Goal: Task Accomplishment & Management: Manage account settings

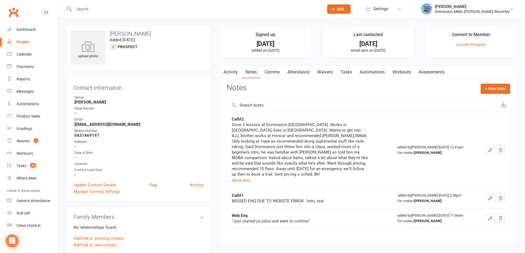
click at [121, 33] on h3 "Briener Yu" at bounding box center [139, 34] width 136 height 6
copy h3 "Briener"
click at [272, 73] on link "Comms" at bounding box center [272, 72] width 23 height 13
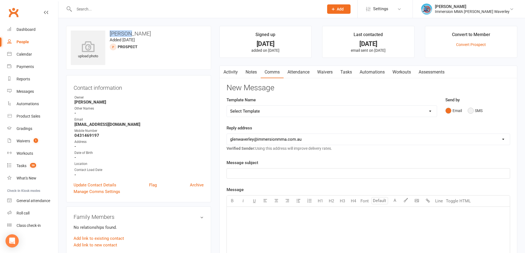
drag, startPoint x: 470, startPoint y: 109, endPoint x: 462, endPoint y: 125, distance: 18.7
click at [470, 108] on button "SMS" at bounding box center [475, 111] width 15 height 10
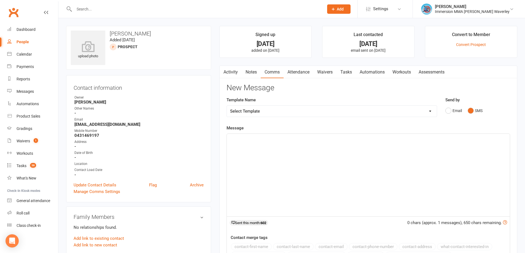
click at [373, 163] on div "﻿" at bounding box center [368, 175] width 283 height 83
click at [324, 146] on div "Hey there Briener, Ben from Immersion MMA" at bounding box center [368, 175] width 283 height 83
click at [416, 175] on div "Hey there Briener, Ben from Immersion MMA here -" at bounding box center [368, 175] width 283 height 83
click at [350, 141] on p "Hey there Briener, Ben from Immersion MMA here -" at bounding box center [368, 139] width 276 height 7
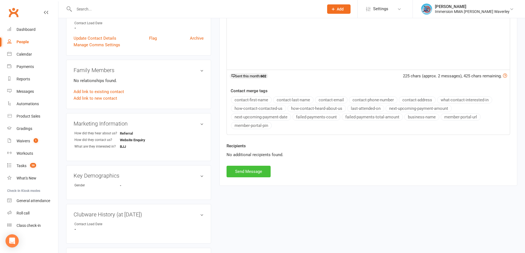
click at [257, 174] on button "Send Message" at bounding box center [249, 172] width 44 height 12
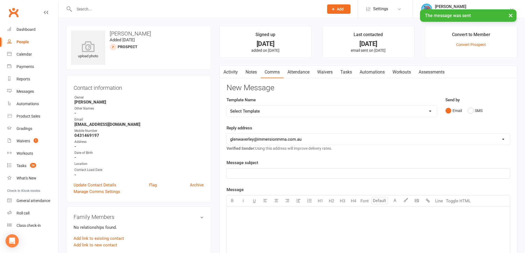
click at [252, 76] on link "Notes" at bounding box center [251, 72] width 19 height 13
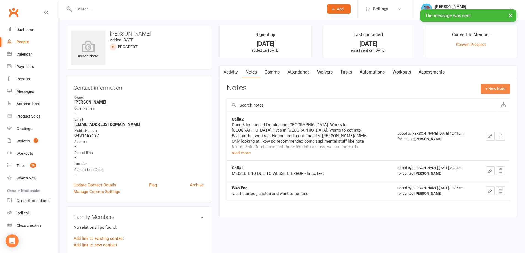
click at [499, 88] on button "+ New Note" at bounding box center [495, 89] width 29 height 10
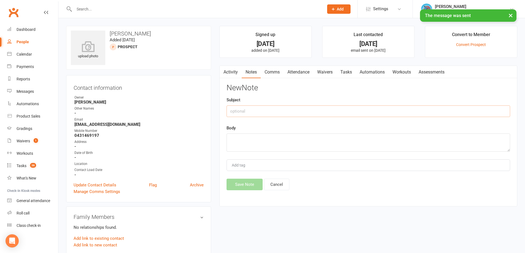
click at [305, 111] on input "text" at bounding box center [369, 112] width 284 height 12
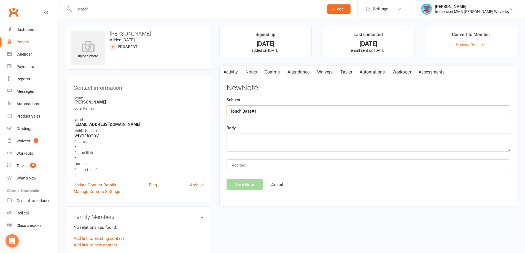
type input "Touch Base#1"
type textarea "lmtc, text"
click at [235, 191] on div "Activity Notes Comms Attendance Waivers Tasks Automations Workouts Assessments …" at bounding box center [368, 136] width 298 height 141
click at [247, 182] on button "Save Note" at bounding box center [245, 185] width 36 height 12
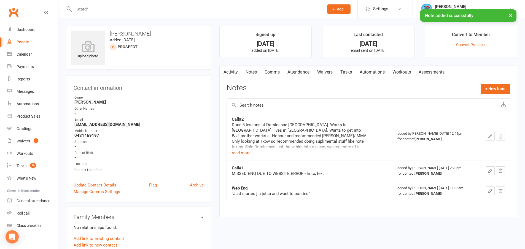
click at [352, 77] on link "Tasks" at bounding box center [346, 72] width 19 height 13
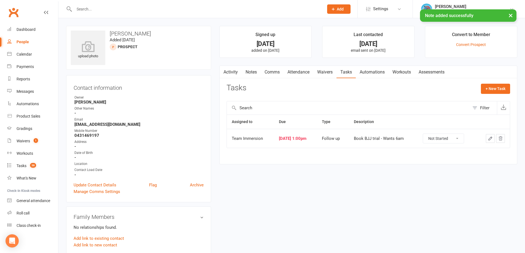
click at [492, 137] on icon "button" at bounding box center [490, 138] width 5 height 5
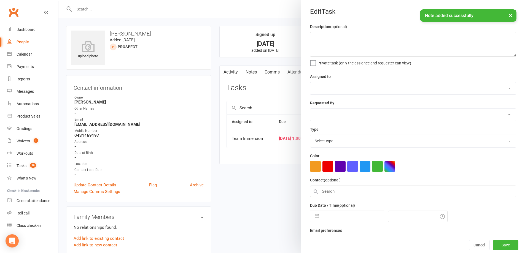
type textarea "Book BJJ trial - Wants 6am"
select select "48837"
select select "48840"
type input "[DATE]"
type input "1:00pm"
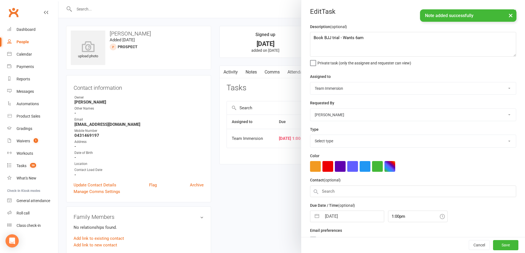
select select "27318"
select select "6"
select select "2025"
select select "7"
select select "2025"
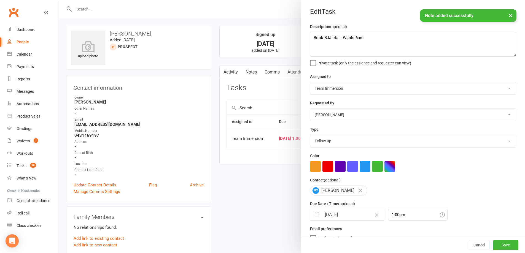
select select "8"
select select "2025"
click at [356, 216] on input "[DATE]" at bounding box center [353, 214] width 62 height 11
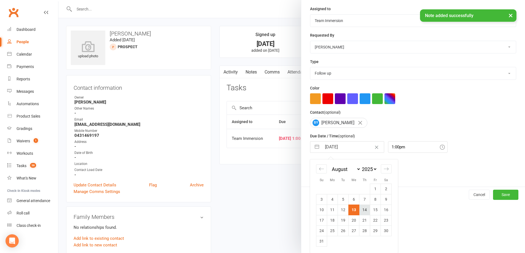
click at [364, 212] on td "14" at bounding box center [364, 210] width 11 height 10
type input "14 Aug 2025"
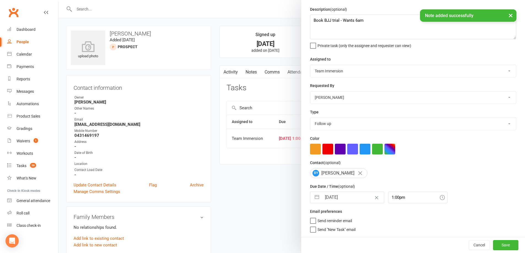
scroll to position [20, 0]
click at [494, 243] on button "Save" at bounding box center [505, 245] width 25 height 10
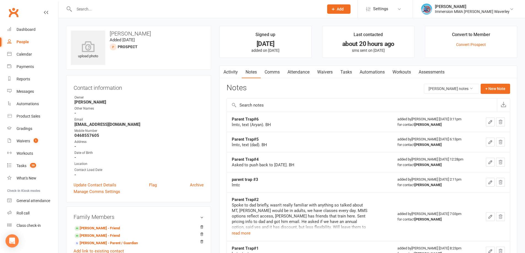
click at [123, 9] on input "text" at bounding box center [196, 9] width 248 height 8
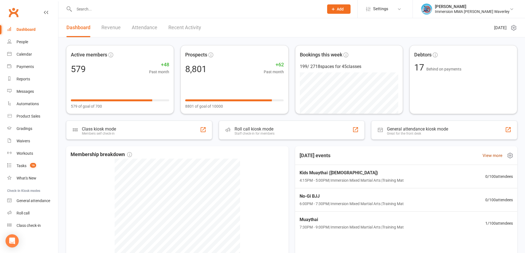
click at [491, 158] on link "View more" at bounding box center [493, 155] width 20 height 7
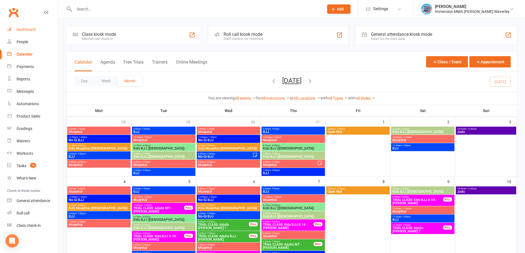
click at [28, 25] on link "Dashboard" at bounding box center [32, 29] width 51 height 12
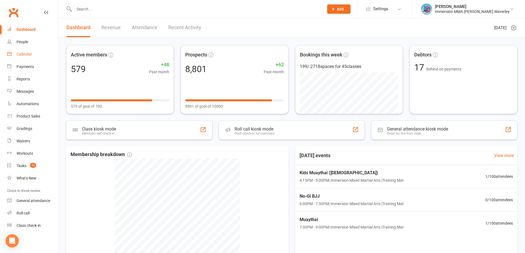
click at [33, 53] on link "Calendar" at bounding box center [32, 54] width 51 height 12
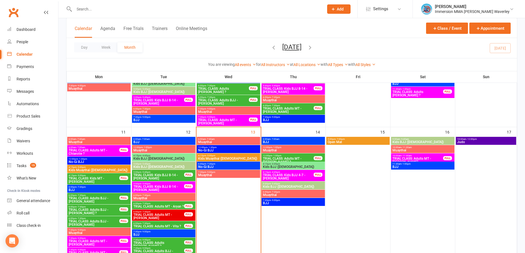
scroll to position [147, 0]
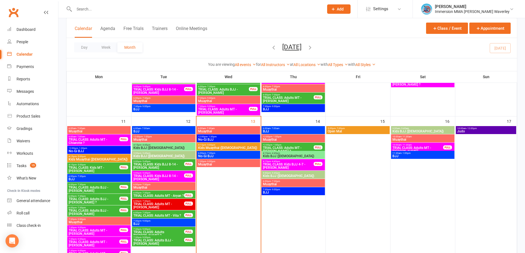
click at [89, 7] on input "text" at bounding box center [196, 9] width 248 height 8
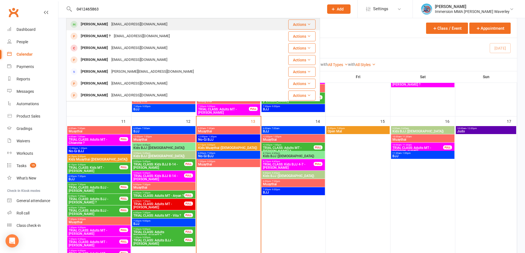
type input "0412465863"
click at [161, 23] on div "Dani.campbell362@gmail.com" at bounding box center [139, 24] width 59 height 8
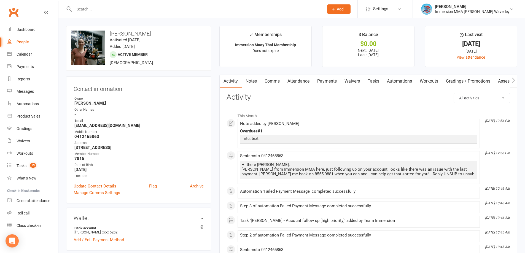
click at [328, 82] on link "Payments" at bounding box center [326, 81] width 27 height 13
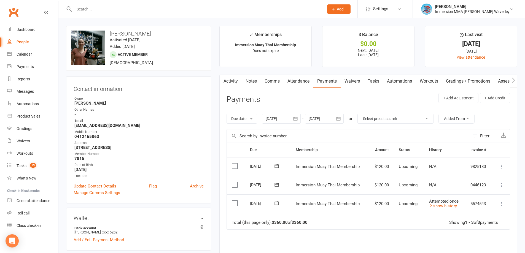
drag, startPoint x: 372, startPoint y: 221, endPoint x: 406, endPoint y: 232, distance: 36.0
click at [372, 221] on td "Total (this page only): $360.00 of $360.00 Showing 1 - 3 of 3 payments" at bounding box center [368, 221] width 283 height 17
click at [338, 228] on td "Total (this page only): $360.00 of $360.00 Showing 1 - 3 of 3 payments" at bounding box center [368, 221] width 283 height 17
click at [380, 84] on link "Tasks" at bounding box center [373, 81] width 19 height 13
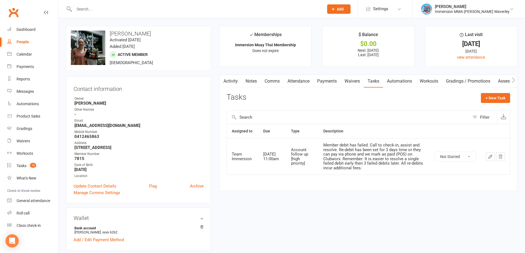
click at [468, 158] on select "Not Started In Progress Waiting Complete" at bounding box center [455, 156] width 41 height 9
click at [435, 152] on select "Not Started In Progress Waiting Complete" at bounding box center [455, 156] width 41 height 9
select select "unstarted"
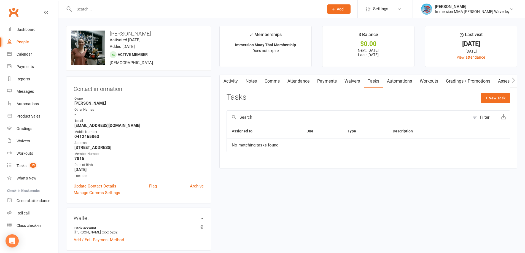
drag, startPoint x: 240, startPoint y: 85, endPoint x: 247, endPoint y: 80, distance: 8.7
click at [240, 85] on link "Activity" at bounding box center [231, 81] width 22 height 13
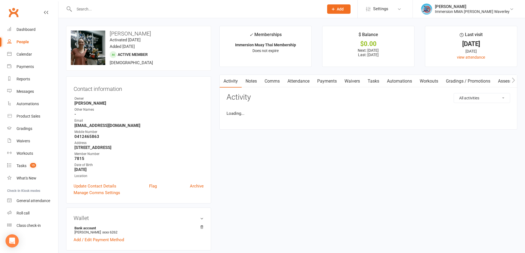
click at [250, 78] on link "Notes" at bounding box center [251, 81] width 19 height 13
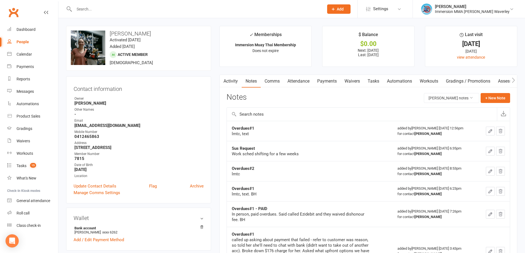
click at [490, 131] on icon "button" at bounding box center [490, 131] width 5 height 5
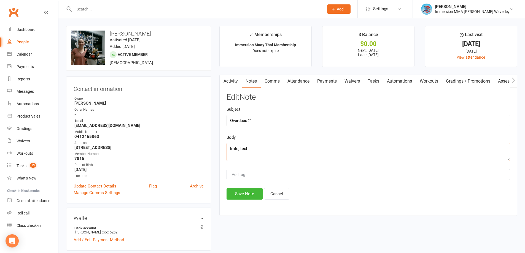
drag, startPoint x: 283, startPoint y: 148, endPoint x: 287, endPoint y: 144, distance: 5.7
click at [284, 146] on textarea "lmtc, text" at bounding box center [369, 152] width 284 height 18
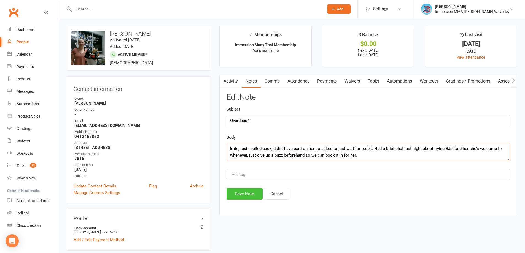
type textarea "lmtc, text - called back, didn't have card on her so asked to just wait for red…"
click at [236, 189] on button "Save Note" at bounding box center [245, 194] width 36 height 12
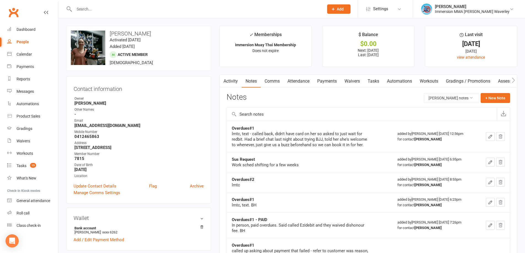
click at [374, 79] on link "Tasks" at bounding box center [373, 81] width 19 height 13
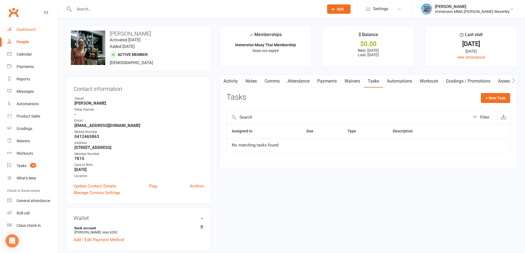
drag, startPoint x: 44, startPoint y: 23, endPoint x: 71, endPoint y: 37, distance: 29.8
click at [45, 23] on link "Dashboard" at bounding box center [32, 29] width 51 height 12
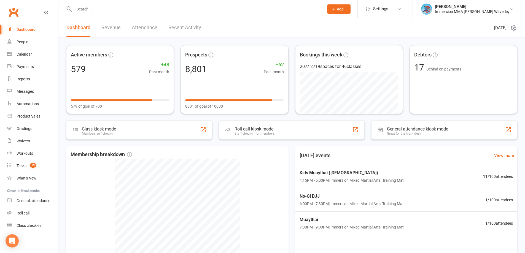
click at [87, 7] on input "text" at bounding box center [196, 9] width 248 height 8
click at [35, 169] on link "Tasks 15" at bounding box center [32, 166] width 51 height 12
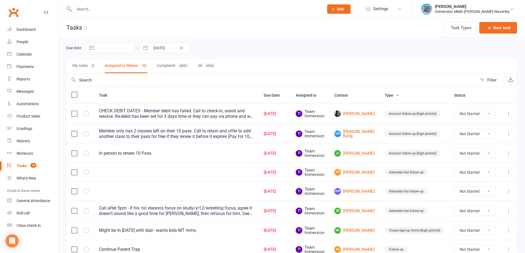
scroll to position [165, 0]
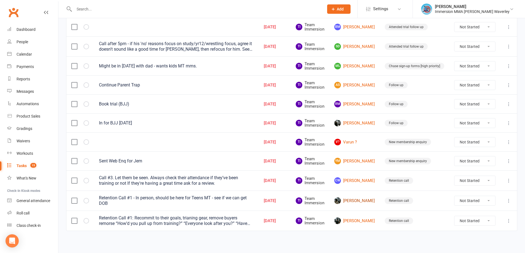
drag, startPoint x: 358, startPoint y: 197, endPoint x: 375, endPoint y: 209, distance: 20.9
click at [358, 198] on link "Pranshi Jain" at bounding box center [354, 201] width 41 height 7
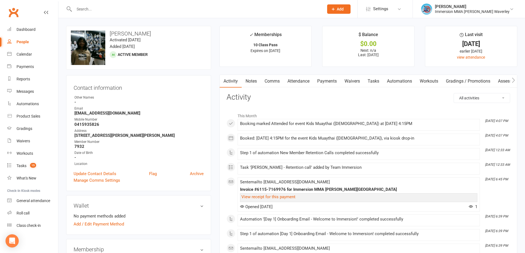
click at [377, 81] on link "Tasks" at bounding box center [373, 81] width 19 height 13
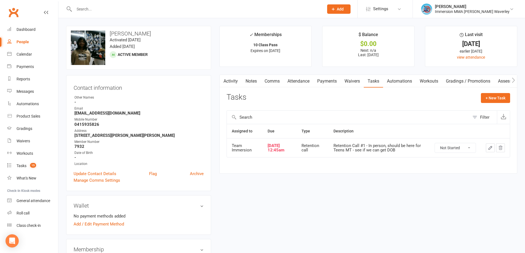
click at [458, 147] on select "Not Started In Progress Waiting Complete" at bounding box center [455, 147] width 41 height 9
click at [435, 143] on select "Not Started In Progress Waiting Complete" at bounding box center [455, 147] width 41 height 9
select select "unstarted"
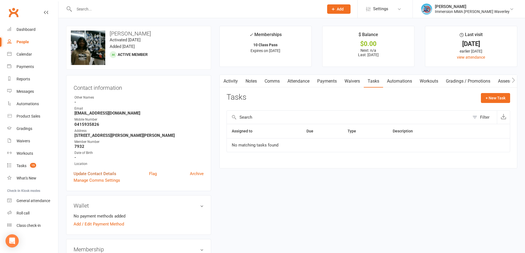
click at [95, 177] on link "Update Contact Details" at bounding box center [95, 174] width 43 height 7
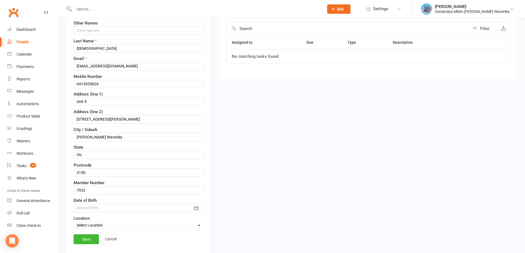
scroll to position [100, 0]
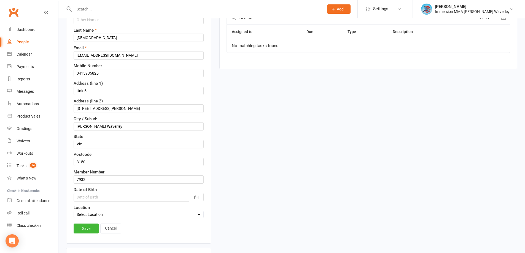
click at [102, 196] on div at bounding box center [139, 197] width 130 height 8
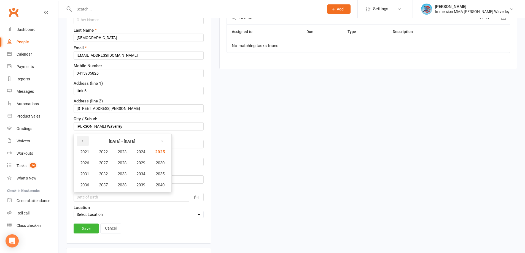
click at [81, 139] on icon "button" at bounding box center [82, 141] width 4 height 4
click at [167, 163] on button "2010" at bounding box center [159, 163] width 18 height 10
click at [153, 187] on span "December" at bounding box center [154, 185] width 19 height 5
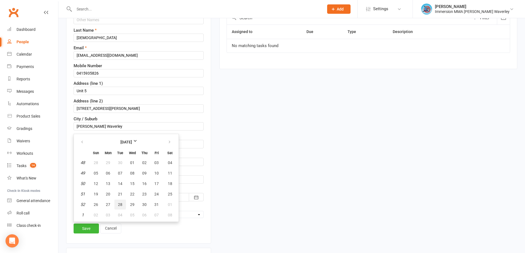
click at [123, 204] on button "28" at bounding box center [120, 205] width 12 height 10
type input "28 Dec 2010"
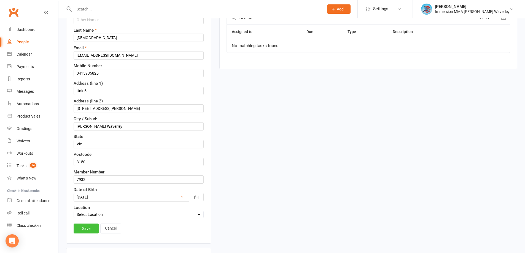
click at [82, 230] on link "Save" at bounding box center [86, 229] width 25 height 10
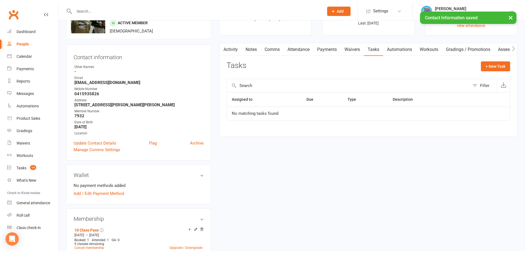
scroll to position [0, 0]
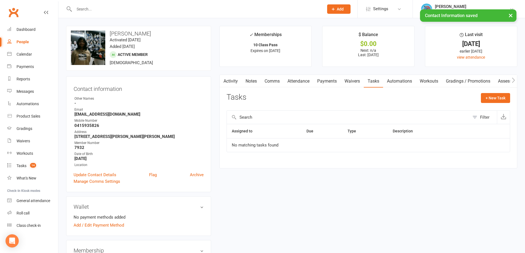
click at [254, 85] on link "Notes" at bounding box center [251, 81] width 19 height 13
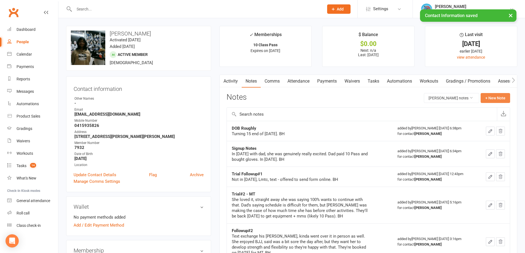
click at [497, 97] on button "+ New Note" at bounding box center [495, 98] width 29 height 10
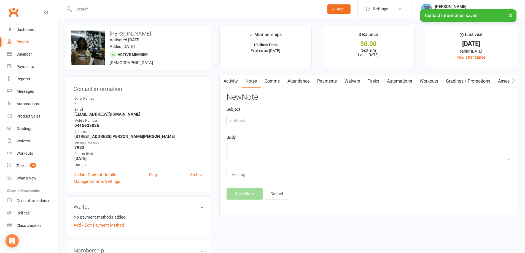
click at [287, 119] on input "text" at bounding box center [369, 121] width 284 height 12
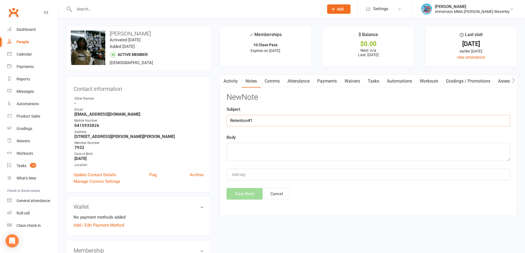
type input "Retention#1"
click at [285, 149] on textarea "happy to be back, updated DoB on system" at bounding box center [369, 152] width 284 height 18
type textarea "happy to be back, updated DOB on system"
click at [241, 193] on button "Save Note" at bounding box center [245, 194] width 36 height 12
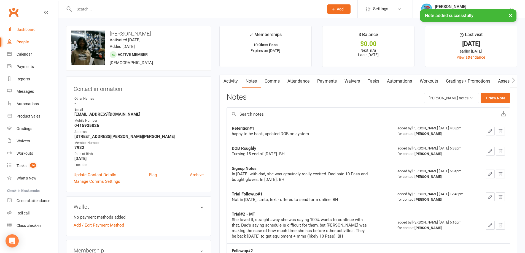
click at [37, 30] on link "Dashboard" at bounding box center [32, 29] width 51 height 12
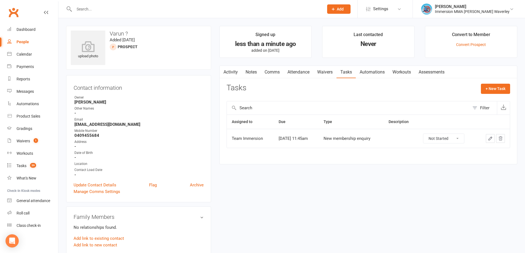
click at [249, 71] on link "Notes" at bounding box center [251, 72] width 19 height 13
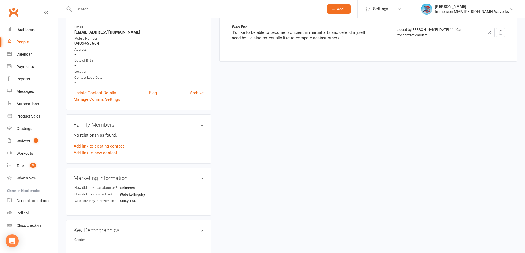
scroll to position [147, 0]
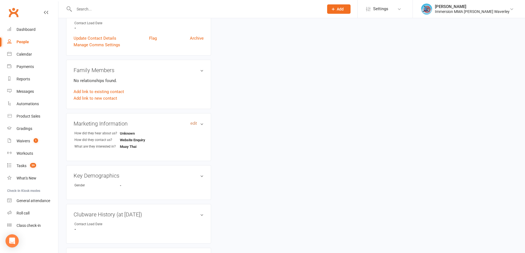
click at [197, 125] on link "edit" at bounding box center [193, 123] width 7 height 5
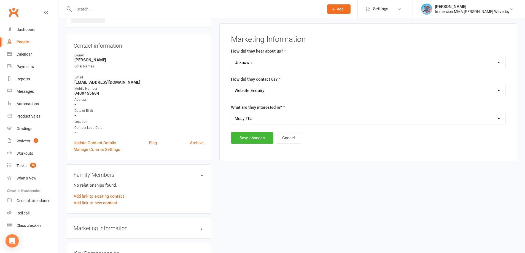
scroll to position [38, 0]
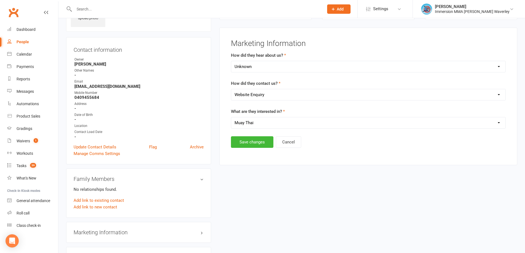
click at [275, 61] on div "Select Unknown Referral Google Facebook Instagram Walk by / Signage Returning" at bounding box center [368, 67] width 275 height 12
click at [276, 67] on select "Select Unknown Referral Google Facebook Instagram Walk by / Signage Returning" at bounding box center [368, 66] width 274 height 11
select select "Google"
click at [231, 61] on select "Select Unknown Referral Google Facebook Instagram Walk by / Signage Returning" at bounding box center [368, 66] width 274 height 11
click at [253, 135] on main "Marketing Information How did they hear about us? Select Unknown Referral Googl…" at bounding box center [369, 93] width 284 height 109
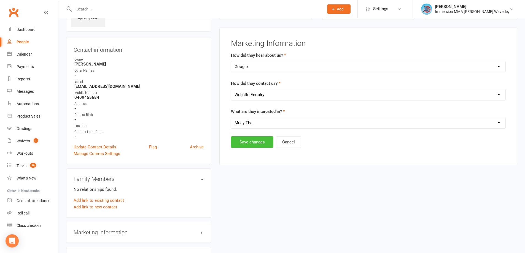
click at [253, 145] on button "Save changes" at bounding box center [252, 142] width 42 height 12
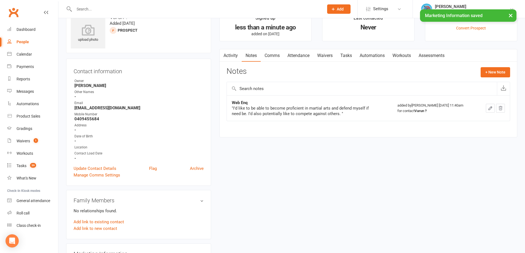
scroll to position [0, 0]
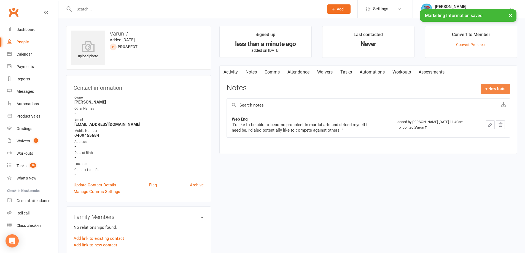
click at [493, 87] on button "+ New Note" at bounding box center [495, 89] width 29 height 10
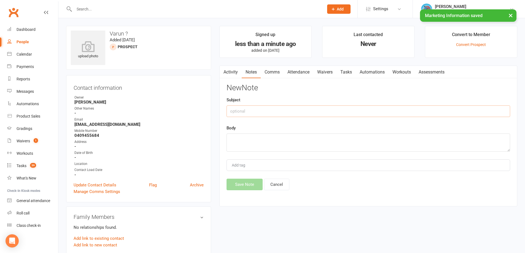
click at [267, 111] on input "text" at bounding box center [369, 112] width 284 height 12
click at [309, 76] on link "Attendance" at bounding box center [299, 72] width 30 height 13
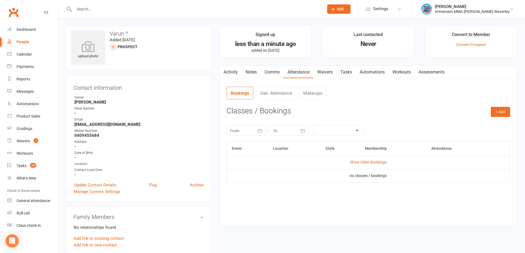
click at [491, 103] on nav "Bookings Gen. Attendance Make-ups" at bounding box center [369, 95] width 284 height 17
click at [499, 107] on contact-attendance "Attendance Number of visits past 12 months Jan Month Sep Aug 0 Export CSV Total…" at bounding box center [369, 152] width 284 height 131
click at [501, 110] on button "+ Add" at bounding box center [500, 112] width 19 height 10
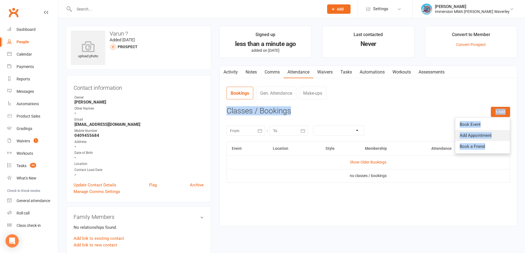
click at [482, 132] on link "Add Appointment" at bounding box center [482, 135] width 55 height 11
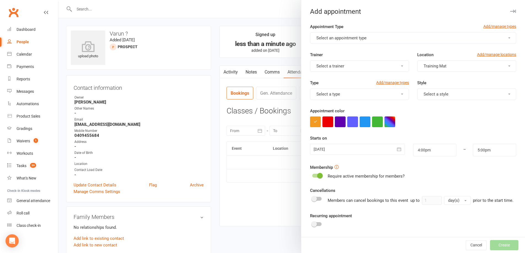
click at [368, 37] on button "Select an appointment type" at bounding box center [413, 38] width 206 height 12
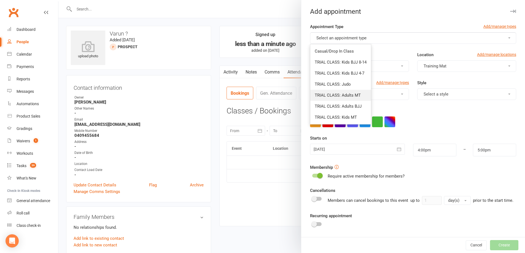
click at [360, 96] on link "TRIAL CLASS: Adults MT" at bounding box center [340, 95] width 61 height 11
type input "5:30pm"
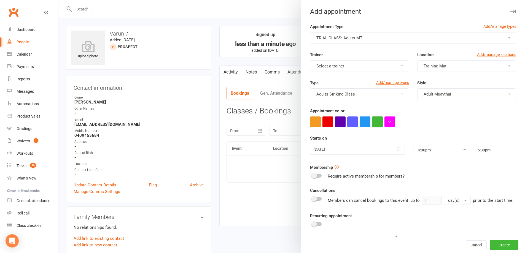
click at [373, 121] on button "button" at bounding box center [377, 122] width 11 height 11
click at [348, 148] on div at bounding box center [357, 149] width 95 height 11
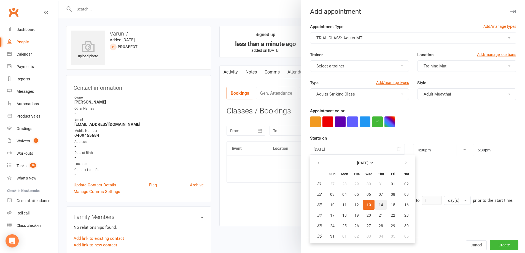
click at [379, 203] on span "14" at bounding box center [381, 205] width 4 height 4
type input "14 Aug 2025"
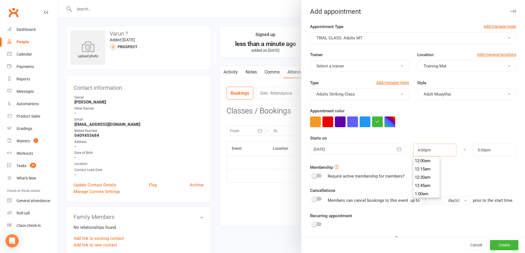
click at [431, 151] on input "4:00pm" at bounding box center [434, 150] width 43 height 13
click at [425, 170] on li "6:15pm" at bounding box center [426, 174] width 26 height 8
click at [426, 152] on input "6:15pm" at bounding box center [434, 150] width 43 height 13
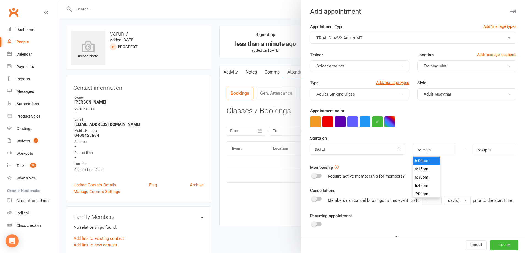
type input "6:00pm"
click at [424, 164] on li "6:00pm" at bounding box center [426, 161] width 26 height 8
click at [483, 148] on input "5:30pm" at bounding box center [494, 150] width 43 height 13
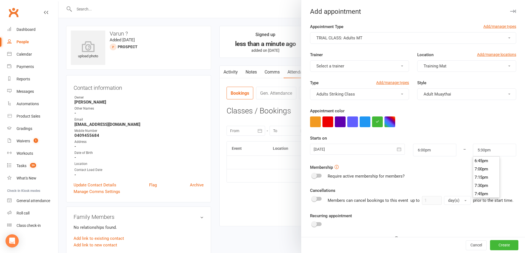
scroll to position [626, 0]
type input "7:30pm"
click at [478, 178] on li "7:30pm" at bounding box center [486, 180] width 26 height 8
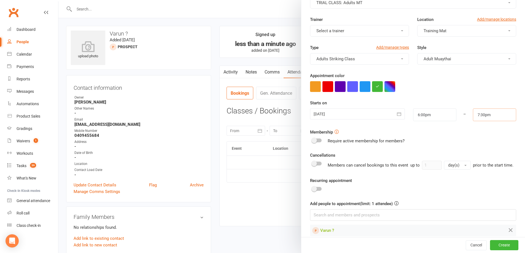
scroll to position [49, 0]
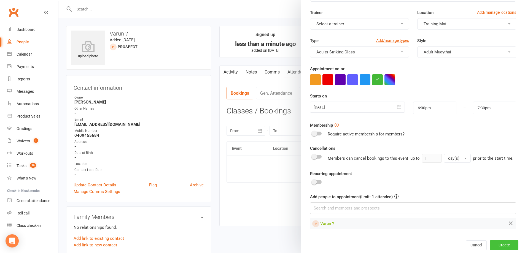
click at [490, 244] on button "Create" at bounding box center [504, 245] width 28 height 10
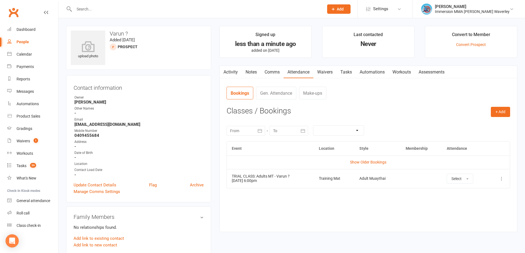
click at [249, 72] on link "Notes" at bounding box center [251, 72] width 19 height 13
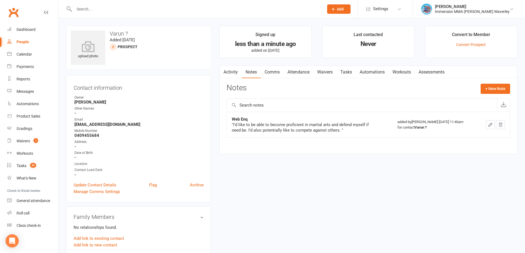
click at [345, 72] on link "Tasks" at bounding box center [346, 72] width 19 height 13
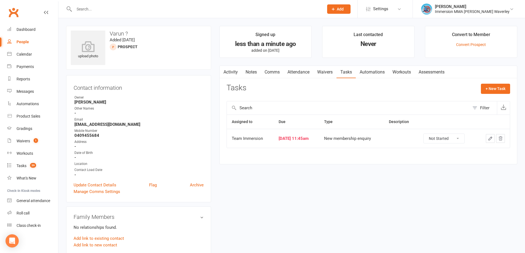
click at [453, 138] on select "Not Started In Progress Waiting Complete" at bounding box center [444, 138] width 41 height 9
click at [251, 75] on link "Notes" at bounding box center [251, 72] width 19 height 13
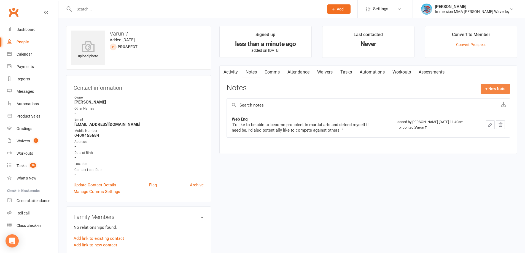
click at [504, 89] on button "+ New Note" at bounding box center [495, 89] width 29 height 10
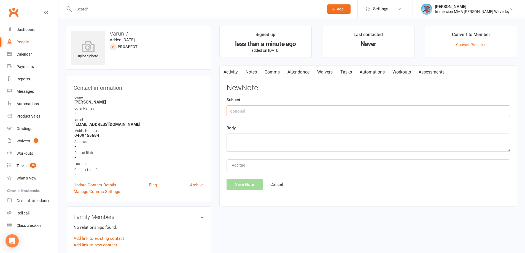
click at [295, 108] on input "text" at bounding box center [369, 112] width 284 height 12
type input "Web Enq"
click at [279, 139] on textarea "Did Karate" at bounding box center [369, 143] width 284 height 18
click at [299, 147] on textarea "Did Karate for 2-3 years" at bounding box center [369, 143] width 284 height 18
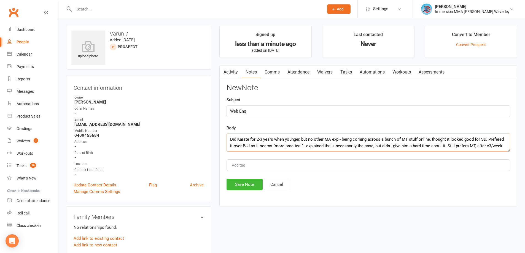
click at [504, 146] on textarea "Did Karate for 2-3 years when younger, but no other MA exp - being coming acros…" at bounding box center [369, 143] width 284 height 18
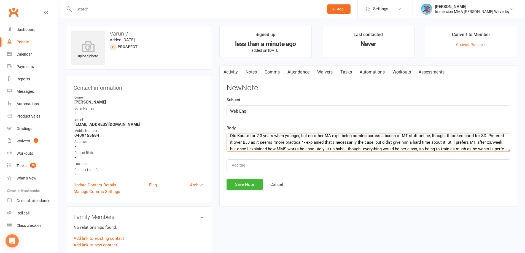
scroll to position [10, 0]
click at [384, 148] on textarea "Did Karate for 2-3 years when younger, but no other MA exp - being coming acros…" at bounding box center [369, 143] width 284 height 18
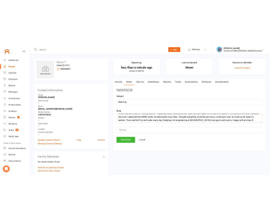
scroll to position [20, 0]
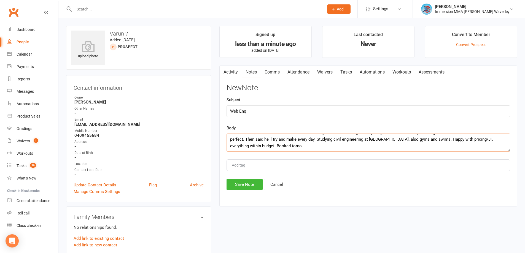
type textarea "Did Karate for 2-3 years when younger, but no other MA exp - being coming acros…"
click at [252, 184] on button "Save Note" at bounding box center [245, 185] width 36 height 12
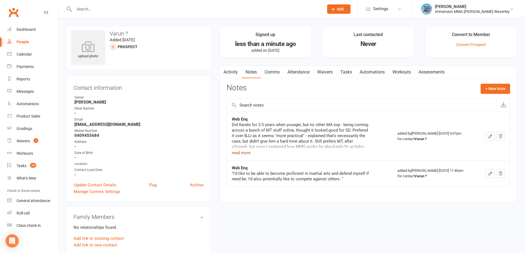
click at [245, 155] on button "read more" at bounding box center [241, 153] width 19 height 7
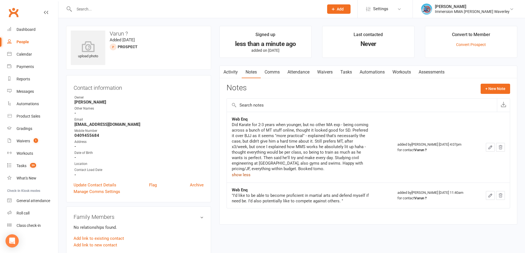
click at [350, 75] on link "Tasks" at bounding box center [346, 72] width 19 height 13
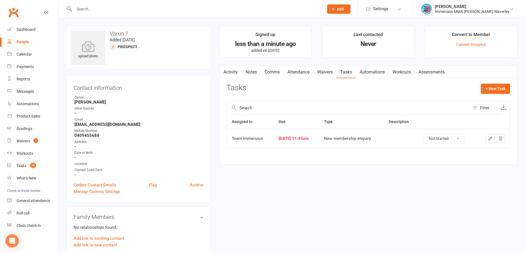
drag, startPoint x: 450, startPoint y: 138, endPoint x: 472, endPoint y: 165, distance: 34.8
click at [450, 138] on select "Not Started In Progress Waiting Complete" at bounding box center [444, 138] width 41 height 9
click at [427, 134] on select "Not Started In Progress Waiting Complete" at bounding box center [444, 138] width 41 height 9
select select "unstarted"
click at [290, 74] on link "Attendance" at bounding box center [299, 72] width 30 height 13
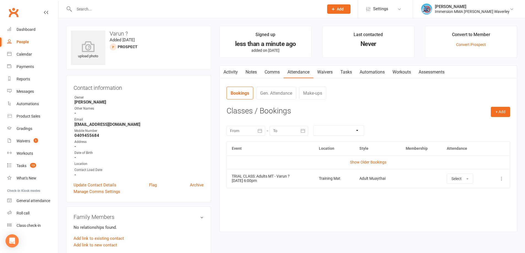
click at [351, 12] on button "Add" at bounding box center [338, 8] width 23 height 9
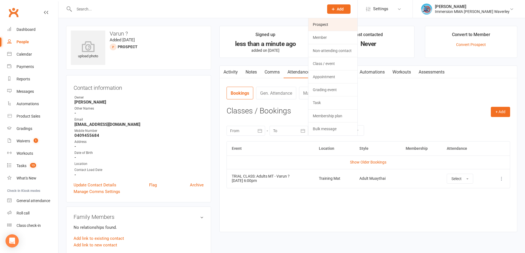
click at [356, 23] on link "Prospect" at bounding box center [332, 24] width 49 height 13
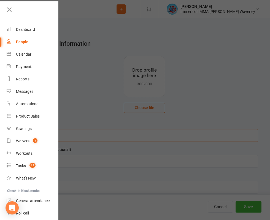
click at [121, 129] on input "text" at bounding box center [145, 135] width 228 height 13
type input "Seng"
click at [149, 181] on input "text" at bounding box center [145, 187] width 228 height 13
type input "Ngim"
click at [186, 207] on input "text" at bounding box center [145, 213] width 228 height 13
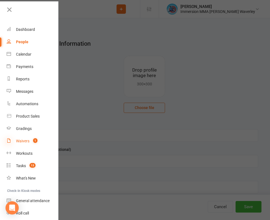
paste input "maradyseng77@gmail.com"
type input "maradyseng77@gmail.com"
click at [127, 181] on input "Ngim" at bounding box center [145, 187] width 228 height 13
paste input "0490773316"
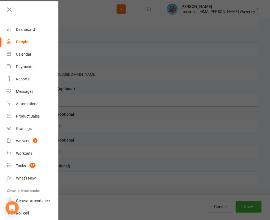
scroll to position [147, 0]
type input "0490773316"
select select "Unknown"
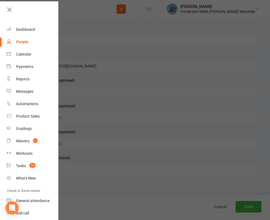
drag, startPoint x: 203, startPoint y: 123, endPoint x: 197, endPoint y: 131, distance: 9.6
select select "Website Enquiry"
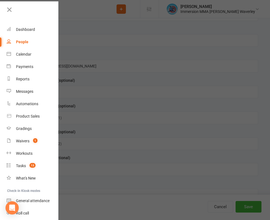
select select "Muay Thai"
click at [236, 212] on button "Save" at bounding box center [249, 207] width 26 height 12
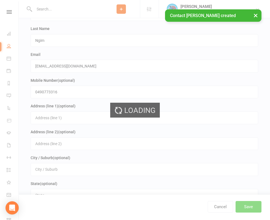
scroll to position [0, 0]
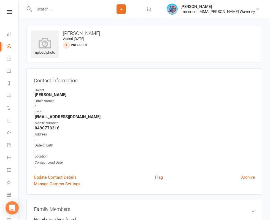
type input "Web Enq"
paste textarea "To learn new skills and stay fit."
type textarea ""To learn new skills and stay fit.""
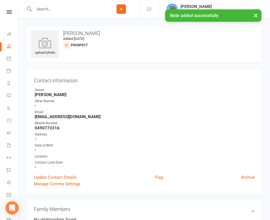
select select "48839"
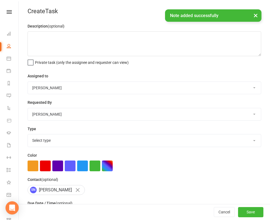
click at [145, 88] on select "David Marinakis Team Immersion Ben Street Immersion Tablet James Fitzgerald Ben…" at bounding box center [144, 88] width 233 height 12
select select "48837"
click at [98, 83] on select "David Marinakis Team Immersion Ben Street Immersion Tablet James Fitzgerald Ben…" at bounding box center [144, 88] width 233 height 12
click at [113, 145] on select "Select type Account follow up [high priority] Attended trial follow up Chase si…" at bounding box center [144, 141] width 233 height 12
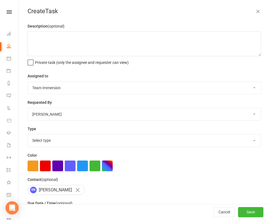
select select "27312"
click at [98, 136] on select "Select type Account follow up [high priority] Attended trial follow up Chase si…" at bounding box center [144, 141] width 233 height 12
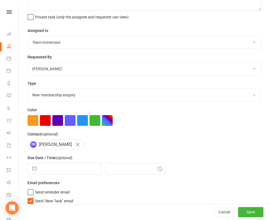
scroll to position [53, 0]
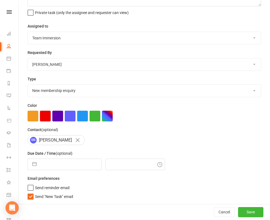
click at [73, 196] on span "Send "New Task" email" at bounding box center [54, 196] width 38 height 6
click at [73, 193] on input "Send "New Task" email" at bounding box center [50, 193] width 45 height 0
click at [101, 162] on input "text" at bounding box center [70, 164] width 62 height 11
select select "6"
select select "2025"
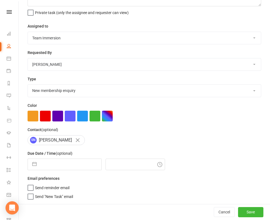
select select "7"
select select "2025"
select select "8"
select select "2025"
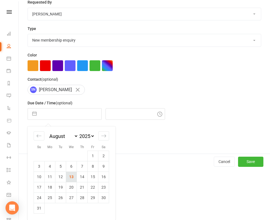
click at [77, 173] on td "13" at bounding box center [71, 177] width 11 height 10
type input "[DATE]"
type input "4:15pm"
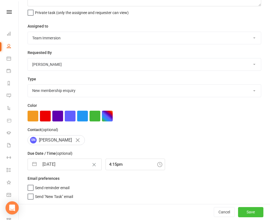
click at [244, 210] on button "Save" at bounding box center [250, 212] width 25 height 10
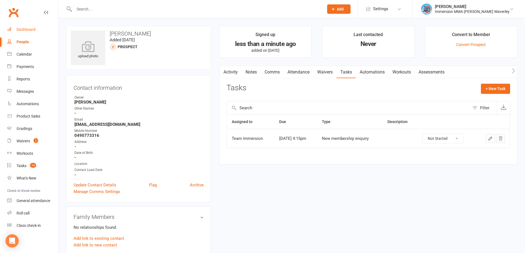
click at [29, 29] on div "Dashboard" at bounding box center [26, 29] width 19 height 4
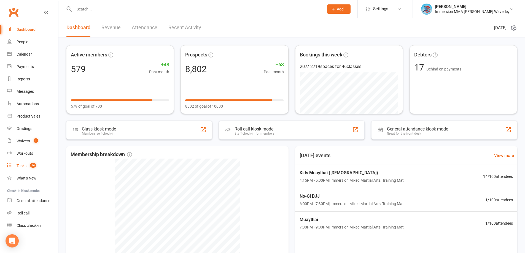
click at [36, 169] on link "Tasks 14" at bounding box center [32, 166] width 51 height 12
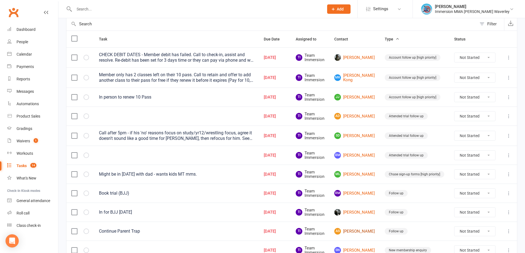
scroll to position [146, 0]
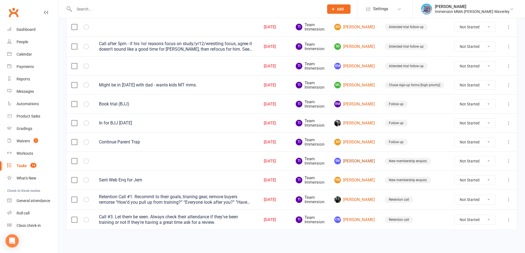
click at [371, 164] on link "SN Seng Ngim" at bounding box center [354, 161] width 41 height 7
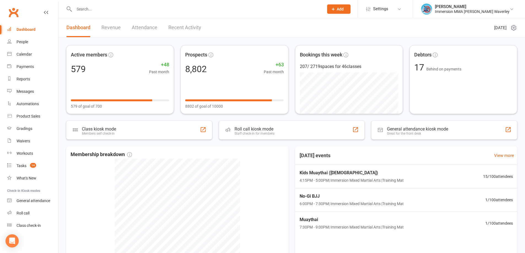
click at [157, 30] on div "Dashboard Revenue Attendance Recent Activity" at bounding box center [133, 27] width 151 height 19
click at [197, 25] on link "Recent Activity" at bounding box center [184, 27] width 33 height 19
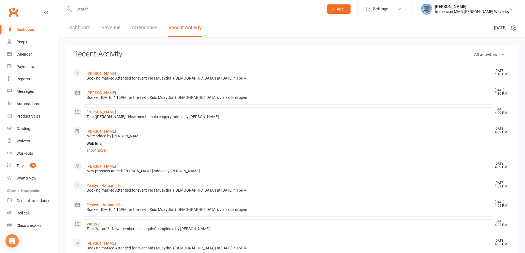
drag, startPoint x: 68, startPoint y: 22, endPoint x: 65, endPoint y: 34, distance: 12.6
click at [68, 21] on link "Dashboard" at bounding box center [78, 27] width 24 height 19
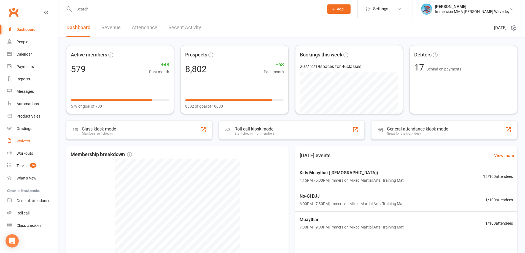
click at [20, 145] on link "Waivers" at bounding box center [32, 141] width 51 height 12
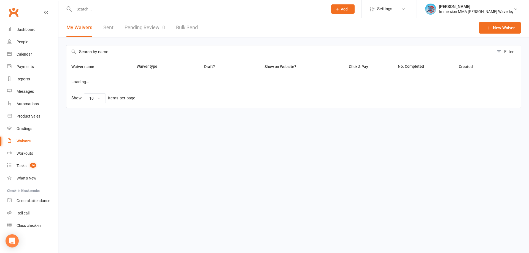
click at [137, 18] on div "Prospect Member Non-attending contact Class / event Appointment Grading event T…" at bounding box center [264, 9] width 529 height 18
click at [152, 39] on div "Filter Waiver name Waiver type Draft? Show on Website? Click & Pay No. Complete…" at bounding box center [293, 80] width 471 height 86
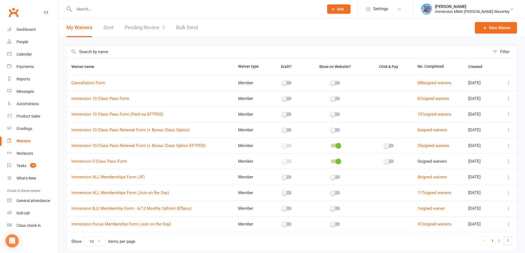
click at [136, 23] on link "Pending Review 0" at bounding box center [145, 27] width 41 height 19
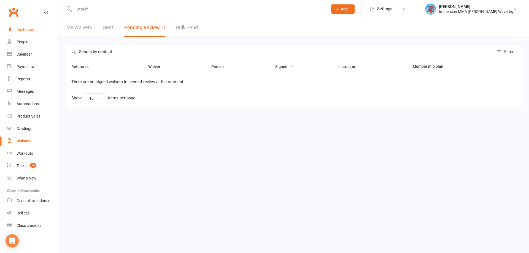
drag, startPoint x: 28, startPoint y: 32, endPoint x: 101, endPoint y: 82, distance: 89.1
click at [28, 32] on link "Dashboard" at bounding box center [32, 29] width 51 height 12
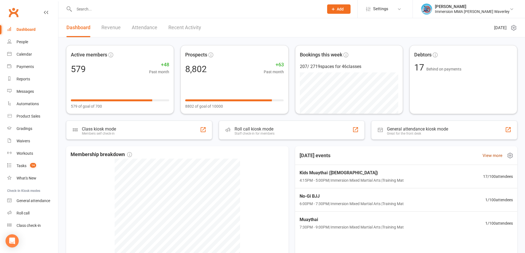
click at [487, 153] on link "View more" at bounding box center [493, 155] width 20 height 7
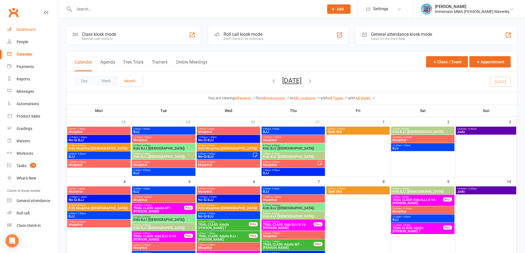
click at [33, 26] on link "Dashboard" at bounding box center [32, 29] width 51 height 12
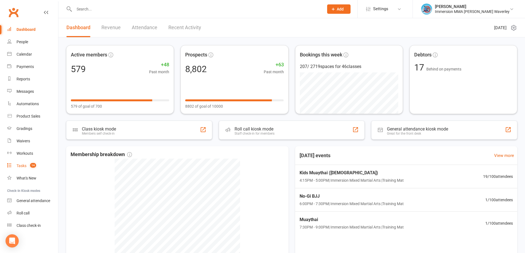
drag, startPoint x: 28, startPoint y: 170, endPoint x: 35, endPoint y: 167, distance: 7.4
click at [28, 170] on link "Tasks 14" at bounding box center [32, 166] width 51 height 12
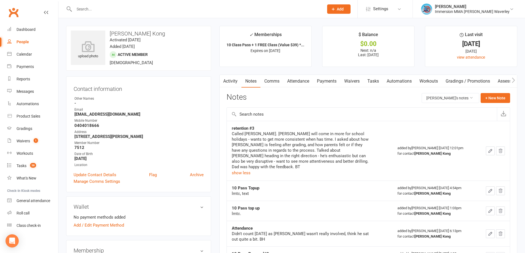
click at [372, 83] on link "Tasks" at bounding box center [373, 81] width 19 height 13
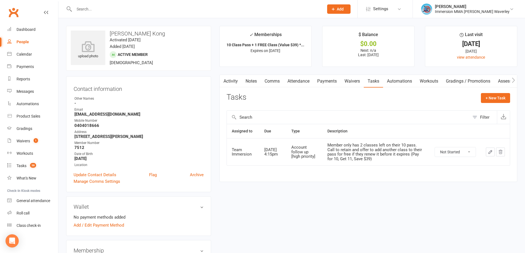
click at [258, 82] on link "Notes" at bounding box center [251, 81] width 19 height 13
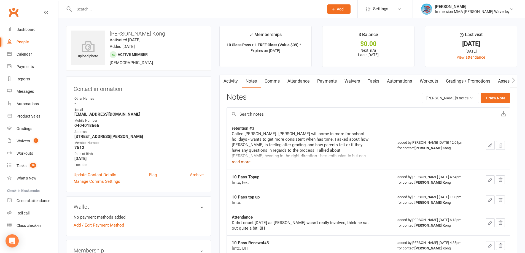
click at [249, 162] on button "read more" at bounding box center [241, 162] width 19 height 7
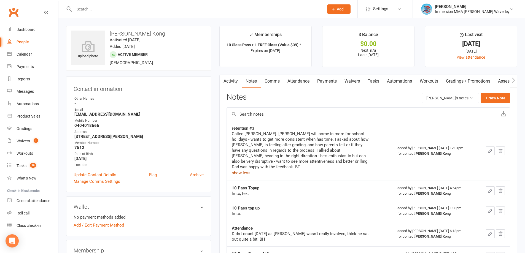
click at [303, 86] on link "Attendance" at bounding box center [299, 81] width 30 height 13
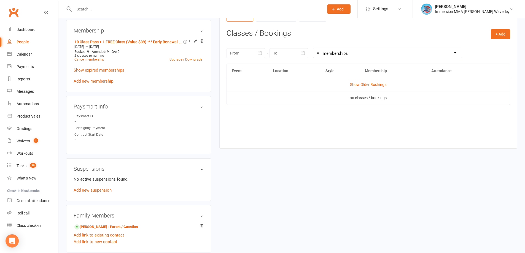
scroll to position [221, 0]
click at [373, 86] on link "Show Older Bookings" at bounding box center [368, 84] width 36 height 4
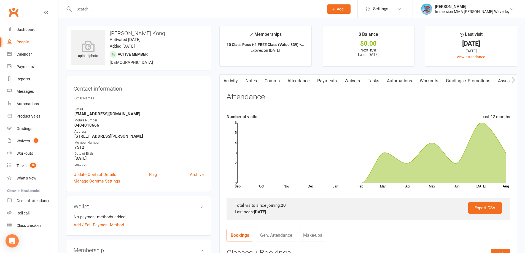
scroll to position [0, 0]
click at [379, 81] on link "Tasks" at bounding box center [373, 81] width 19 height 13
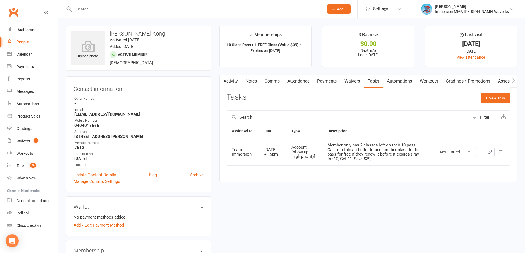
click at [490, 150] on icon "button" at bounding box center [490, 152] width 5 height 5
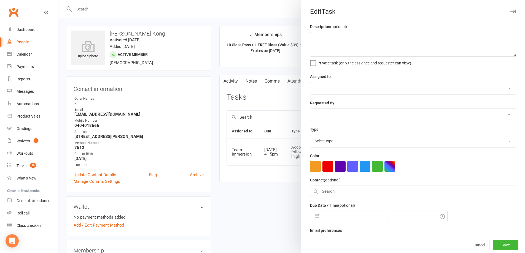
type textarea "Member only has 2 classes left on their 10 pass. Call to retain and offer to ad…"
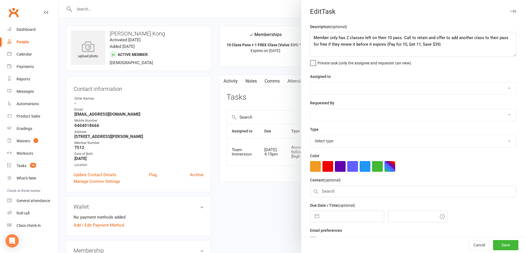
select select "48837"
type input "13 Aug 2025"
type input "4:15pm"
select select "27317"
click at [335, 217] on input "13 Aug 2025" at bounding box center [353, 214] width 62 height 11
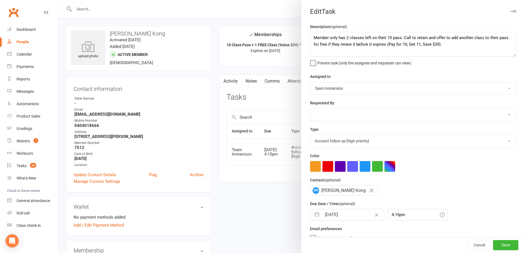
select select "6"
select select "2025"
select select "7"
select select "2025"
select select "8"
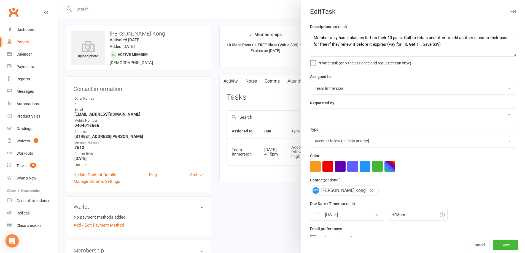
select select "2025"
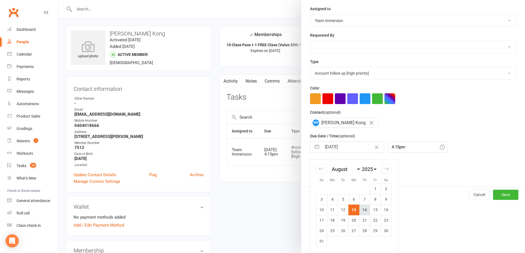
click at [364, 211] on td "14" at bounding box center [364, 210] width 11 height 10
type input "[DATE]"
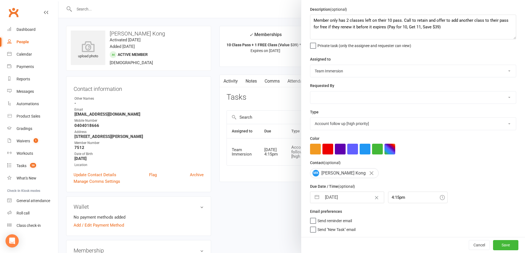
scroll to position [20, 0]
click at [505, 243] on button "Save" at bounding box center [505, 245] width 25 height 10
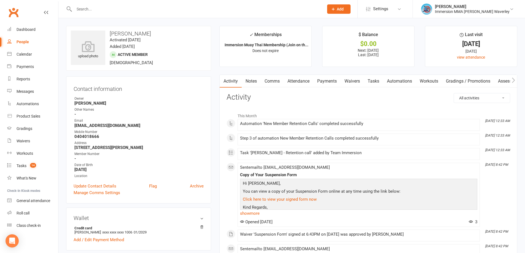
click at [380, 85] on link "Tasks" at bounding box center [373, 81] width 19 height 13
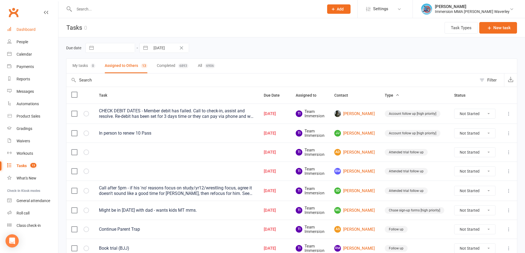
click at [39, 26] on link "Dashboard" at bounding box center [32, 29] width 51 height 12
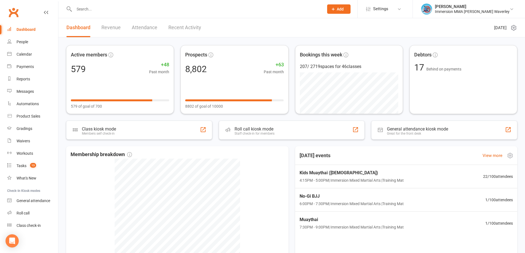
click at [336, 146] on div "Active members 579 +48 Past month 579 of goal of 700 Prospects 8,802 +63 Past m…" at bounding box center [291, 177] width 467 height 281
click at [192, 28] on link "Recent Activity" at bounding box center [184, 27] width 33 height 19
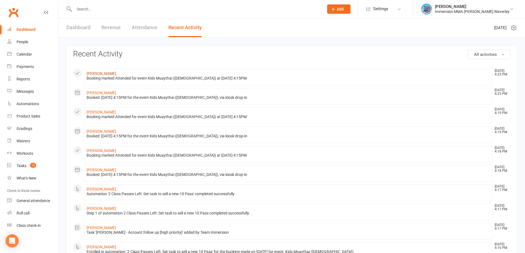
click at [114, 75] on link "[PERSON_NAME]" at bounding box center [101, 73] width 29 height 4
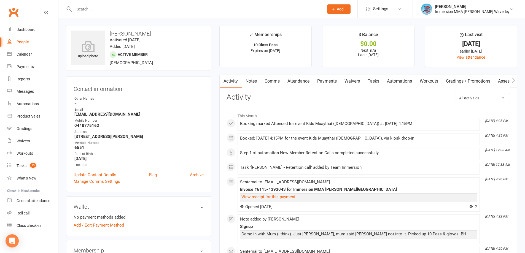
click at [252, 83] on link "Notes" at bounding box center [251, 81] width 19 height 13
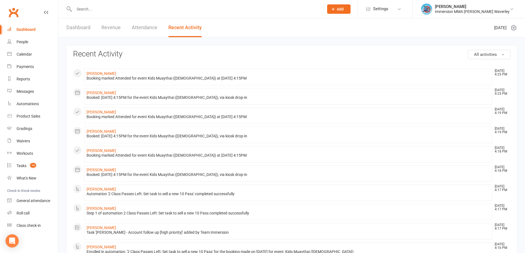
click at [82, 26] on link "Dashboard" at bounding box center [78, 27] width 24 height 19
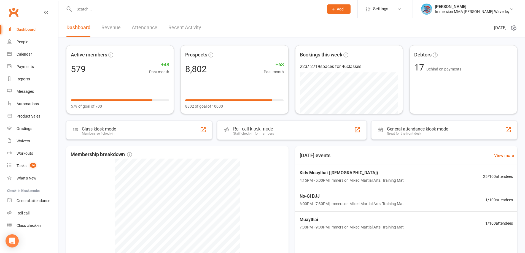
click at [292, 142] on div "Active members 579 +48 Past month 579 of goal of 700 Prospects 8,802 +63 Past m…" at bounding box center [291, 177] width 467 height 281
click at [125, 12] on input "text" at bounding box center [196, 9] width 248 height 8
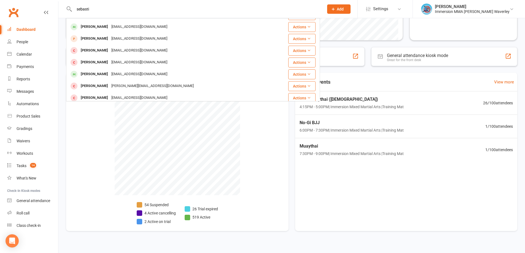
scroll to position [98, 0]
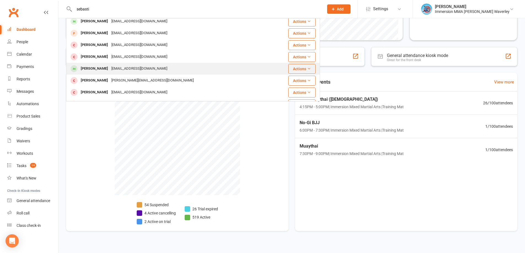
type input "sebasti"
click at [156, 72] on div "sebastiannnnnnn7@gmail.com" at bounding box center [139, 69] width 59 height 8
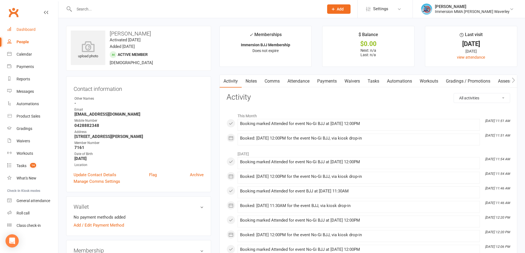
click at [35, 27] on link "Dashboard" at bounding box center [32, 29] width 51 height 12
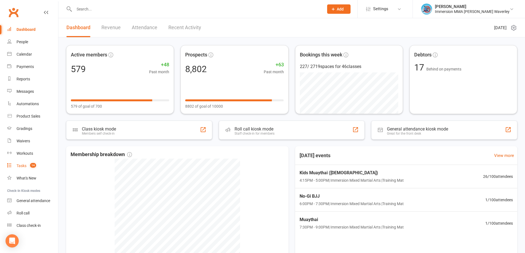
click at [38, 166] on link "Tasks 14" at bounding box center [32, 166] width 51 height 12
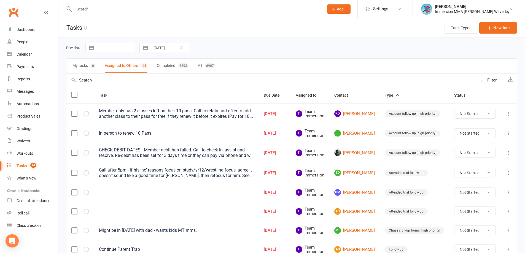
click at [273, 45] on div "Due date Navigate forward to interact with the calendar and select a date. Pres…" at bounding box center [291, 48] width 451 height 10
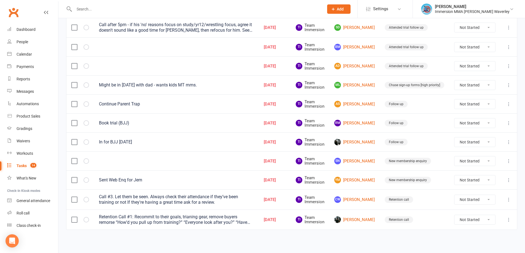
click at [357, 248] on html "Prospect Member Non-attending contact Class / event Appointment Grading event T…" at bounding box center [262, 53] width 525 height 399
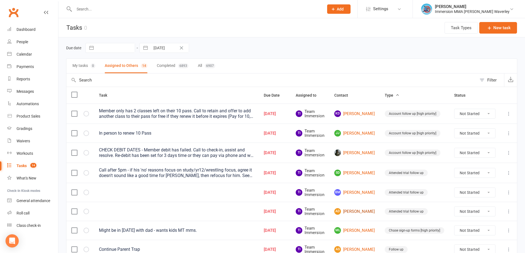
scroll to position [74, 0]
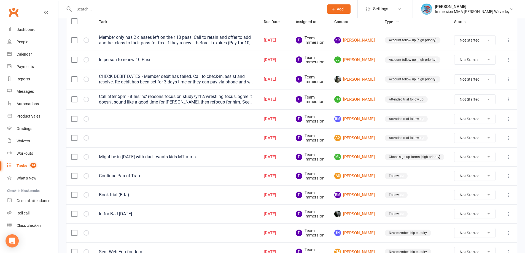
drag, startPoint x: 360, startPoint y: 154, endPoint x: 508, endPoint y: 158, distance: 148.6
click at [508, 158] on icon at bounding box center [509, 157] width 6 height 6
click at [486, 179] on link "Edit" at bounding box center [480, 178] width 55 height 11
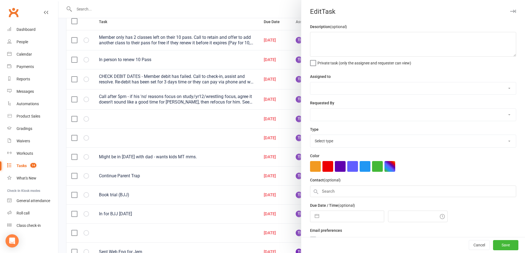
type textarea "Might be in today with dad - wants kids MT mms."
select select "48837"
select select "48840"
type input "[DATE]"
type input "7:00pm"
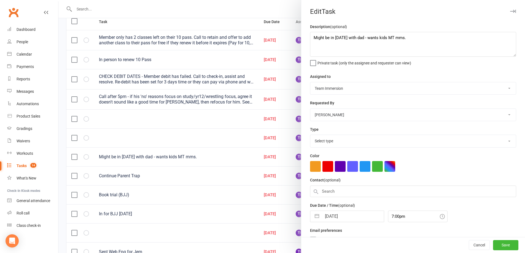
select select "27319"
click at [311, 38] on textarea "Might be in today with dad - wants kids MT mms." at bounding box center [413, 44] width 206 height 25
type textarea "WASN"T IN EARLIER - Might be in [DATE] with dad - wants kids MT mms."
click at [495, 243] on button "Save" at bounding box center [505, 246] width 25 height 10
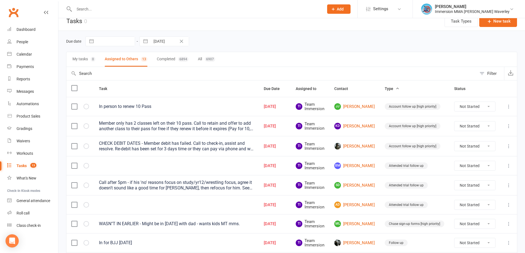
scroll to position [0, 0]
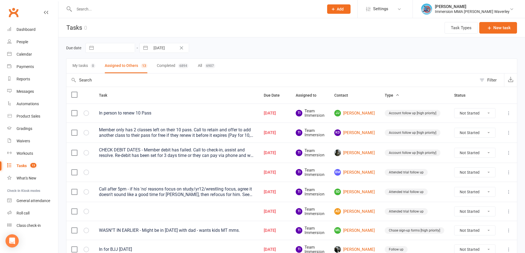
click at [316, 56] on div "Due date Navigate forward to interact with the calendar and select a date. Pres…" at bounding box center [291, 47] width 451 height 21
drag, startPoint x: 330, startPoint y: 52, endPoint x: 335, endPoint y: 52, distance: 5.0
click at [330, 52] on div "Due date Navigate forward to interact with the calendar and select a date. Pres…" at bounding box center [291, 48] width 451 height 10
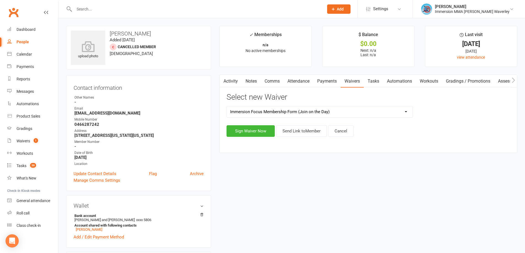
select select "10648"
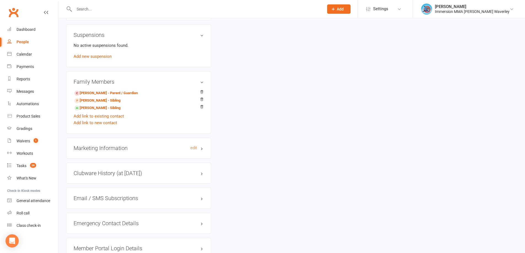
scroll to position [367, 0]
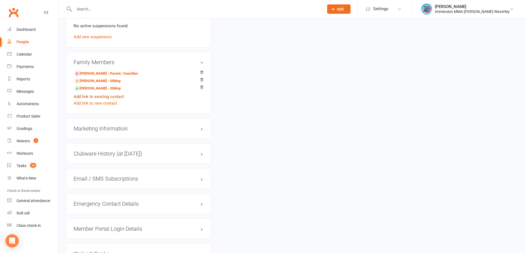
click at [107, 98] on link "Add link to existing contact" at bounding box center [99, 96] width 50 height 7
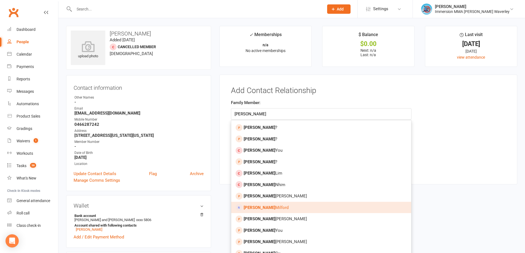
type input "[PERSON_NAME]"
click at [264, 204] on link "[PERSON_NAME]" at bounding box center [321, 208] width 180 height 12
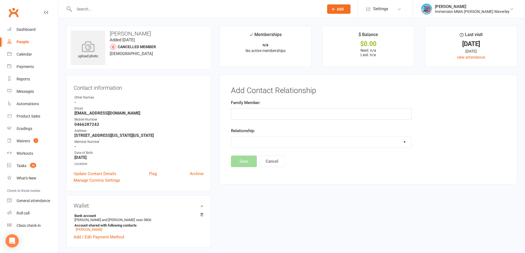
type input "[PERSON_NAME]"
click at [257, 141] on select "Parent / Guardian Child Sibling (parent not in system) Spouse / Partner Cousin …" at bounding box center [321, 142] width 180 height 11
click at [231, 137] on select "Parent / Guardian Child Sibling (parent not in system) Spouse / Partner Cousin …" at bounding box center [321, 142] width 180 height 11
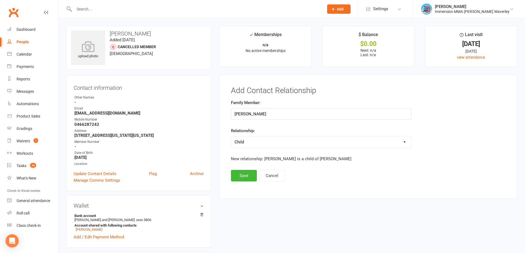
click at [270, 140] on select "Parent / Guardian Child Sibling (parent not in system) Spouse / Partner Cousin …" at bounding box center [321, 142] width 180 height 11
select select "0"
click at [231, 137] on select "Parent / Guardian Child Sibling (parent not in system) Spouse / Partner Cousin …" at bounding box center [321, 142] width 180 height 11
click at [242, 173] on button "Save" at bounding box center [244, 176] width 26 height 12
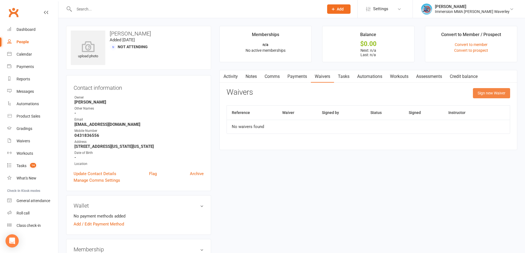
click at [492, 92] on button "Sign new Waiver" at bounding box center [491, 93] width 37 height 10
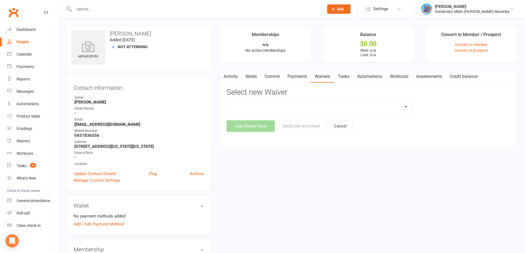
click at [313, 111] on select "Cancellation Form Immersion 10 Class Pass Form Immersion 10 Class Pass Form (Pa…" at bounding box center [320, 106] width 186 height 11
select select "10648"
click at [227, 101] on select "Cancellation Form Immersion 10 Class Pass Form Immersion 10 Class Pass Form (Pa…" at bounding box center [320, 106] width 186 height 11
click at [254, 127] on button "Sign Waiver Now" at bounding box center [251, 126] width 48 height 12
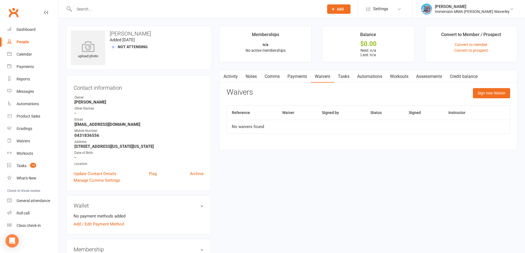
click at [250, 75] on link "Notes" at bounding box center [251, 76] width 19 height 13
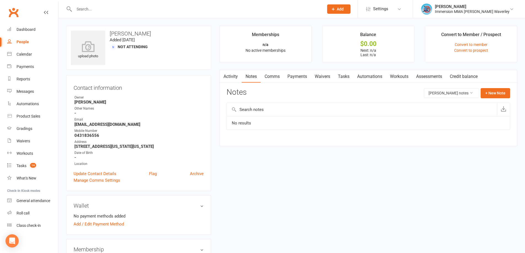
click at [269, 77] on link "Comms" at bounding box center [272, 76] width 23 height 13
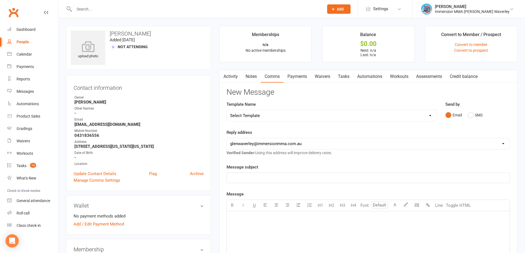
click at [340, 77] on link "Tasks" at bounding box center [343, 76] width 19 height 13
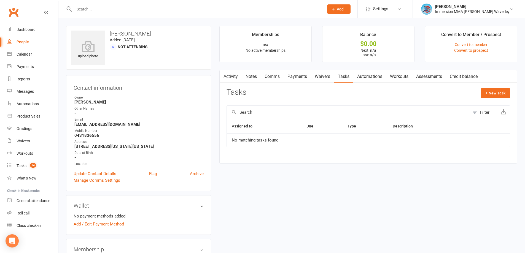
click at [326, 77] on link "Waivers" at bounding box center [322, 76] width 23 height 13
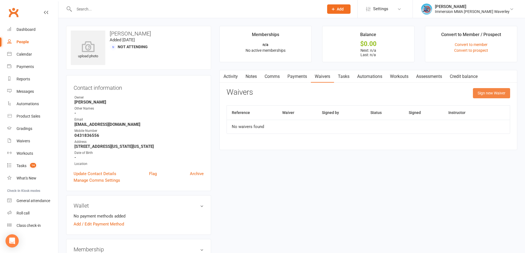
click at [496, 90] on button "Sign new Waiver" at bounding box center [491, 93] width 37 height 10
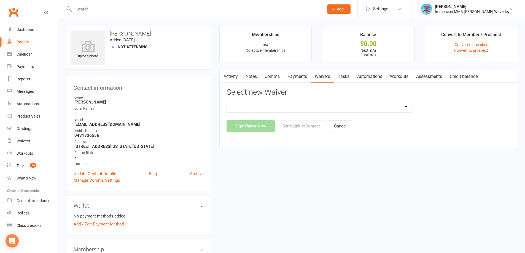
click at [338, 108] on select "Cancellation Form Immersion 10 Class Pass Form Immersion 10 Class Pass Form (Pa…" at bounding box center [320, 106] width 186 height 11
select select "10648"
click at [227, 101] on select "Cancellation Form Immersion 10 Class Pass Form Immersion 10 Class Pass Form (Pa…" at bounding box center [320, 106] width 186 height 11
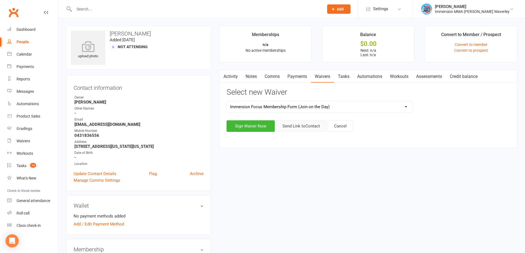
click at [300, 127] on button "Send Link to Contact" at bounding box center [301, 126] width 50 height 12
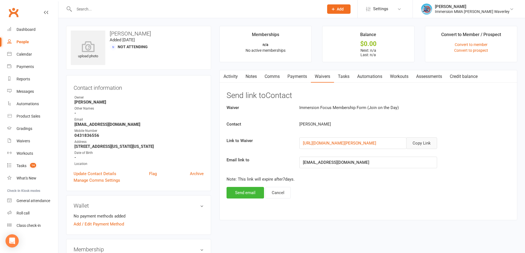
click at [421, 144] on button "Copy Link" at bounding box center [421, 144] width 31 height 12
click at [418, 185] on div "Waiver Immersion Focus Membership Form (Join on the Day) Contact [PERSON_NAME] …" at bounding box center [369, 151] width 284 height 94
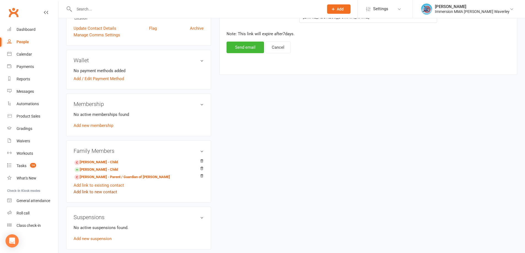
scroll to position [147, 0]
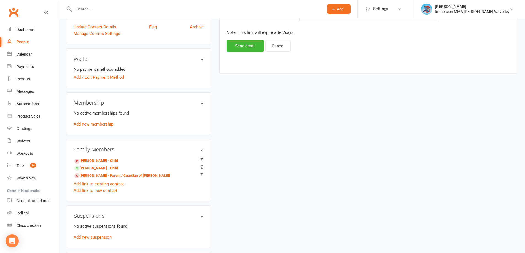
click at [365, 135] on div "upload photo [PERSON_NAME] Added [DATE] Not Attending Contact information Owner…" at bounding box center [291, 92] width 459 height 426
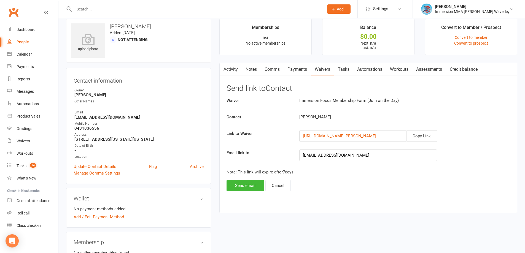
scroll to position [0, 0]
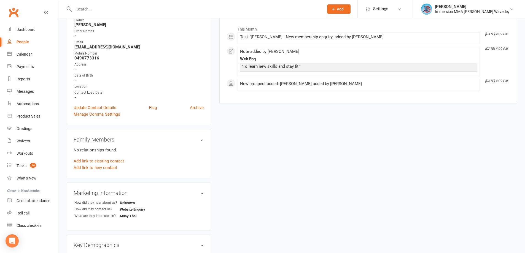
scroll to position [31, 0]
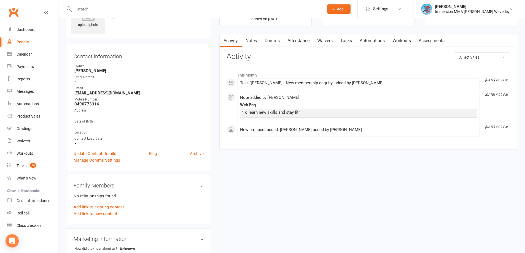
click at [330, 176] on div "upload photo [PERSON_NAME] Added [DATE] prospect Contact information Owner [PER…" at bounding box center [291, 223] width 459 height 458
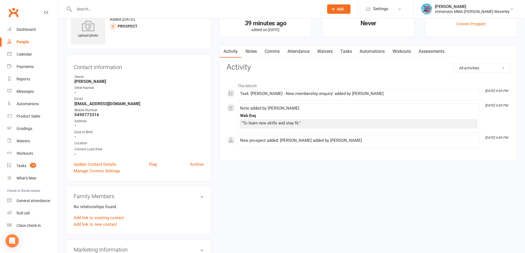
scroll to position [0, 0]
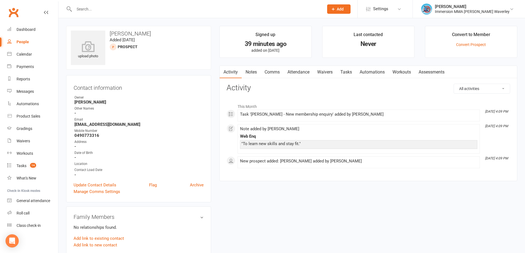
drag, startPoint x: 425, startPoint y: 227, endPoint x: 419, endPoint y: 226, distance: 5.8
click at [420, 227] on div "upload photo [PERSON_NAME] Added [DATE] prospect Contact information Owner [PER…" at bounding box center [291, 255] width 459 height 458
click at [327, 69] on link "Waivers" at bounding box center [324, 72] width 23 height 13
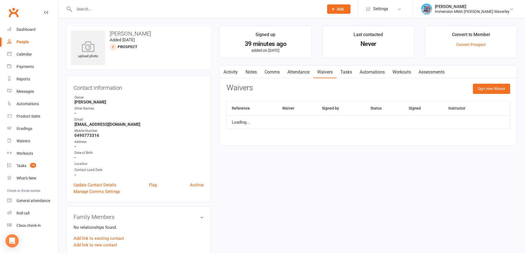
click at [291, 68] on link "Attendance" at bounding box center [299, 72] width 30 height 13
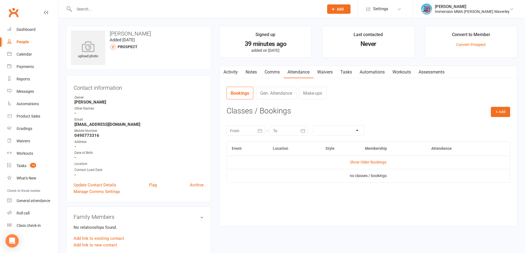
drag, startPoint x: 502, startPoint y: 121, endPoint x: 500, endPoint y: 114, distance: 7.5
click at [502, 121] on div "[DATE] Sun Mon Tue Wed Thu Fri Sat 31 27 28 29 30 31 01 02 32 03 04 05 06 07 08…" at bounding box center [369, 130] width 284 height 21
click at [499, 114] on button "+ Add" at bounding box center [500, 112] width 19 height 10
drag, startPoint x: 482, startPoint y: 123, endPoint x: 482, endPoint y: 133, distance: 9.9
click at [482, 133] on ul "Book Event Add Appointment Book a Friend" at bounding box center [482, 135] width 55 height 36
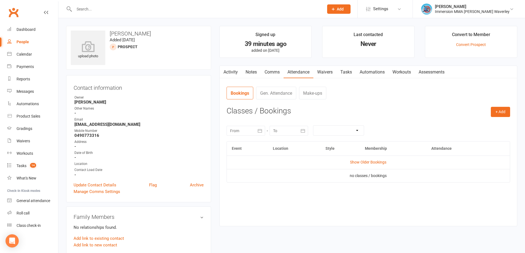
click at [482, 133] on div "[DATE] Sun Mon Tue Wed Thu Fri Sat 31 27 28 29 30 31 01 02 32 03 04 05 06 07 08…" at bounding box center [369, 130] width 284 height 21
click at [501, 112] on button "+ Add" at bounding box center [500, 112] width 19 height 10
click at [491, 133] on link "Add Appointment" at bounding box center [482, 135] width 55 height 11
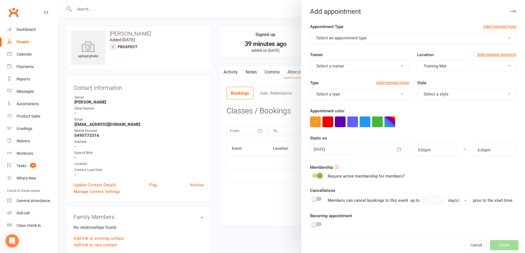
click at [341, 45] on form "Appointment Type Add/manage types Select an appointment type Trainer Select a t…" at bounding box center [413, 147] width 206 height 248
click at [343, 41] on button "Select an appointment type" at bounding box center [413, 38] width 206 height 12
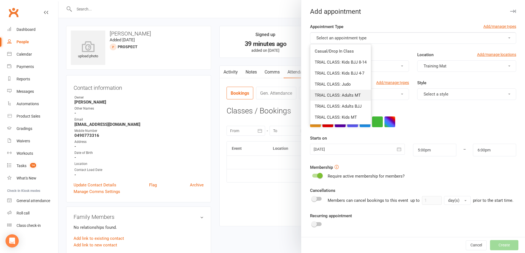
click at [351, 92] on link "TRIAL CLASS: Adults MT" at bounding box center [340, 95] width 61 height 11
type input "6:30pm"
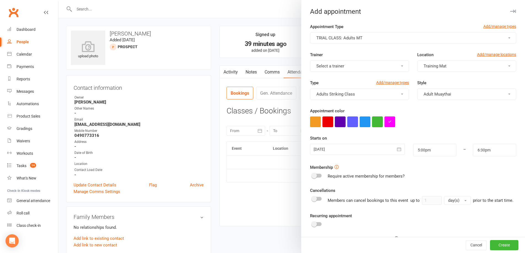
click at [375, 121] on button "button" at bounding box center [377, 122] width 11 height 11
click at [361, 149] on div at bounding box center [357, 149] width 95 height 11
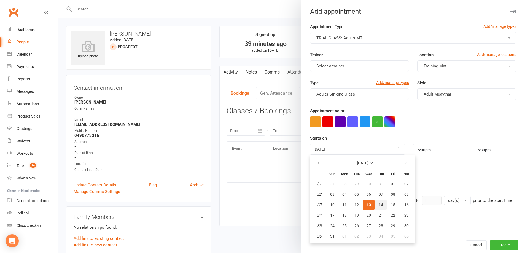
click at [382, 205] on button "14" at bounding box center [381, 205] width 12 height 10
type input "[DATE]"
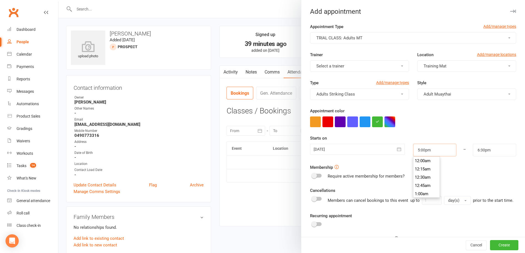
click at [437, 149] on input "5:00pm" at bounding box center [434, 150] width 43 height 13
click at [435, 193] on div "Cancellations Members can cancel bookings to this event up to 1 day(s) prior to…" at bounding box center [413, 196] width 206 height 18
click at [424, 152] on input "5:00pm" at bounding box center [434, 150] width 43 height 13
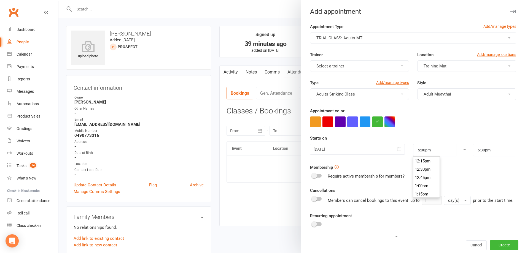
scroll to position [396, 0]
type input "12:00pm"
click at [426, 160] on li "12:00pm" at bounding box center [426, 162] width 26 height 8
click at [486, 149] on input "6:30pm" at bounding box center [494, 150] width 43 height 13
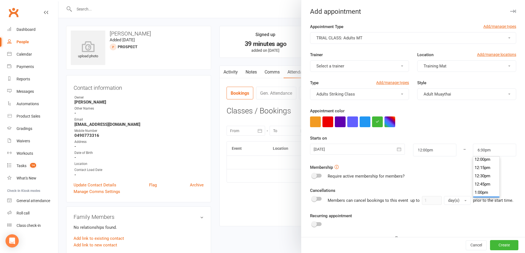
scroll to position [401, 0]
type input "1:00pm"
drag, startPoint x: 483, startPoint y: 191, endPoint x: 480, endPoint y: 190, distance: 3.1
click at [483, 190] on li "1:00pm" at bounding box center [486, 189] width 26 height 8
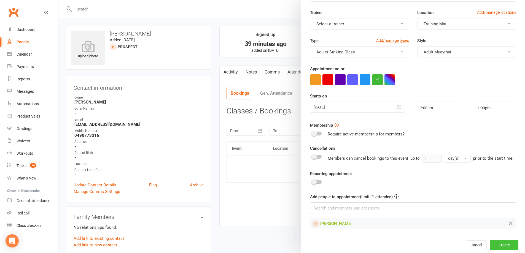
click at [491, 246] on button "Create" at bounding box center [504, 245] width 28 height 10
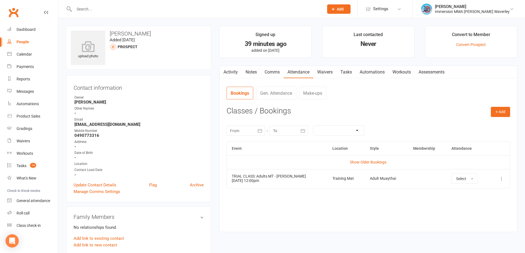
click at [339, 75] on link "Tasks" at bounding box center [346, 72] width 19 height 13
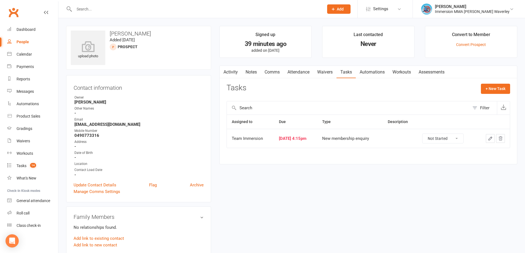
click at [453, 142] on select "Not Started In Progress Waiting Complete" at bounding box center [443, 138] width 41 height 9
click at [427, 134] on select "Not Started In Progress Waiting Complete" at bounding box center [443, 138] width 41 height 9
select select "unstarted"
click at [251, 71] on link "Notes" at bounding box center [251, 72] width 19 height 13
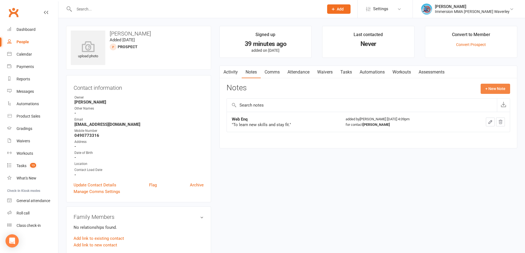
click at [495, 91] on button "+ New Note" at bounding box center [495, 89] width 29 height 10
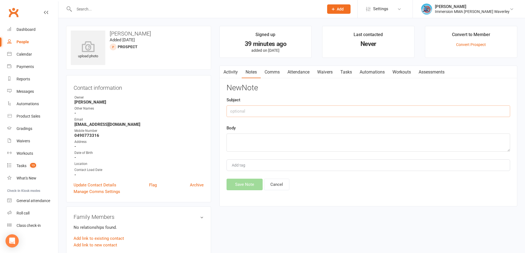
click at [255, 112] on input "text" at bounding box center [369, 112] width 284 height 12
type input "Qualifying Notes"
type textarea "A"
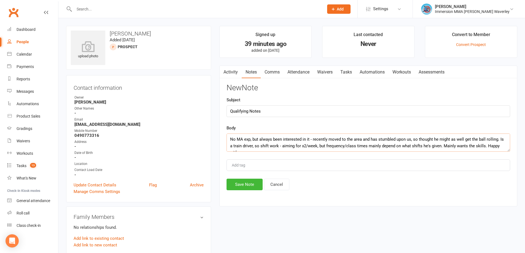
scroll to position [4, 0]
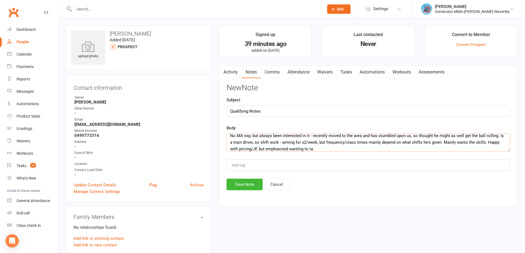
click at [264, 148] on textarea "No MA exp, but always been interested in it - recently moved to the area and ha…" at bounding box center [369, 143] width 284 height 18
type textarea "No MA exp, but always been interested in it - recently moved to the area and ha…"
click at [233, 184] on button "Save Note" at bounding box center [245, 185] width 36 height 12
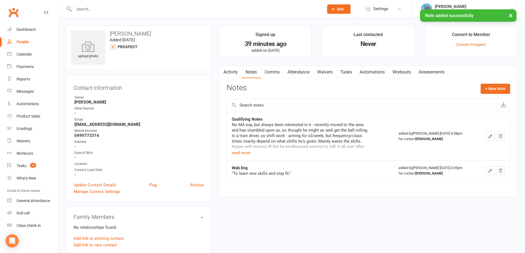
click at [297, 73] on link "Attendance" at bounding box center [299, 72] width 30 height 13
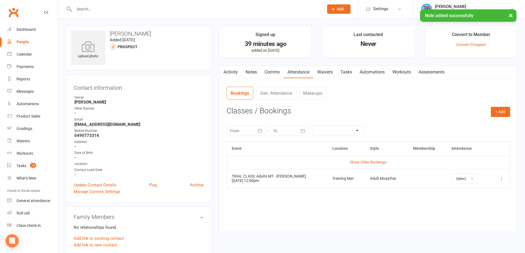
click at [507, 179] on td "More info View event Remove booking" at bounding box center [500, 178] width 20 height 19
click at [504, 179] on button at bounding box center [501, 179] width 7 height 7
click at [474, 200] on link "View event" at bounding box center [477, 200] width 55 height 11
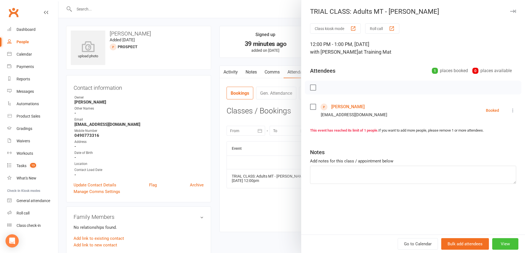
click at [506, 242] on button "View" at bounding box center [505, 244] width 26 height 12
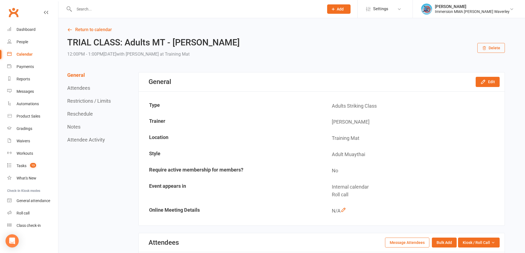
click at [22, 56] on div "Calendar" at bounding box center [25, 54] width 16 height 4
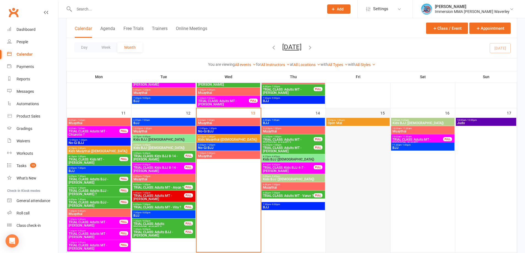
scroll to position [147, 0]
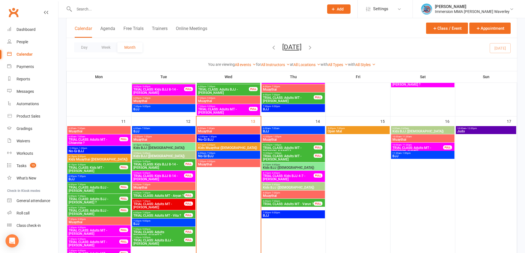
click at [307, 155] on span "TRIAL CLASS: Adults MT - Seng Ngim" at bounding box center [288, 158] width 51 height 7
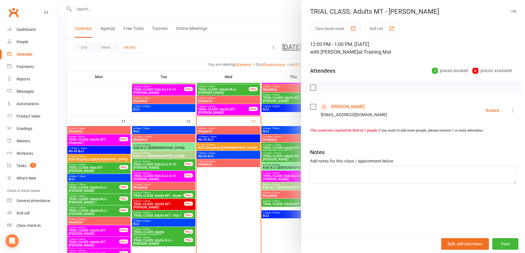
click at [338, 108] on link "Seng Ngim" at bounding box center [347, 107] width 33 height 9
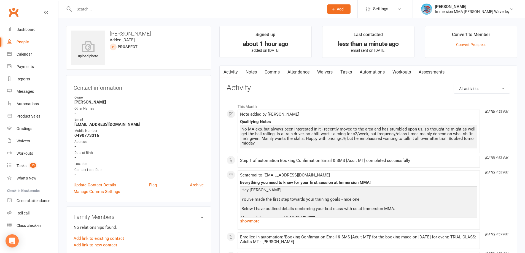
click at [346, 72] on link "Tasks" at bounding box center [346, 72] width 19 height 13
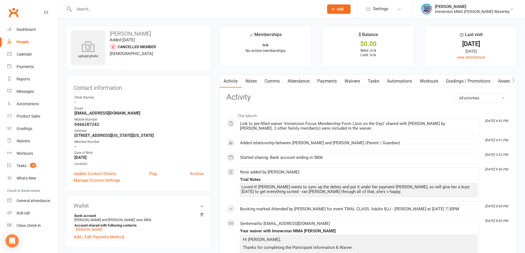
drag, startPoint x: 358, startPoint y: 77, endPoint x: 393, endPoint y: 90, distance: 37.2
click at [355, 80] on link "Waivers" at bounding box center [352, 81] width 23 height 13
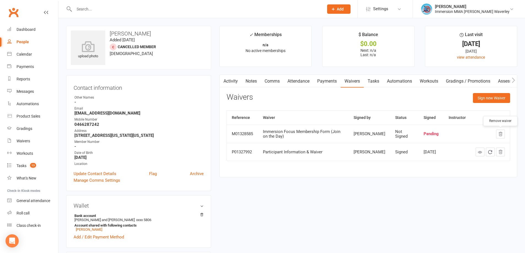
click at [500, 135] on icon "button" at bounding box center [500, 134] width 5 height 5
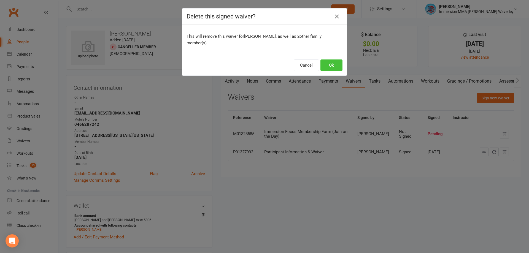
click at [329, 60] on button "Ok" at bounding box center [332, 66] width 22 height 12
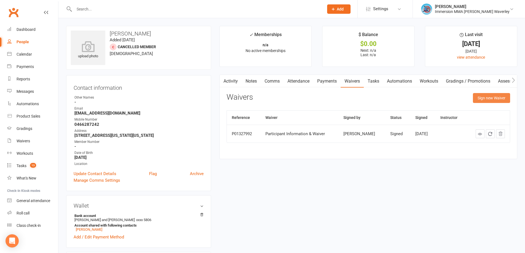
click at [487, 100] on button "Sign new Waiver" at bounding box center [491, 98] width 37 height 10
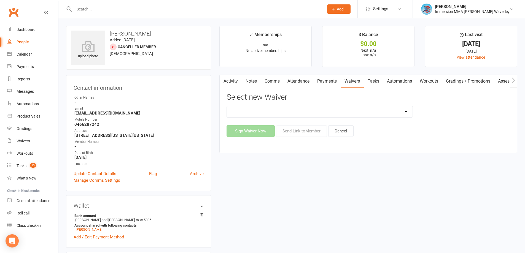
click at [270, 114] on select "Cancellation Form Immersion 10 Class Pass Form Immersion 10 Class Pass Form (Pa…" at bounding box center [320, 111] width 186 height 11
select select "10648"
click at [227, 106] on select "Cancellation Form Immersion 10 Class Pass Form Immersion 10 Class Pass Form (Pa…" at bounding box center [320, 111] width 186 height 11
click at [315, 128] on button "Send Link to Member" at bounding box center [301, 131] width 51 height 12
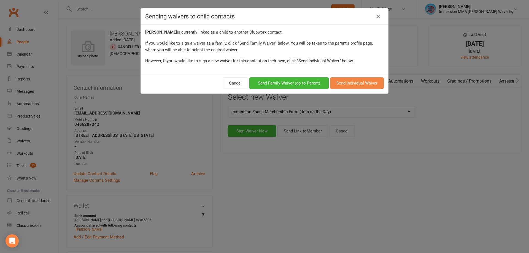
click at [370, 84] on button "Send Individual Waiver" at bounding box center [357, 83] width 54 height 12
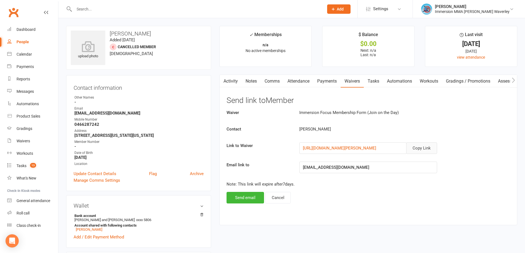
click at [425, 148] on button "Copy Link" at bounding box center [421, 148] width 31 height 12
click at [251, 76] on link "Notes" at bounding box center [251, 81] width 19 height 13
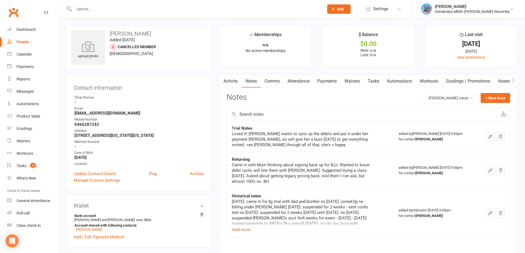
click at [359, 85] on link "Waivers" at bounding box center [352, 81] width 23 height 13
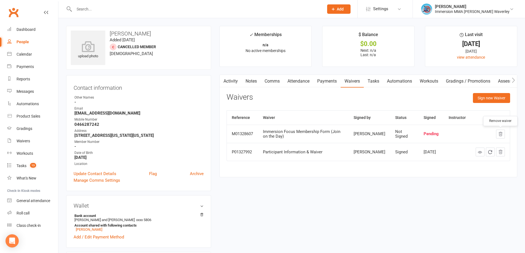
click at [496, 134] on button "button" at bounding box center [500, 134] width 9 height 9
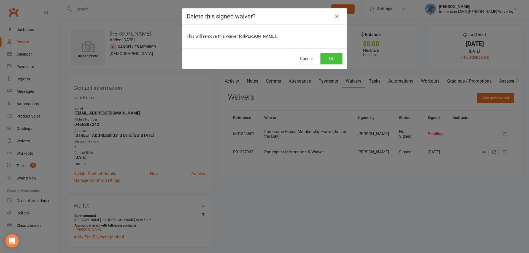
drag, startPoint x: 325, startPoint y: 57, endPoint x: 327, endPoint y: 57, distance: 2.8
click at [325, 57] on button "Ok" at bounding box center [332, 59] width 22 height 12
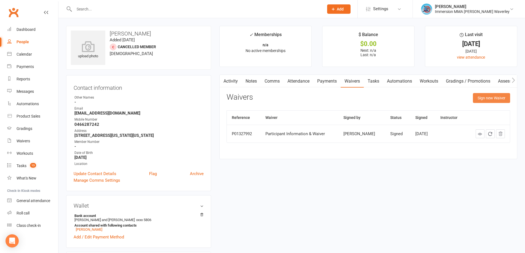
click at [494, 97] on button "Sign new Waiver" at bounding box center [491, 98] width 37 height 10
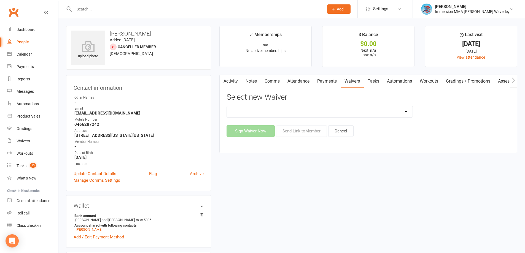
click at [366, 111] on select "Cancellation Form Immersion 10 Class Pass Form Immersion 10 Class Pass Form (Pa…" at bounding box center [320, 111] width 186 height 11
select select "10648"
click at [227, 106] on select "Cancellation Form Immersion 10 Class Pass Form Immersion 10 Class Pass Form (Pa…" at bounding box center [320, 111] width 186 height 11
click at [299, 132] on button "Send Link to Member" at bounding box center [301, 131] width 51 height 12
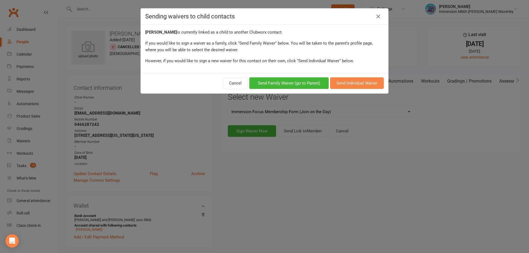
click at [354, 80] on button "Send Individual Waiver" at bounding box center [357, 83] width 54 height 12
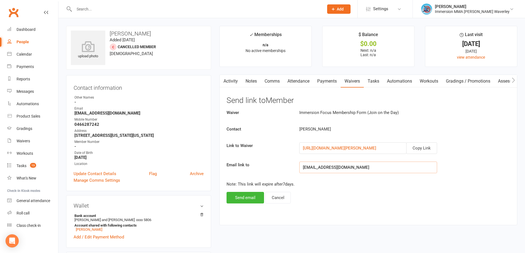
click at [362, 164] on input "bgrace.milford@gmail.com" at bounding box center [368, 168] width 138 height 12
click at [237, 200] on button "Send email" at bounding box center [245, 198] width 37 height 12
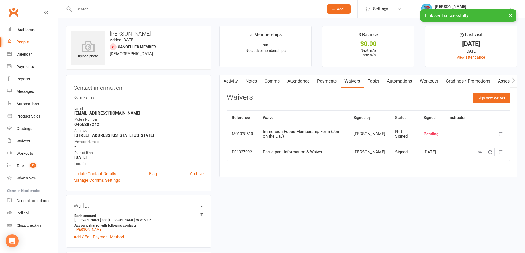
click at [230, 82] on link "Activity" at bounding box center [231, 81] width 22 height 13
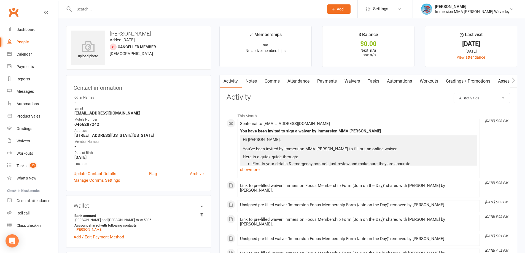
click at [252, 173] on link "show more" at bounding box center [358, 170] width 237 height 8
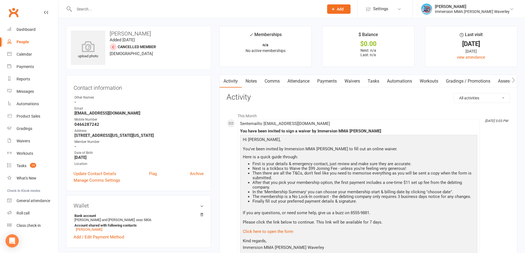
click at [252, 79] on link "Notes" at bounding box center [251, 81] width 19 height 13
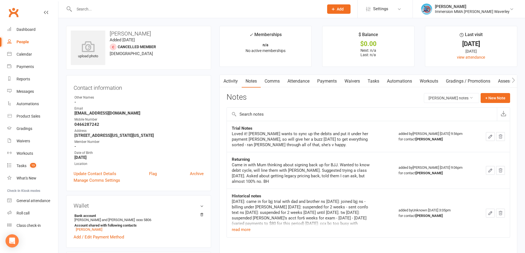
click at [373, 81] on link "Tasks" at bounding box center [373, 81] width 19 height 13
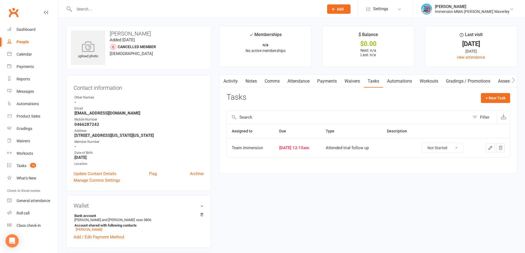
click at [459, 150] on select "Not Started In Progress Waiting Complete" at bounding box center [442, 147] width 41 height 9
click at [426, 143] on select "Not Started In Progress Waiting Complete" at bounding box center [442, 147] width 41 height 9
select select "unstarted"
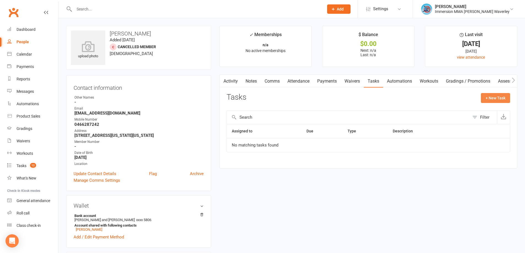
click at [487, 101] on button "+ New Task" at bounding box center [495, 98] width 29 height 10
select select "48839"
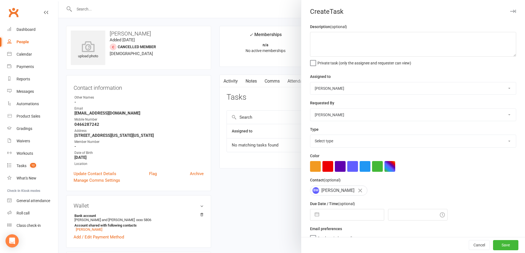
click at [354, 85] on select "David Marinakis Team Immersion Ben Street Immersion Tablet James Fitzgerald Ben…" at bounding box center [413, 88] width 206 height 12
select select "48837"
click at [310, 83] on select "David Marinakis Team Immersion Ben Street Immersion Tablet James Fitzgerald Ben…" at bounding box center [413, 88] width 206 height 12
drag, startPoint x: 351, startPoint y: 144, endPoint x: 361, endPoint y: 144, distance: 9.1
click at [351, 144] on select "Select type Account follow up [high priority] Attended trial follow up Chase si…" at bounding box center [413, 141] width 206 height 12
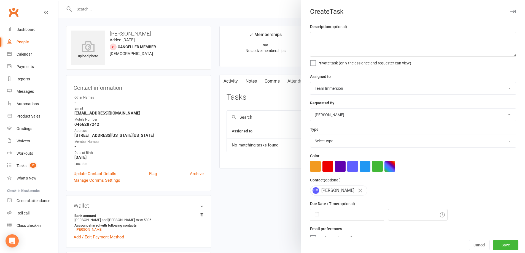
select select "27319"
click at [310, 136] on select "Select type Account follow up [high priority] Attended trial follow up Chase si…" at bounding box center [413, 141] width 206 height 12
click at [338, 213] on input "text" at bounding box center [353, 214] width 62 height 11
select select "6"
select select "2025"
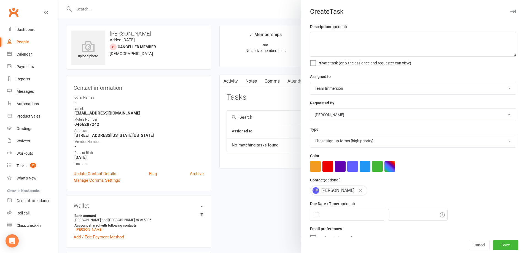
select select "7"
select select "2025"
select select "8"
select select "2025"
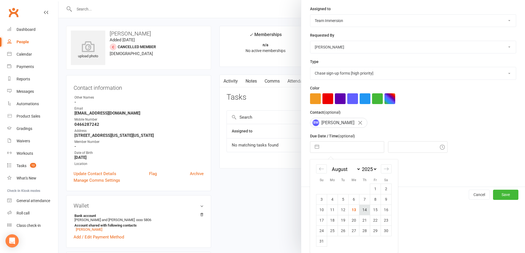
click at [360, 212] on td "14" at bounding box center [364, 210] width 11 height 10
type input "14 Aug 2025"
type input "5:15pm"
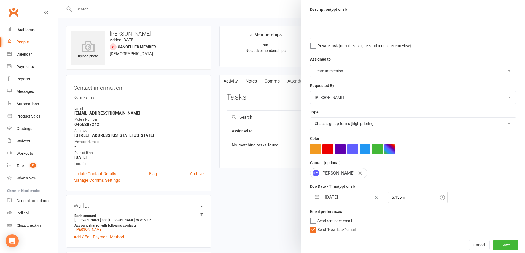
scroll to position [20, 0]
click at [340, 231] on span "Send "New Task" email" at bounding box center [337, 229] width 38 height 6
click at [340, 226] on input "Send "New Task" email" at bounding box center [332, 226] width 45 height 0
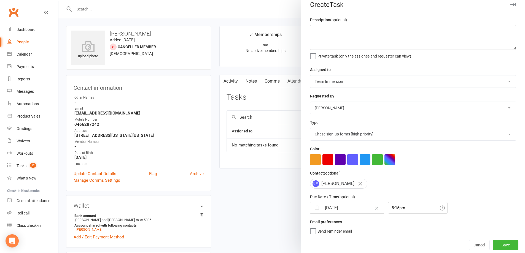
scroll to position [0, 0]
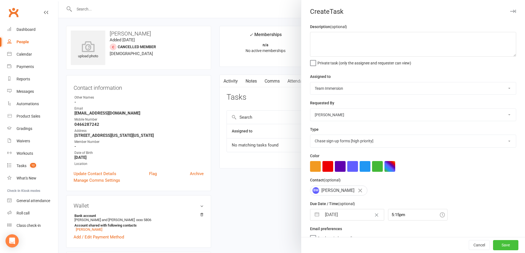
click at [499, 244] on button "Save" at bounding box center [505, 246] width 25 height 10
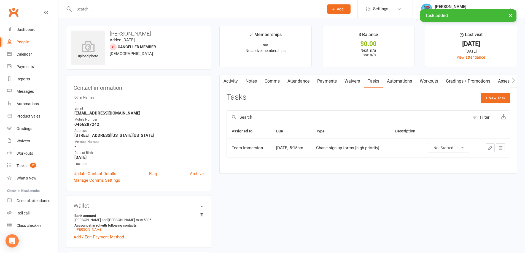
click at [248, 80] on link "Notes" at bounding box center [251, 81] width 19 height 13
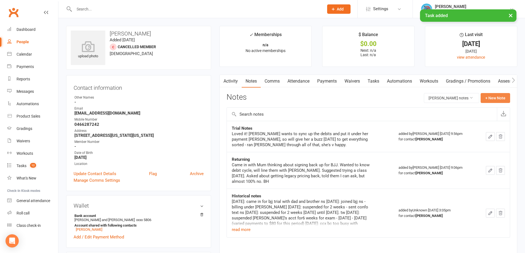
click at [502, 99] on button "+ New Note" at bounding box center [495, 98] width 29 height 10
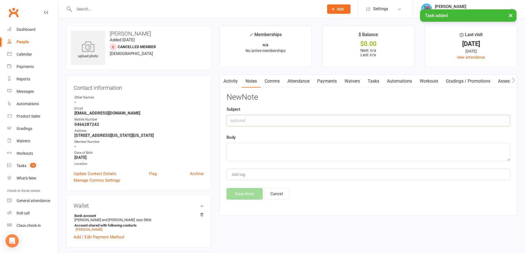
click at [271, 125] on input "text" at bounding box center [369, 121] width 284 height 12
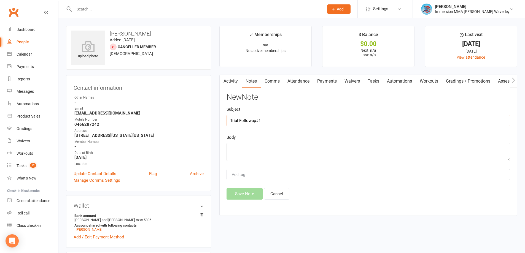
type input "Trial Followup#1"
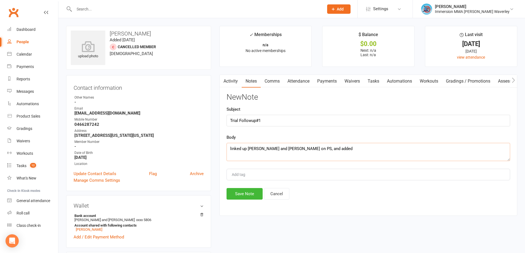
click at [336, 146] on textarea "linked up Cindy and Bethany on PS, and added" at bounding box center [369, 152] width 284 height 18
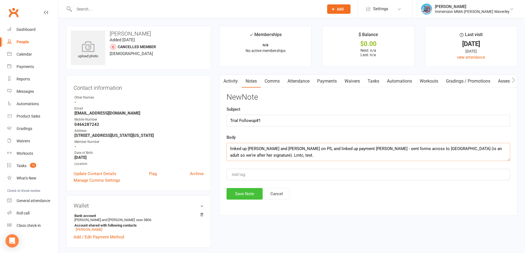
type textarea "linked up Cindy and Bethany on PS, and linked up payment deets - sent forms acr…"
click at [240, 191] on button "Save Note" at bounding box center [245, 194] width 36 height 12
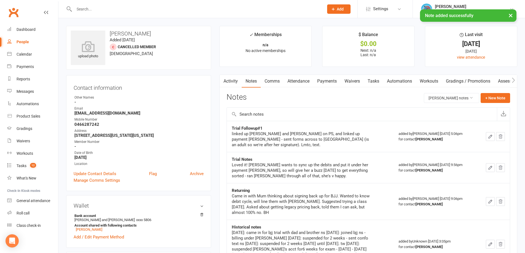
click at [268, 83] on link "Comms" at bounding box center [272, 81] width 23 height 13
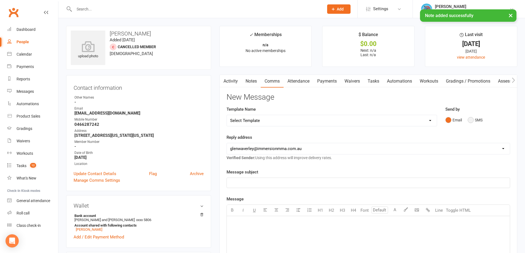
click at [474, 120] on button "SMS" at bounding box center [475, 120] width 15 height 10
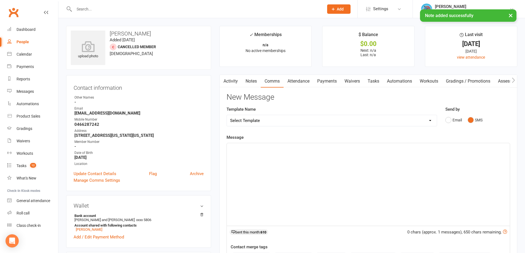
click at [343, 170] on div "﻿" at bounding box center [368, 184] width 283 height 83
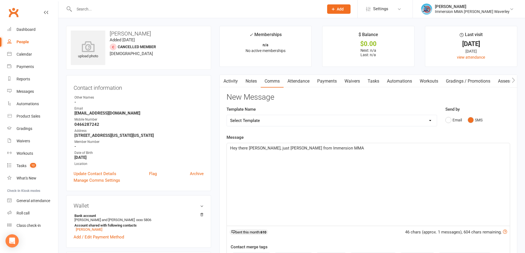
click at [367, 154] on div "Hey there Bethany, just Ben from Immersion MMA" at bounding box center [368, 184] width 283 height 83
click at [270, 151] on p "Hey there Bethany, just Ben from Immersion MMA here -" at bounding box center [368, 148] width 276 height 7
click at [339, 147] on p "Hey there Bethany, it's Ben from Immersion MMA here -" at bounding box center [368, 148] width 276 height 7
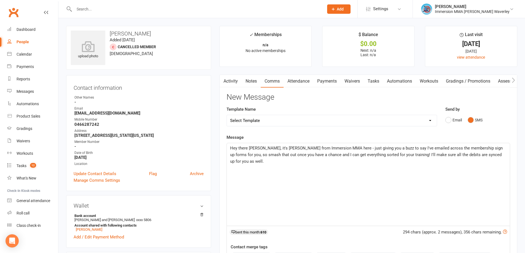
click at [261, 155] on span "Hey there Bethany, it's Ben from Immersion MMA here - just giving you a buzz to…" at bounding box center [367, 155] width 274 height 18
click at [251, 153] on span "Hey there Bethany, it's Ben from Immersion MMA here - just giving you a buzz to…" at bounding box center [367, 155] width 274 height 18
click at [293, 155] on span "Hey there Bethany, it's Ben from Immersion MMA here - just giving you a buzz to…" at bounding box center [368, 155] width 276 height 18
click at [448, 155] on span "Hey there Bethany, it's Ben from Immersion MMA here - just giving you a buzz to…" at bounding box center [367, 155] width 274 height 18
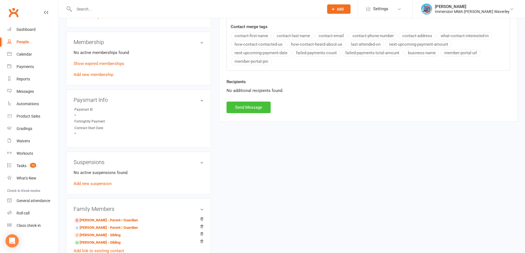
click at [240, 108] on button "Send Message" at bounding box center [249, 108] width 44 height 12
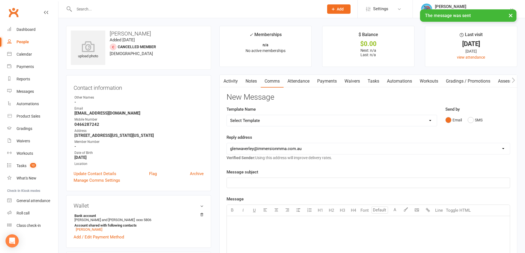
click at [246, 85] on link "Notes" at bounding box center [251, 81] width 19 height 13
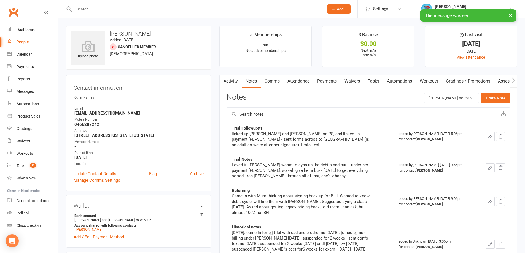
click at [372, 83] on link "Tasks" at bounding box center [373, 81] width 19 height 13
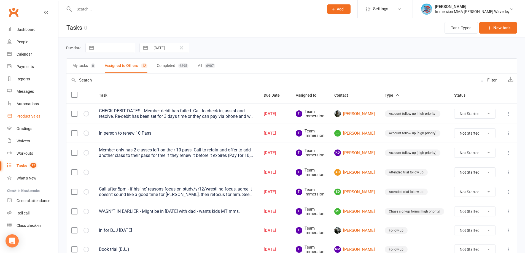
click at [33, 120] on link "Product Sales" at bounding box center [32, 116] width 51 height 12
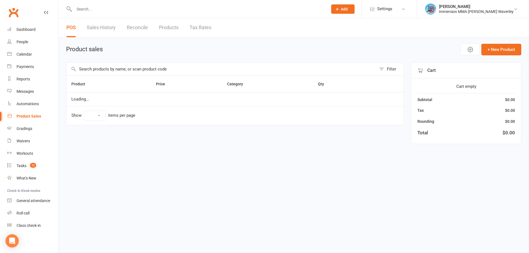
select select "100"
click at [429, 46] on span "Open POS Portal" at bounding box center [429, 49] width 30 height 7
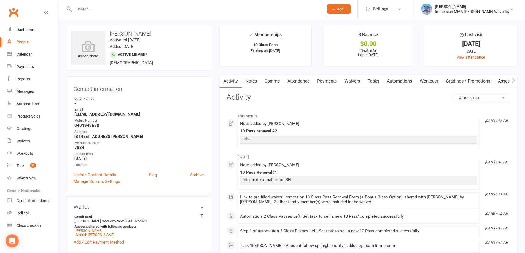
click at [259, 81] on link "Notes" at bounding box center [251, 81] width 19 height 13
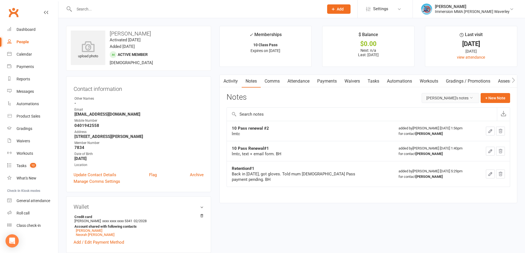
click at [456, 98] on button "[PERSON_NAME]'s notes" at bounding box center [451, 98] width 58 height 10
click at [449, 121] on link "All family notes" at bounding box center [447, 121] width 55 height 11
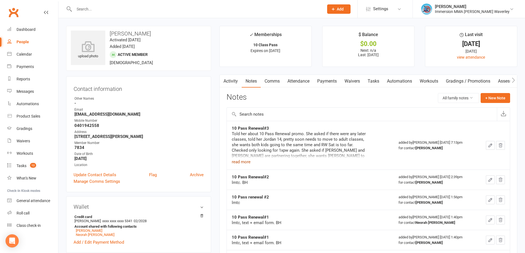
click at [246, 162] on button "read more" at bounding box center [241, 162] width 19 height 7
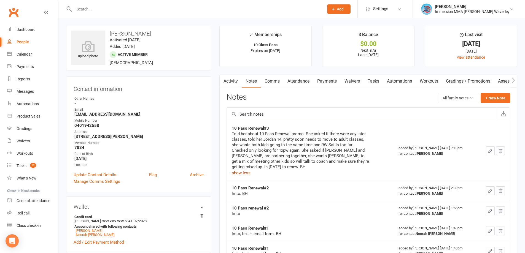
click at [383, 81] on link "Tasks" at bounding box center [373, 81] width 19 height 13
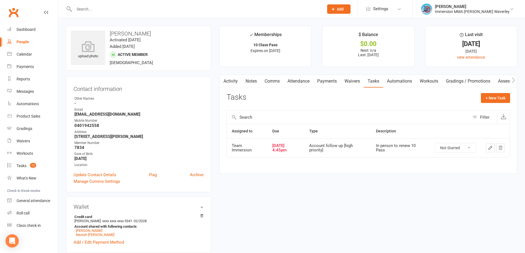
click at [309, 79] on link "Attendance" at bounding box center [299, 81] width 30 height 13
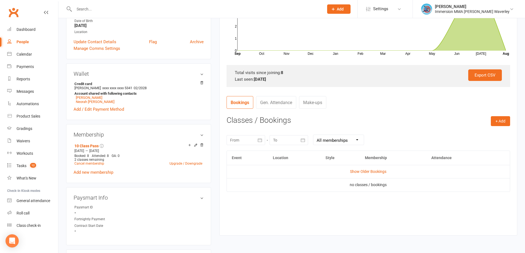
scroll to position [221, 0]
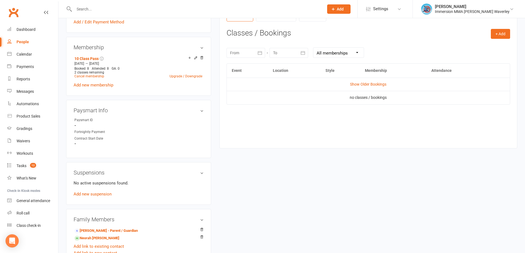
click at [374, 88] on td "Show Older Bookings" at bounding box center [368, 84] width 283 height 13
click at [376, 85] on link "Show Older Bookings" at bounding box center [368, 84] width 36 height 4
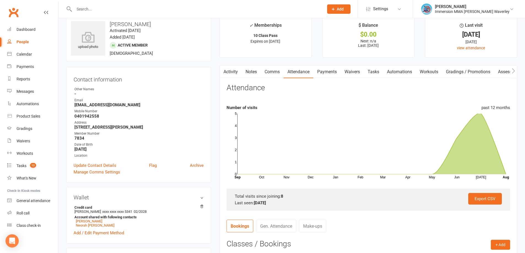
scroll to position [0, 0]
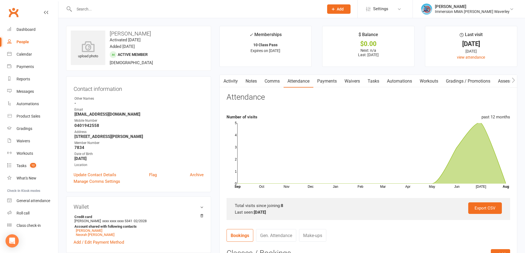
click at [377, 80] on link "Tasks" at bounding box center [373, 81] width 19 height 13
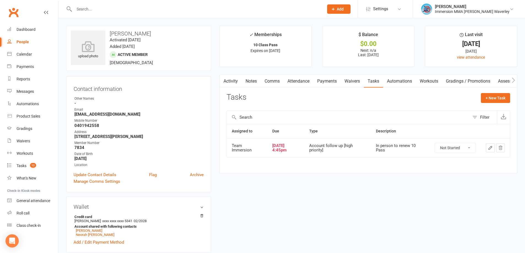
click at [489, 147] on icon "button" at bounding box center [490, 148] width 5 height 5
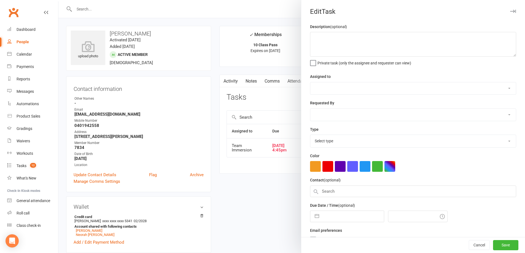
type textarea "In person to renew 10 Pass"
select select "48837"
type input "[DATE]"
type input "4:45pm"
select select "27317"
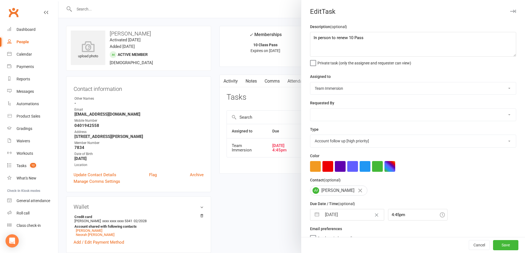
click at [343, 216] on input "[DATE]" at bounding box center [353, 214] width 62 height 11
select select "6"
select select "2025"
select select "7"
select select "2025"
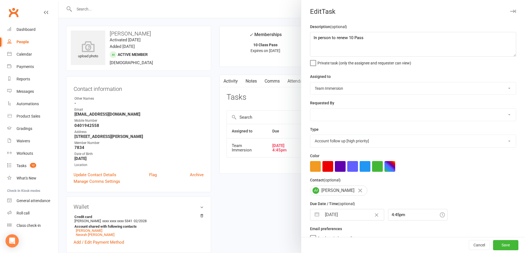
select select "8"
select select "2025"
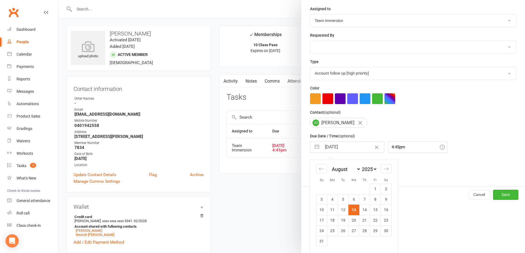
click at [331, 218] on td "18" at bounding box center [332, 220] width 11 height 10
type input "[DATE]"
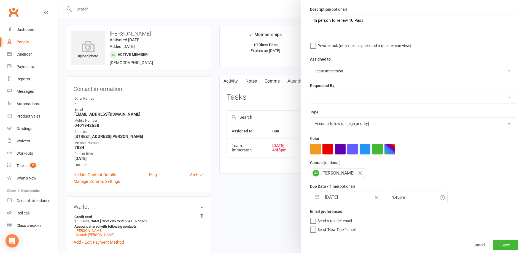
scroll to position [20, 0]
click at [354, 193] on input "[DATE]" at bounding box center [353, 197] width 62 height 11
select select "6"
select select "2025"
select select "7"
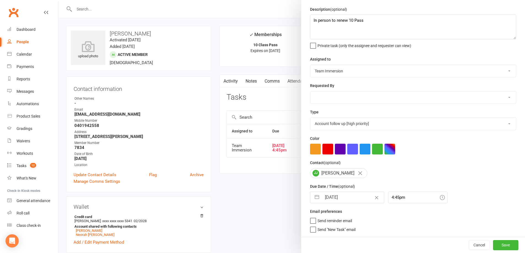
select select "2025"
select select "8"
select select "2025"
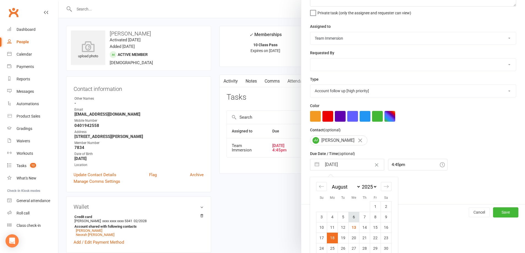
scroll to position [70, 0]
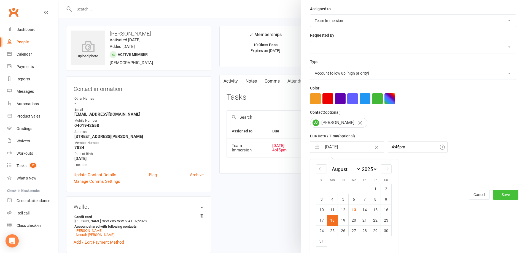
click at [498, 198] on button "Save" at bounding box center [505, 195] width 25 height 10
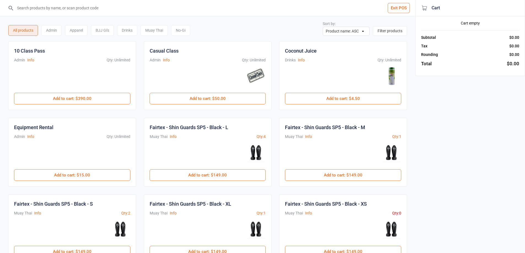
click at [155, 32] on div "Muay Thai" at bounding box center [154, 30] width 27 height 11
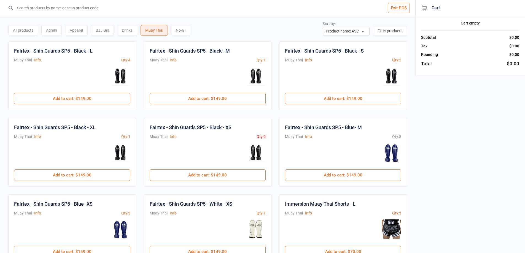
scroll to position [74, 0]
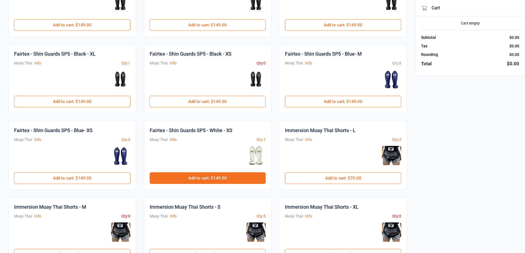
click at [203, 179] on button "Add to cart : $149.00" at bounding box center [208, 179] width 116 height 12
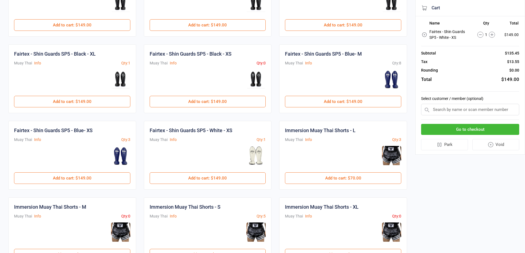
click at [483, 107] on input "text" at bounding box center [470, 110] width 98 height 12
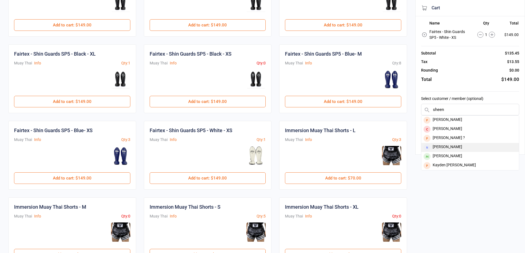
type input "sheen"
click at [459, 149] on div "Sheenu Sharma" at bounding box center [470, 147] width 98 height 9
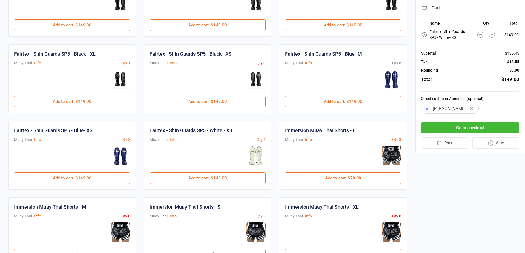
click at [471, 125] on button "Go to checkout" at bounding box center [470, 127] width 98 height 11
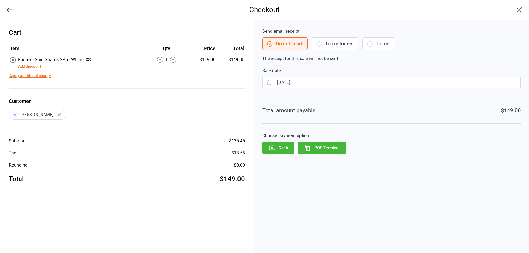
click at [345, 41] on button "To customer" at bounding box center [335, 43] width 47 height 12
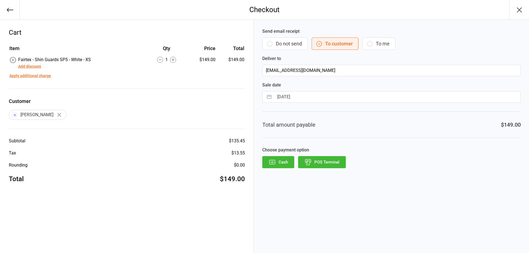
click at [327, 162] on button "POS Terminal" at bounding box center [322, 162] width 48 height 12
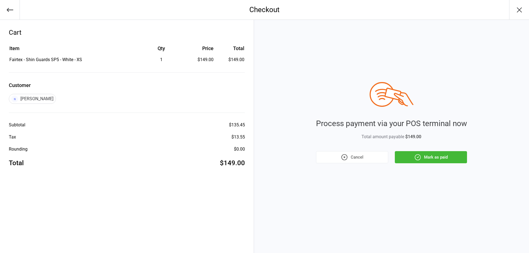
click at [425, 150] on div "Process payment via your POS terminal now Total amount payable $149.00 Cancel M…" at bounding box center [391, 122] width 151 height 81
click at [427, 161] on button "Mark as paid" at bounding box center [431, 157] width 72 height 12
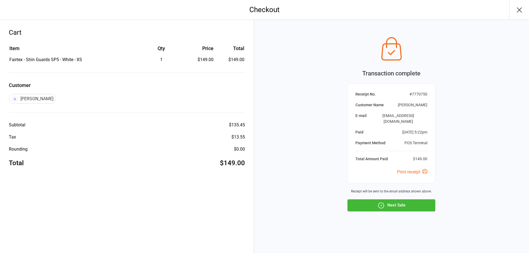
click at [521, 17] on button "button" at bounding box center [519, 10] width 20 height 20
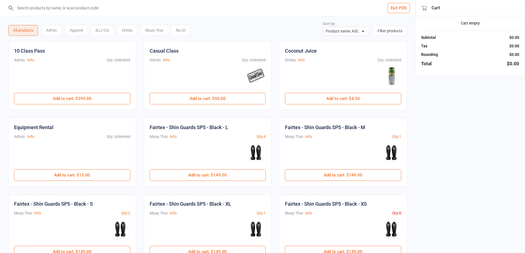
click at [395, 3] on button "Exit POS" at bounding box center [399, 8] width 22 height 10
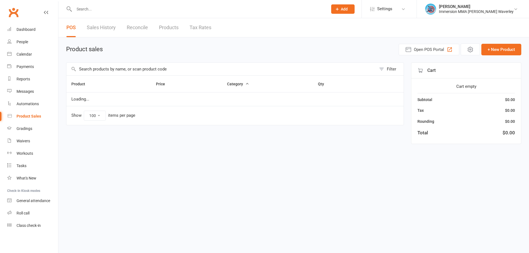
select select "100"
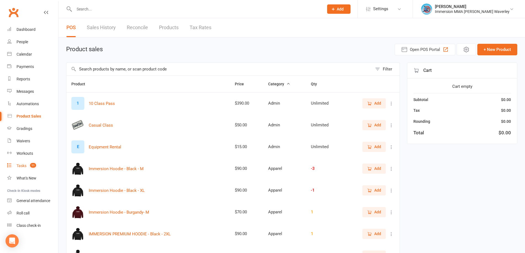
click at [37, 169] on link "Tasks 11" at bounding box center [32, 166] width 51 height 12
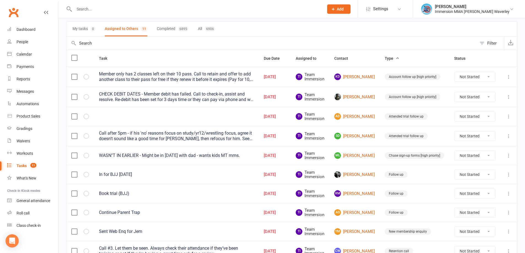
scroll to position [88, 0]
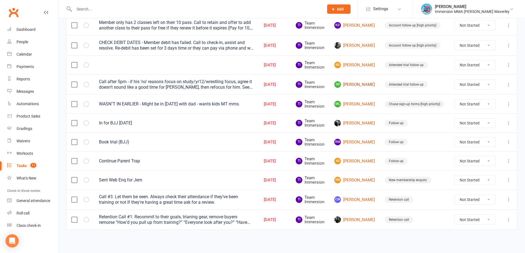
click at [364, 86] on link "SD Sam Doulati" at bounding box center [354, 84] width 41 height 7
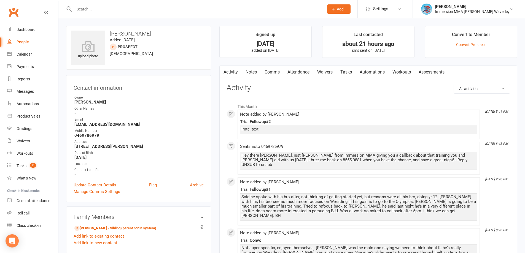
click at [256, 123] on div "Trial Followup#2" at bounding box center [358, 122] width 237 height 5
copy div "Trial Followup#2"
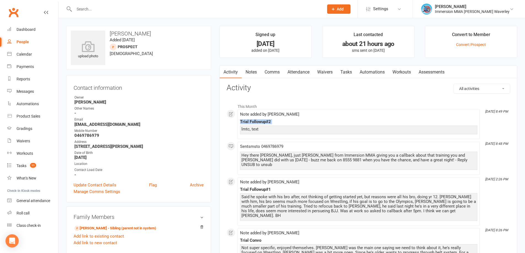
click at [255, 74] on link "Notes" at bounding box center [251, 72] width 19 height 13
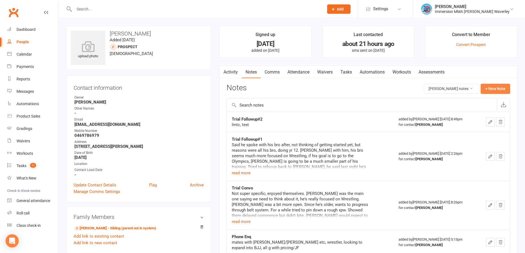
click at [498, 90] on button "+ New Note" at bounding box center [495, 89] width 29 height 10
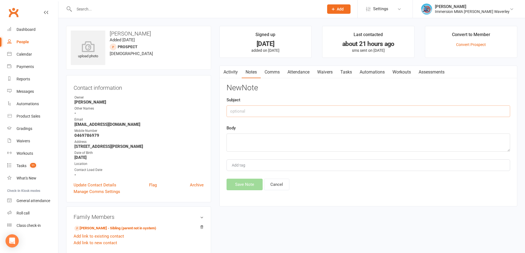
click at [263, 116] on input "text" at bounding box center [369, 112] width 284 height 12
paste input "Trial Followup#2"
type input "Trial Followup#3"
type textarea "lmtc"
click at [249, 184] on button "Save Note" at bounding box center [245, 185] width 36 height 12
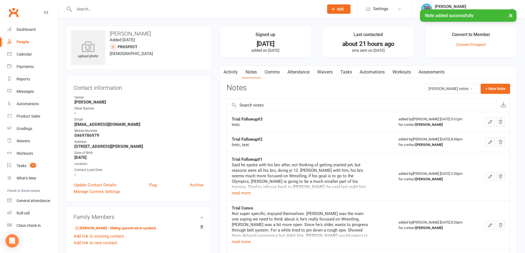
click at [349, 71] on link "Tasks" at bounding box center [346, 72] width 19 height 13
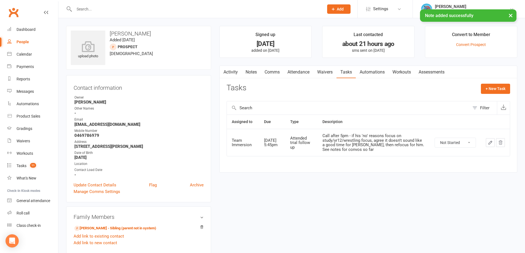
click at [491, 143] on icon "button" at bounding box center [490, 142] width 5 height 5
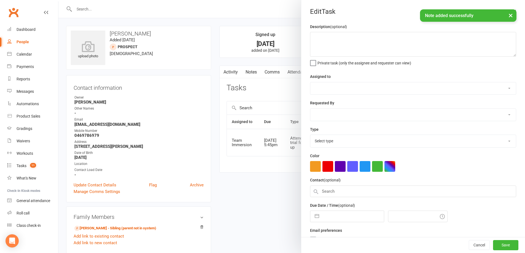
type textarea "Call after 5pm - if his 'no' reasons focus on study/yr12/wrestling focus, agree…"
select select "48837"
type input "[DATE]"
type input "5:45pm"
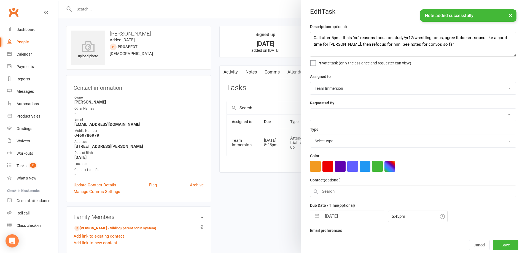
select select "27313"
click at [338, 215] on input "[DATE]" at bounding box center [353, 214] width 62 height 11
select select "6"
select select "2025"
select select "7"
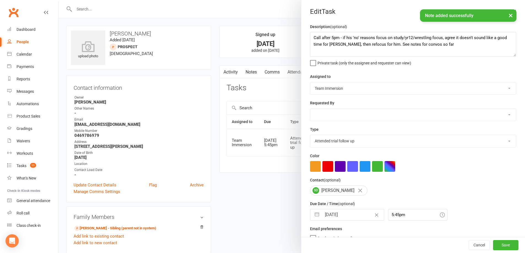
select select "2025"
select select "8"
select select "2025"
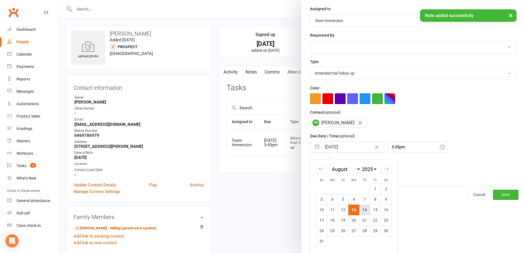
click at [364, 208] on td "14" at bounding box center [364, 210] width 11 height 10
type input "[DATE]"
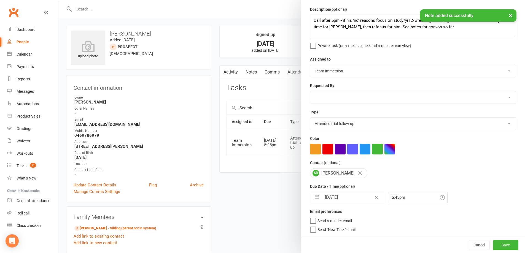
scroll to position [20, 0]
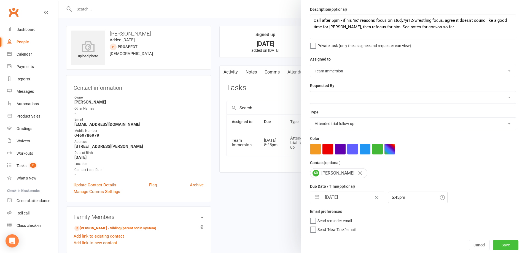
click at [498, 243] on button "Save" at bounding box center [505, 245] width 25 height 10
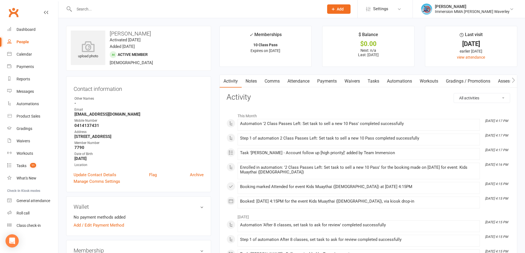
click at [364, 81] on link "Waivers" at bounding box center [352, 81] width 23 height 13
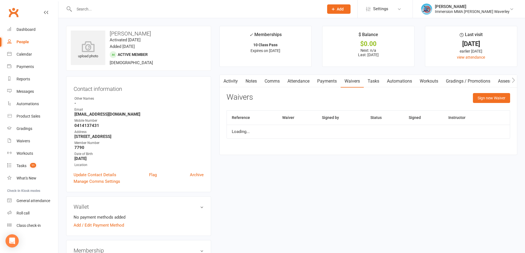
drag, startPoint x: 375, startPoint y: 80, endPoint x: 388, endPoint y: 86, distance: 14.4
click at [375, 80] on link "Tasks" at bounding box center [373, 81] width 19 height 13
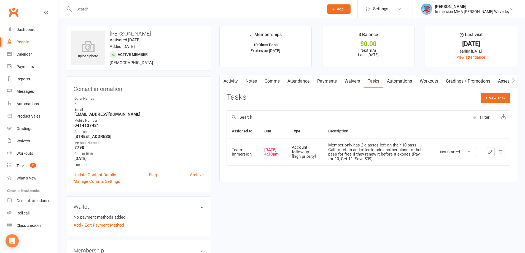
click at [490, 151] on icon "button" at bounding box center [490, 152] width 5 height 5
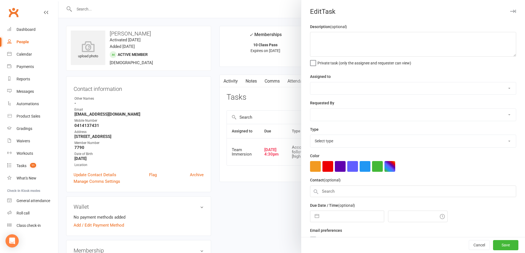
type textarea "Member only has 2 classes left on their 10 pass. Call to retain and offer to ad…"
select select "48837"
type input "[DATE]"
type input "4:30pm"
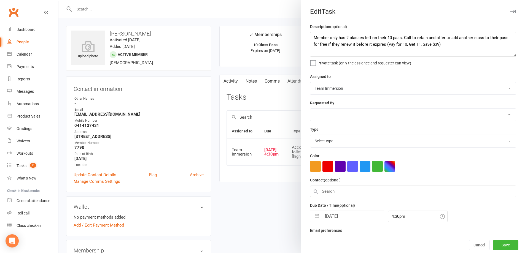
select select "27317"
click at [332, 221] on input "[DATE]" at bounding box center [353, 214] width 62 height 11
select select "6"
select select "2025"
select select "7"
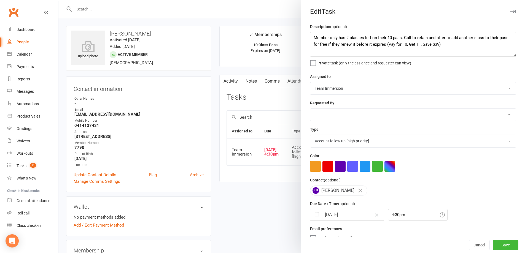
select select "2025"
select select "8"
select select "2025"
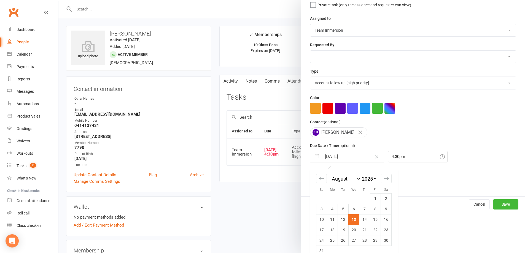
scroll to position [70, 0]
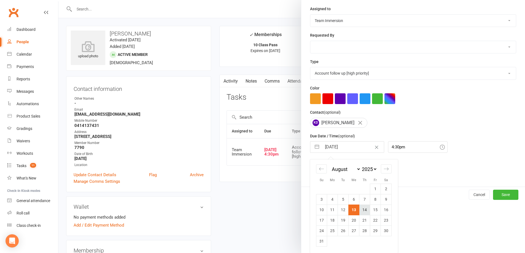
click at [365, 210] on td "14" at bounding box center [364, 210] width 11 height 10
type input "[DATE]"
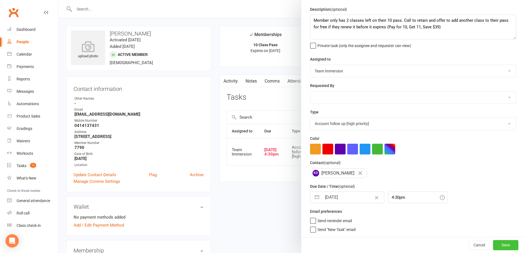
click at [498, 245] on button "Save" at bounding box center [505, 245] width 25 height 10
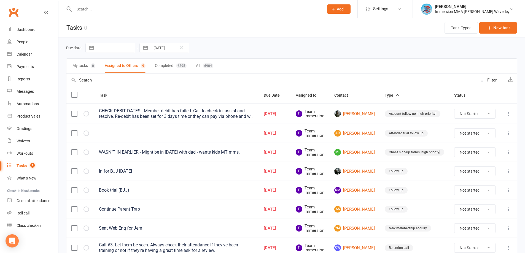
click at [507, 151] on icon at bounding box center [509, 153] width 6 height 6
click at [468, 174] on link "Edit" at bounding box center [480, 173] width 55 height 11
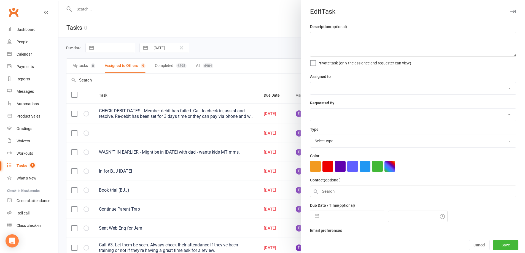
type textarea "WASN"T IN EARLIER - Might be in [DATE] with dad - wants kids MT mms."
select select "48837"
select select "48840"
type input "[DATE]"
type input "7:00pm"
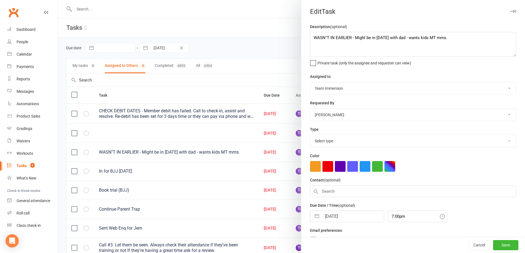
select select "27319"
click at [351, 39] on textarea "WASN"T IN EARLIER - Might be in [DATE] with dad - wants kids MT mms." at bounding box center [413, 44] width 206 height 25
click at [463, 37] on textarea "WASN"T IN EARLIER - Might be in [DATE] with dad - wants kids MT mms." at bounding box center [413, 44] width 206 height 25
drag, startPoint x: 352, startPoint y: 38, endPoint x: 282, endPoint y: 49, distance: 70.7
click at [58, 0] on react-component "Edit Task Description (optional) WASN"T IN EARLIER - Might be in [DATE] with da…" at bounding box center [58, 0] width 0 height 0
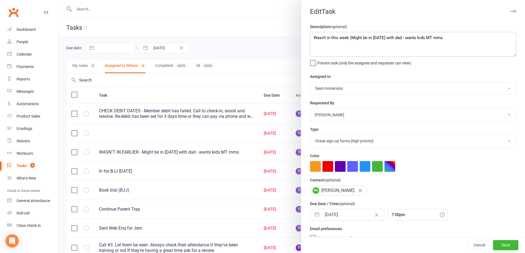
drag, startPoint x: 452, startPoint y: 40, endPoint x: 348, endPoint y: 43, distance: 103.9
click at [348, 43] on textarea "Wasn't in this week (Might be in [DATE] with dad - wants kids MT mms." at bounding box center [413, 44] width 206 height 25
click at [430, 44] on textarea "Wasn't in this week (Might be in [DATE] with dad - wants kids MT mms." at bounding box center [413, 44] width 206 height 25
drag, startPoint x: 398, startPoint y: 37, endPoint x: 347, endPoint y: 38, distance: 51.0
click at [347, 38] on textarea "Wasn't in this week (Might be in [DATE] with dad - wants kids MT mms." at bounding box center [413, 44] width 206 height 25
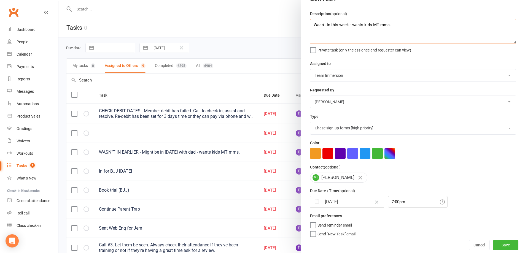
scroll to position [20, 0]
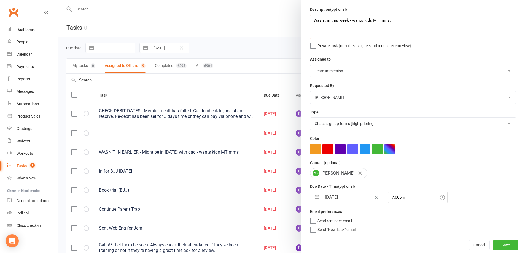
type textarea "Wasn't in this week - wants kids MT mms."
click at [351, 201] on input "[DATE]" at bounding box center [353, 197] width 62 height 11
select select "6"
select select "2025"
select select "7"
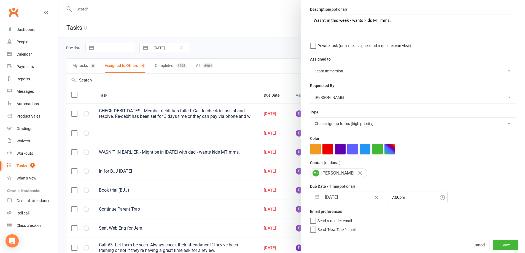
select select "2025"
select select "8"
select select "2025"
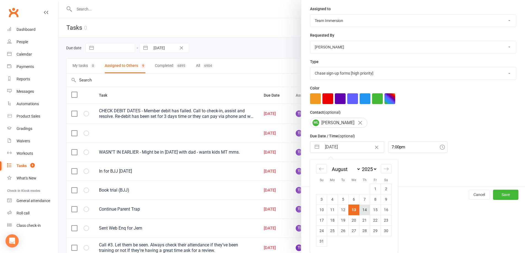
click at [364, 211] on td "14" at bounding box center [364, 210] width 11 height 10
type input "[DATE]"
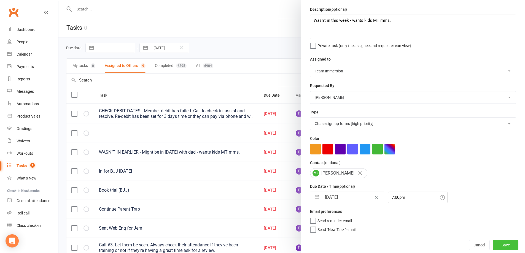
click at [499, 243] on button "Save" at bounding box center [505, 245] width 25 height 10
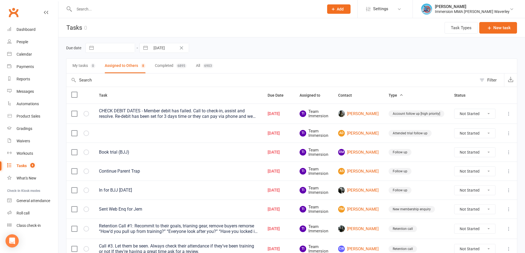
scroll to position [29, 0]
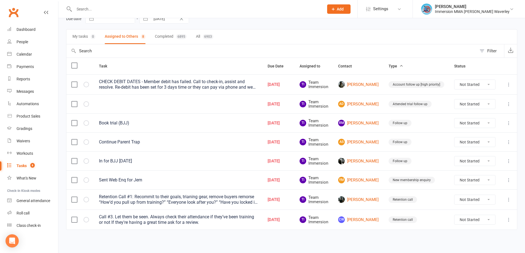
click at [508, 162] on icon at bounding box center [509, 161] width 6 height 6
click at [464, 181] on link "Edit" at bounding box center [480, 182] width 55 height 11
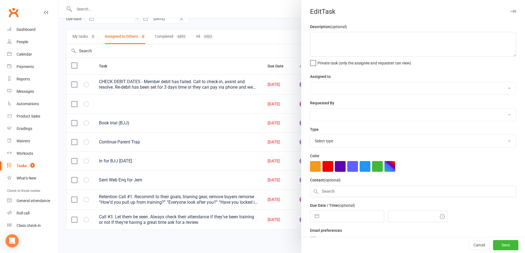
type textarea "In for BJJ today"
select select "48837"
select select "48839"
type input "12 Aug 2025"
type input "7:30pm"
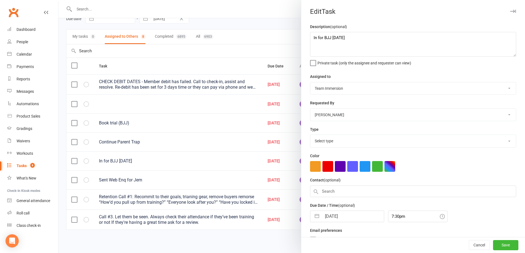
select select "27318"
click at [319, 38] on textarea "In for BJJ today" at bounding box center [413, 44] width 206 height 25
type textarea "In for BJJ yesterday"
click at [332, 214] on input "12 Aug 2025" at bounding box center [353, 215] width 62 height 11
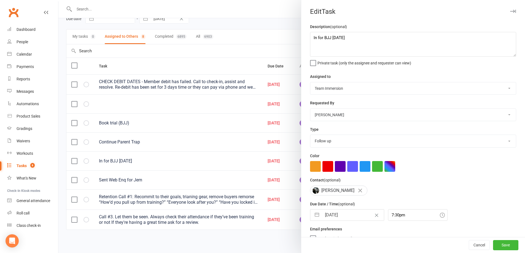
select select "6"
select select "2025"
select select "7"
select select "2025"
select select "8"
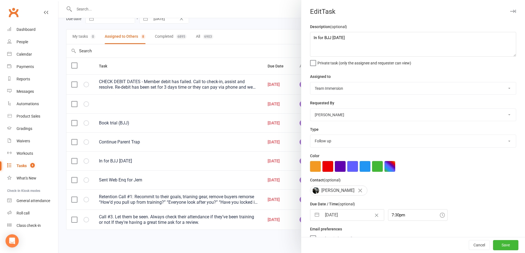
select select "2025"
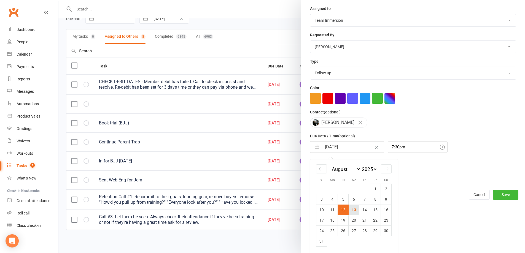
click at [353, 213] on td "13" at bounding box center [354, 210] width 11 height 10
type input "[DATE]"
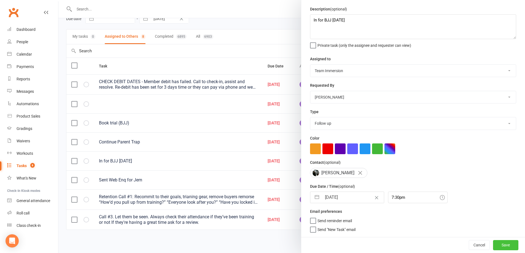
click at [502, 248] on button "Save" at bounding box center [505, 245] width 25 height 10
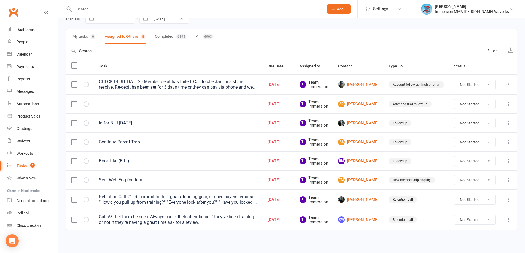
click at [362, 47] on input "text" at bounding box center [271, 50] width 410 height 13
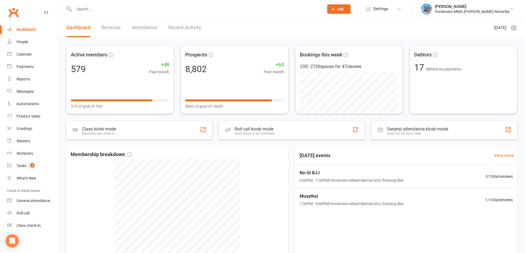
click at [107, 9] on input "text" at bounding box center [196, 9] width 248 height 8
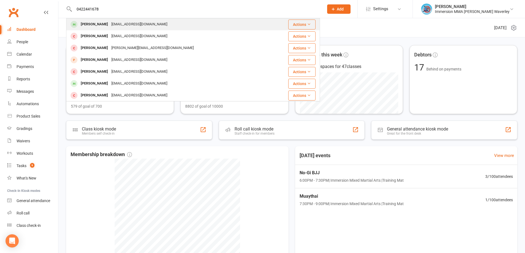
type input "0422441678"
click at [118, 23] on div "andy_lionnet@yahoo.com" at bounding box center [139, 24] width 59 height 8
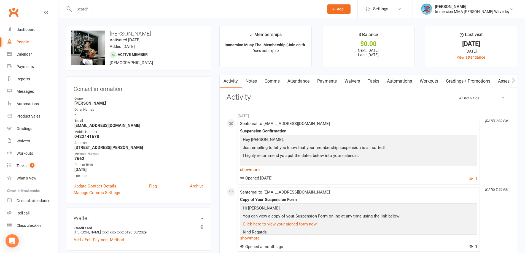
click at [255, 170] on link "show more" at bounding box center [358, 170] width 237 height 8
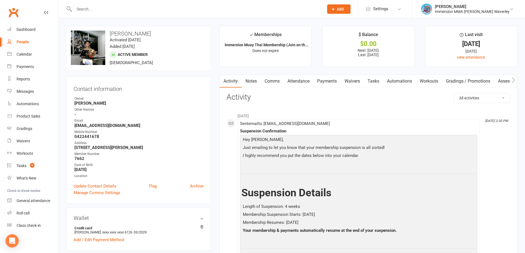
click at [352, 82] on link "Waivers" at bounding box center [352, 81] width 23 height 13
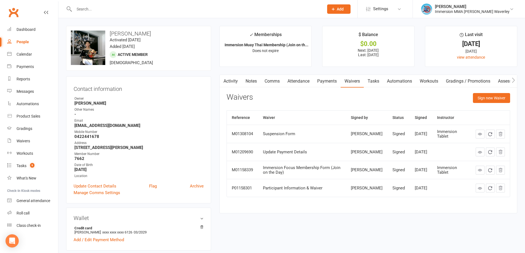
click at [491, 92] on div "Activity Notes Comms Attendance Payments Waivers Tasks Automations Workouts Gra…" at bounding box center [368, 144] width 298 height 139
click at [478, 93] on button "Sign new Waiver" at bounding box center [491, 98] width 37 height 10
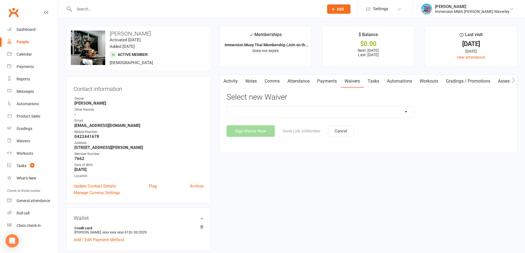
click at [290, 114] on select "Cancellation Form Immersion 10 Class Pass Form Immersion 10 Class Pass Form (Pa…" at bounding box center [320, 111] width 186 height 11
select select "10639"
click at [227, 106] on select "Cancellation Form Immersion 10 Class Pass Form Immersion 10 Class Pass Form (Pa…" at bounding box center [320, 111] width 186 height 11
click at [302, 133] on button "Send Link to Member" at bounding box center [301, 131] width 51 height 12
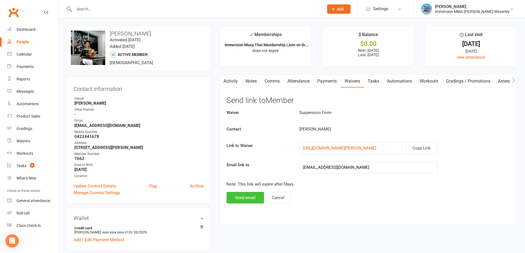
click at [252, 199] on button "Send email" at bounding box center [245, 198] width 37 height 12
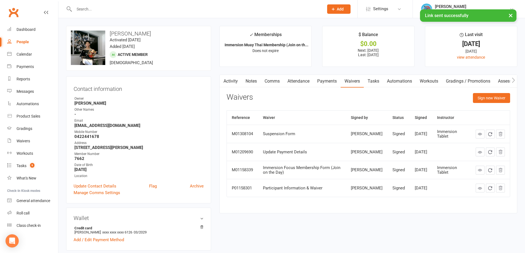
click at [323, 77] on link "Payments" at bounding box center [326, 81] width 27 height 13
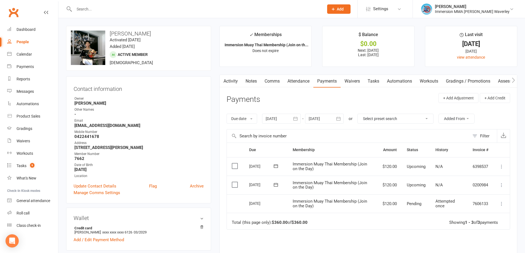
click link "Activity"
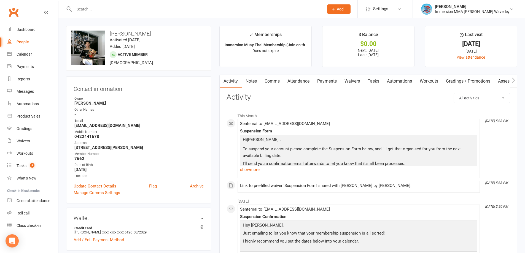
click link "Notes"
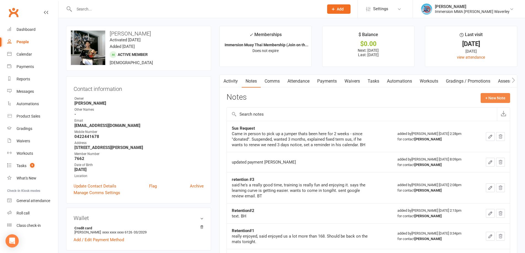
click button "+ New Note"
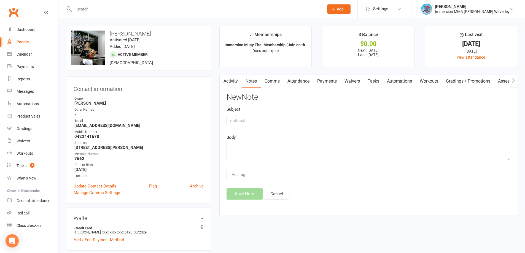
drag, startPoint x: 273, startPoint y: 112, endPoint x: 273, endPoint y: 119, distance: 6.1
click div "Subject"
click input "text"
type input "Sus Request"
click textarea
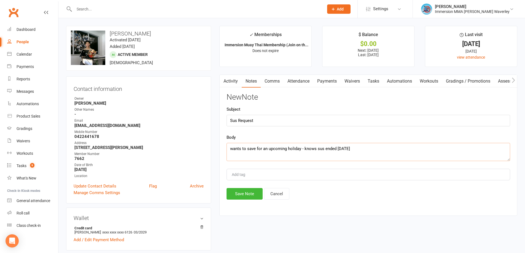
click textarea "wants to save for an upcoming holiday - knows sus ended today"
click textarea "wants to save for an upcoming holiday - knows last sus ended today"
type textarea "wants to save for an upcoming holiday - knows last sus already ended today"
click button "Save Note"
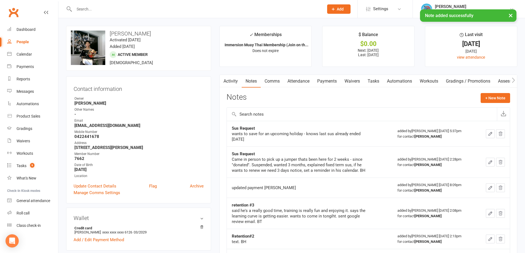
click link "Tasks"
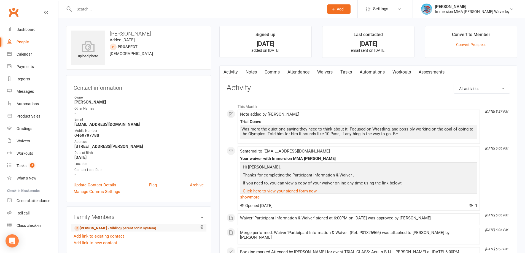
click at [105, 228] on link "[PERSON_NAME] - Sibling (parent not in system)" at bounding box center [115, 229] width 82 height 6
click at [109, 142] on div "Address" at bounding box center [138, 141] width 129 height 5
click at [109, 147] on strong "[STREET_ADDRESS][PERSON_NAME]" at bounding box center [138, 146] width 129 height 5
click at [109, 147] on strong "99 Kirkham Rd Dandenong VIC 3175" at bounding box center [138, 146] width 129 height 5
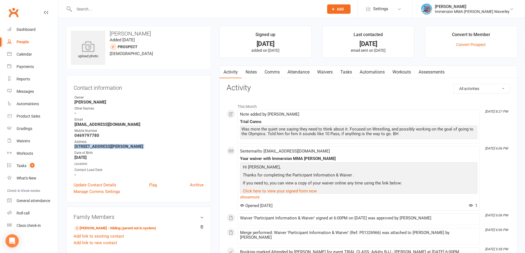
copy render-form-field "99 Kirkham Rd Dandenong VIC 3175"
click at [267, 73] on link "Comms" at bounding box center [272, 72] width 23 height 13
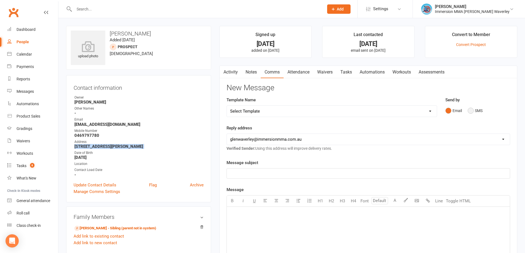
click at [479, 112] on button "SMS" at bounding box center [475, 111] width 15 height 10
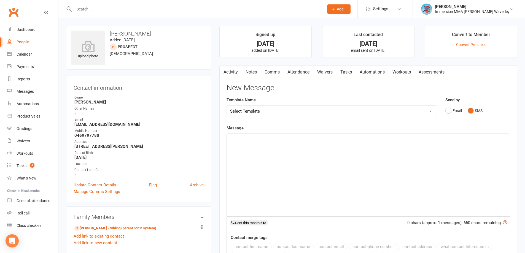
click at [434, 187] on div "﻿" at bounding box center [368, 175] width 283 height 83
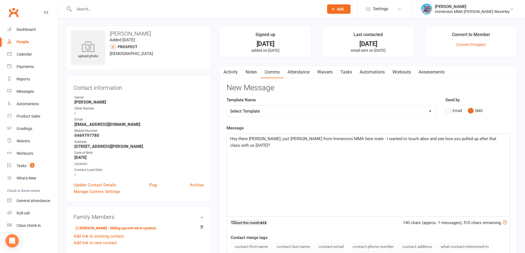
click at [377, 140] on span "Hey there Amir, just Ben from Immersion MMA here mate - I wanted to touch abse …" at bounding box center [363, 142] width 267 height 12
click at [501, 142] on p "Hey there Amir, just Ben from Immersion MMA here mate - I wanted to touch base …" at bounding box center [368, 142] width 276 height 13
click at [334, 146] on span "Hey there Amir, just Ben from Immersion MMA here mate - I wanted to touch base …" at bounding box center [367, 145] width 274 height 18
drag, startPoint x: 349, startPoint y: 147, endPoint x: 425, endPoint y: 165, distance: 78.0
click at [349, 147] on span "Hey there Amir, just Ben from Immersion MMA here mate - I wanted to touch base …" at bounding box center [367, 145] width 274 height 18
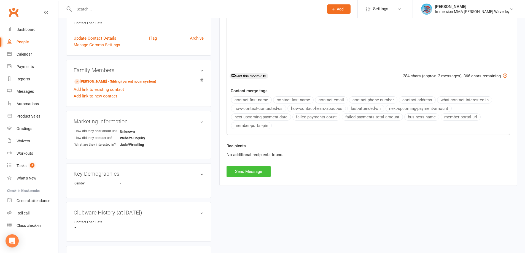
click at [256, 173] on button "Send Message" at bounding box center [249, 172] width 44 height 12
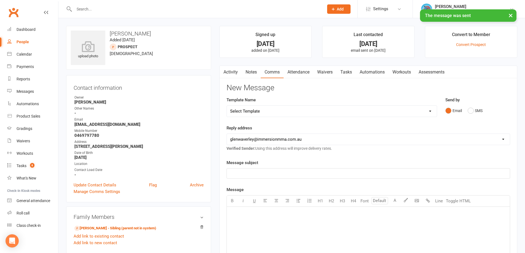
click at [252, 76] on link "Notes" at bounding box center [251, 72] width 19 height 13
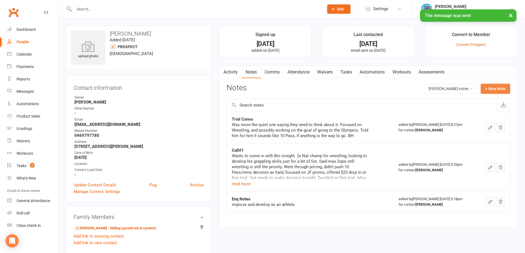
click at [490, 87] on button "+ New Note" at bounding box center [495, 89] width 29 height 10
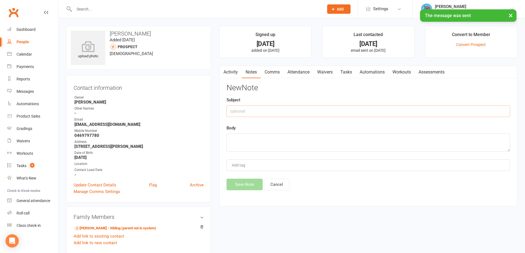
click at [282, 106] on input "text" at bounding box center [369, 112] width 284 height 12
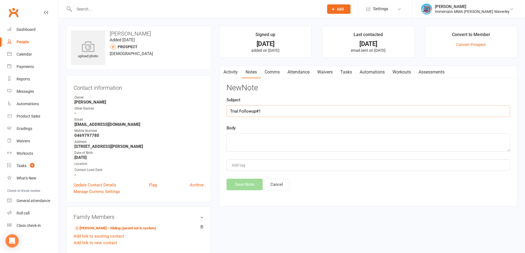
type input "Trial Followup#1"
type textarea "lmtc, text"
click at [252, 181] on button "Save Note" at bounding box center [245, 185] width 36 height 12
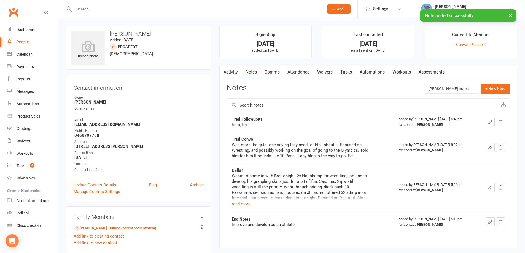
click at [348, 78] on link "Tasks" at bounding box center [346, 72] width 19 height 13
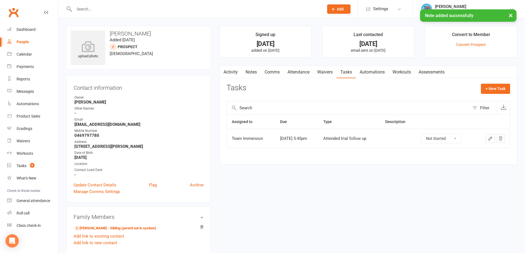
click at [493, 137] on button "button" at bounding box center [490, 138] width 9 height 9
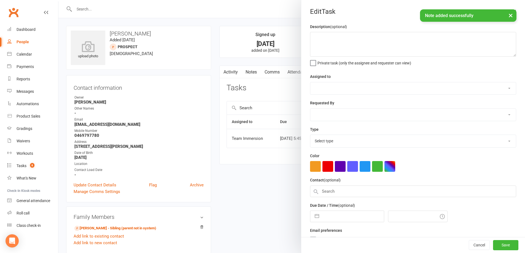
select select "48837"
type input "13 Aug 2025"
type input "5:45pm"
select select "27313"
drag, startPoint x: 338, startPoint y: 225, endPoint x: 341, endPoint y: 221, distance: 5.1
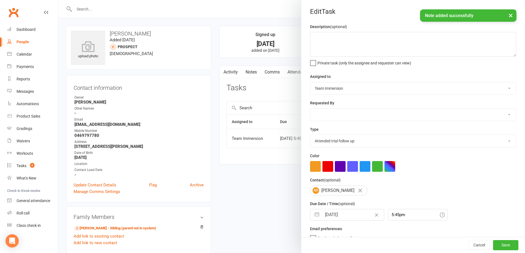
click at [338, 224] on div "Description (optional) Private task (only the assignee and requester can view) …" at bounding box center [413, 138] width 224 height 231
click at [342, 219] on input "[DATE]" at bounding box center [353, 214] width 62 height 11
select select "6"
select select "2025"
select select "7"
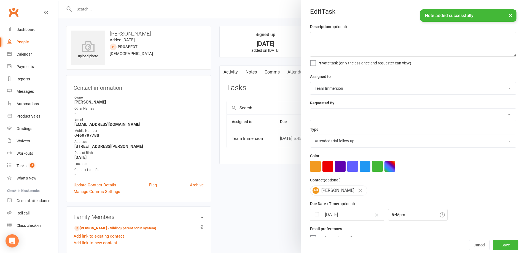
select select "2025"
select select "8"
select select "2025"
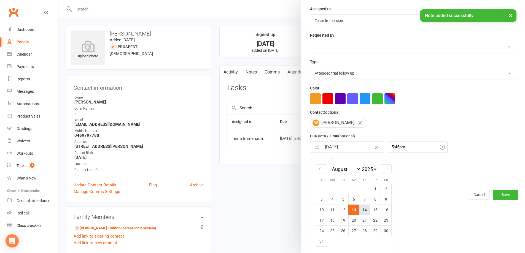
click at [363, 207] on td "14" at bounding box center [364, 210] width 11 height 10
type input "14 Aug 2025"
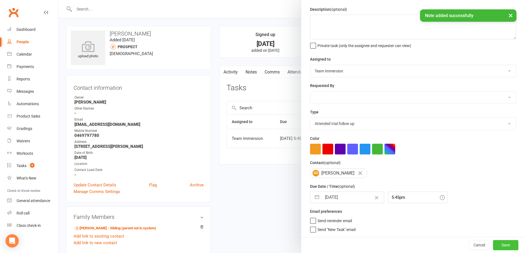
click at [495, 249] on button "Save" at bounding box center [505, 245] width 25 height 10
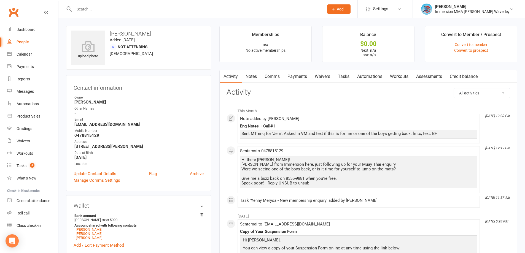
click at [247, 74] on link "Notes" at bounding box center [251, 76] width 19 height 13
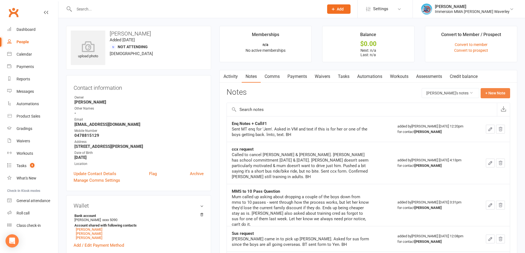
click at [494, 91] on button "+ New Note" at bounding box center [495, 93] width 29 height 10
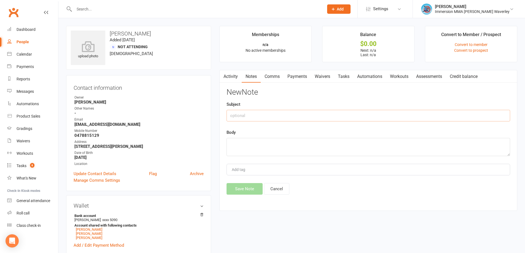
click at [282, 116] on input "text" at bounding box center [369, 116] width 284 height 12
type input "Call#2"
type textarea "`"
type textarea "lmtc"
click at [251, 191] on button "Save Note" at bounding box center [245, 189] width 36 height 12
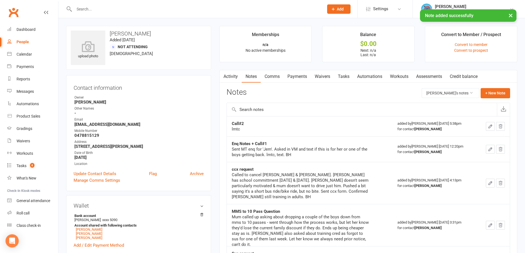
click at [346, 75] on link "Tasks" at bounding box center [343, 76] width 19 height 13
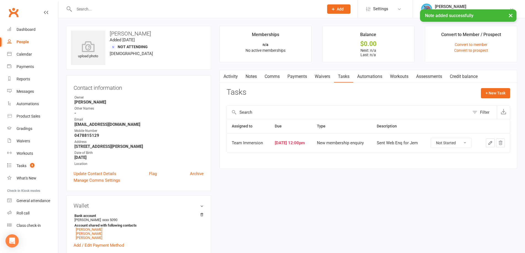
click at [491, 144] on icon "button" at bounding box center [490, 142] width 3 height 3
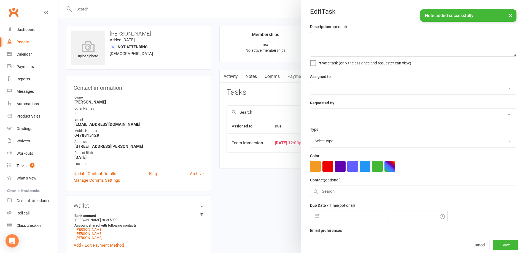
type textarea "Sent Web Enq for Jem"
select select "48837"
select select "48840"
type input "[DATE]"
type input "12:00pm"
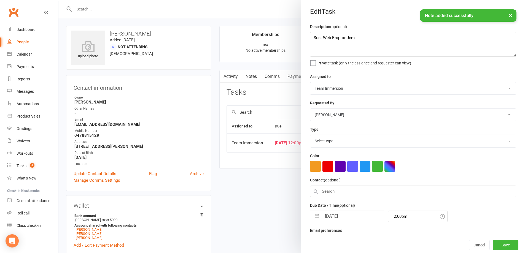
select select "27312"
click at [324, 217] on input "[DATE]" at bounding box center [353, 214] width 62 height 11
select select "6"
select select "2025"
select select "7"
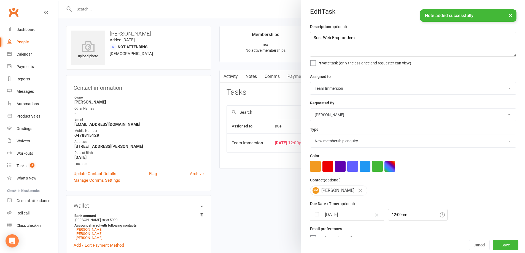
select select "2025"
select select "8"
select select "2025"
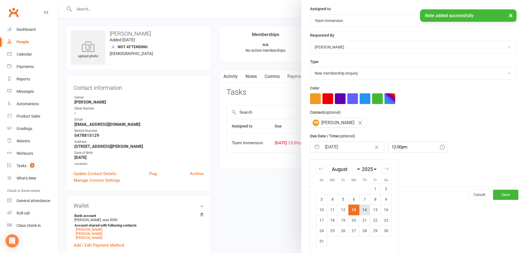
click at [361, 209] on td "14" at bounding box center [364, 210] width 11 height 10
type input "[DATE]"
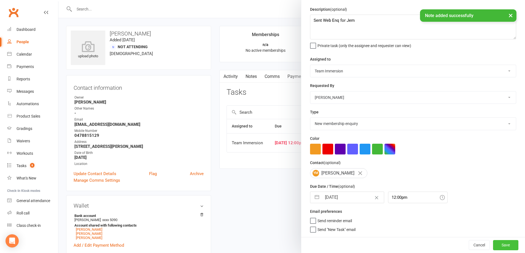
click at [493, 246] on button "Save" at bounding box center [505, 245] width 25 height 10
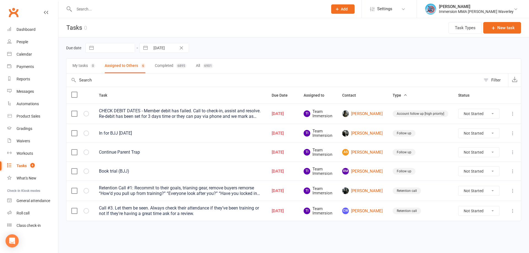
click at [511, 210] on icon at bounding box center [513, 211] width 6 height 6
click at [482, 244] on link "Delete" at bounding box center [488, 243] width 55 height 11
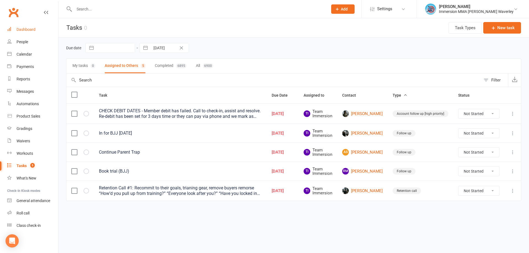
click at [40, 31] on link "Dashboard" at bounding box center [32, 29] width 51 height 12
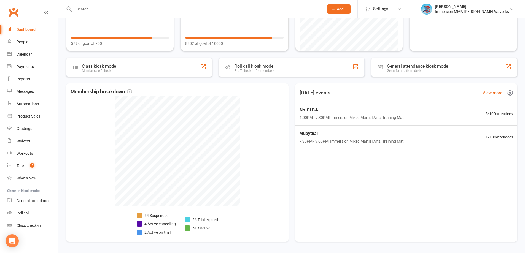
scroll to position [80, 0]
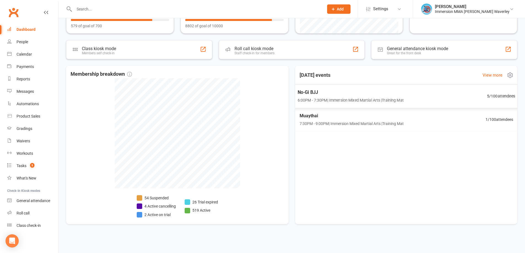
click at [384, 89] on span "No-Gi BJJ" at bounding box center [350, 92] width 106 height 7
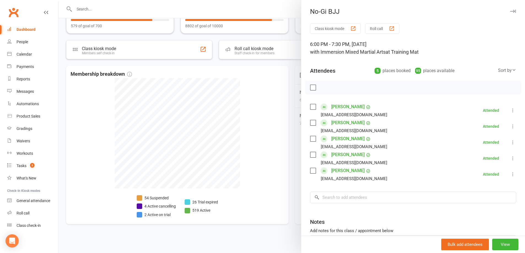
click at [255, 120] on div at bounding box center [291, 126] width 467 height 253
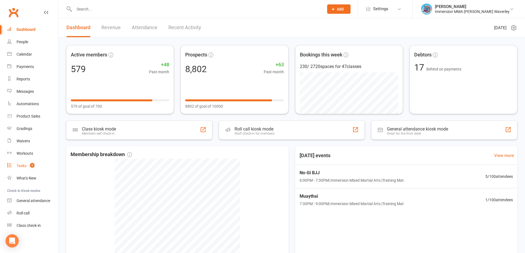
click at [33, 165] on span "5" at bounding box center [32, 165] width 4 height 5
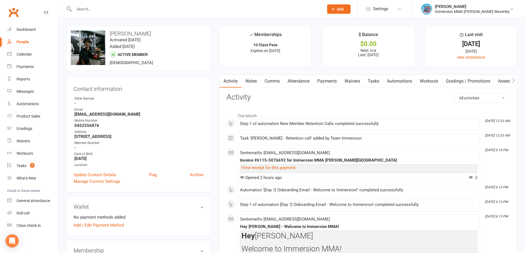
click at [249, 82] on link "Notes" at bounding box center [251, 81] width 19 height 13
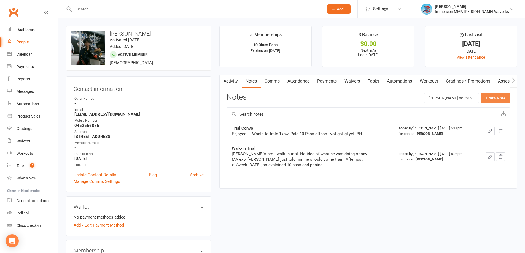
click at [500, 96] on button "+ New Note" at bounding box center [495, 98] width 29 height 10
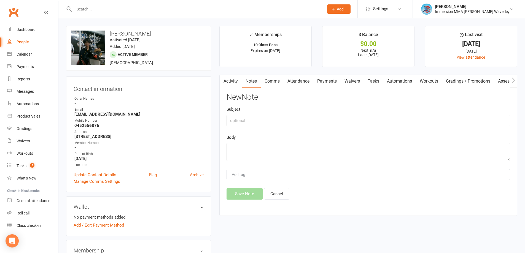
click at [285, 127] on div "New Note Subject Body Add tag Save Note Cancel" at bounding box center [369, 146] width 284 height 107
click at [288, 124] on input "text" at bounding box center [369, 121] width 284 height 12
type input "Retention#1"
type textarea "text (dad, ESL)"
click at [239, 199] on button "Save Note" at bounding box center [245, 194] width 36 height 12
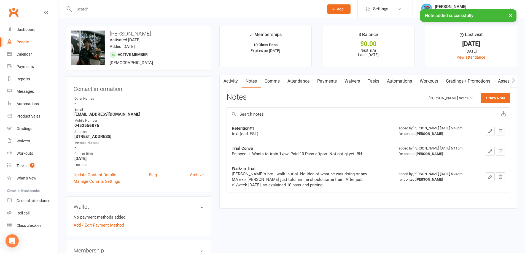
click at [372, 84] on link "Tasks" at bounding box center [373, 81] width 19 height 13
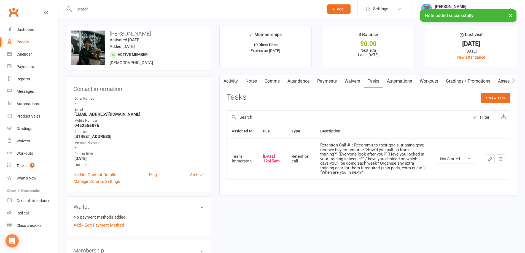
drag, startPoint x: 450, startPoint y: 165, endPoint x: 450, endPoint y: 170, distance: 5.2
click at [450, 164] on td "Not Started In Progress Waiting Complete" at bounding box center [455, 158] width 51 height 41
click at [450, 160] on select "Not Started In Progress Waiting Complete" at bounding box center [455, 158] width 41 height 9
click at [435, 154] on select "Not Started In Progress Waiting Complete" at bounding box center [455, 158] width 41 height 9
select select "unstarted"
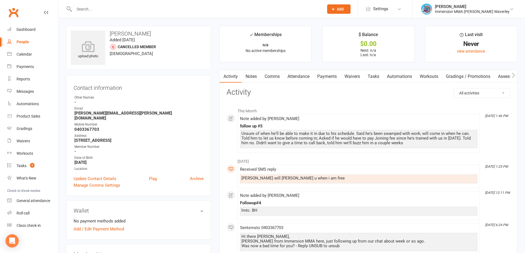
click at [257, 80] on link "Notes" at bounding box center [251, 76] width 19 height 13
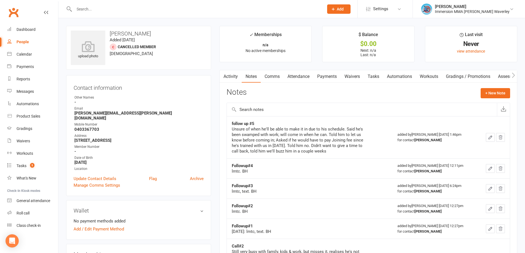
click at [227, 77] on link "Activity" at bounding box center [231, 76] width 22 height 13
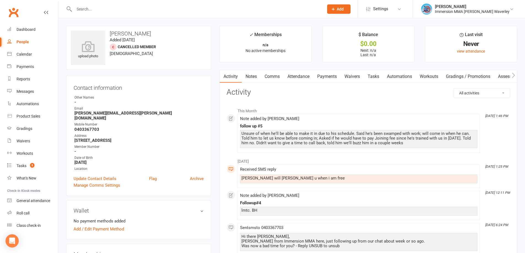
scroll to position [74, 0]
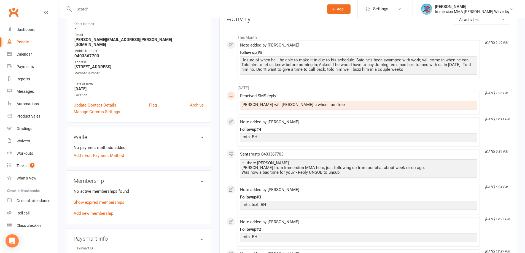
drag, startPoint x: 349, startPoint y: 87, endPoint x: 346, endPoint y: 106, distance: 18.6
click at [316, 104] on div "Ben will buz u when i am free" at bounding box center [358, 105] width 235 height 5
click at [289, 101] on div "Received SMS reply Ben will buz u when i am free" at bounding box center [358, 103] width 237 height 18
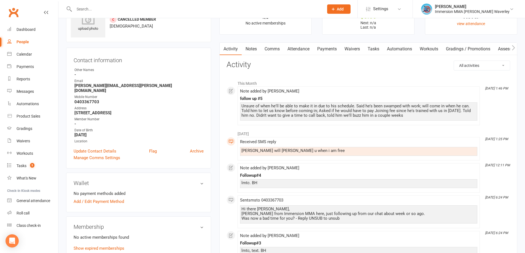
scroll to position [0, 0]
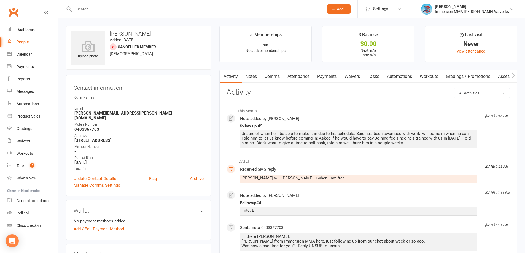
click at [257, 71] on link "Notes" at bounding box center [251, 76] width 19 height 13
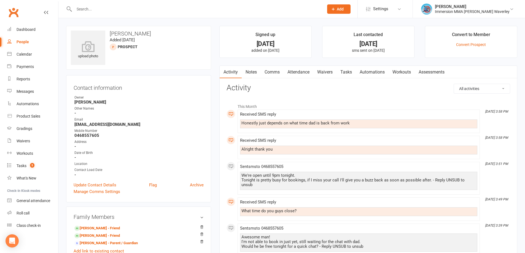
click at [251, 74] on link "Notes" at bounding box center [251, 72] width 19 height 13
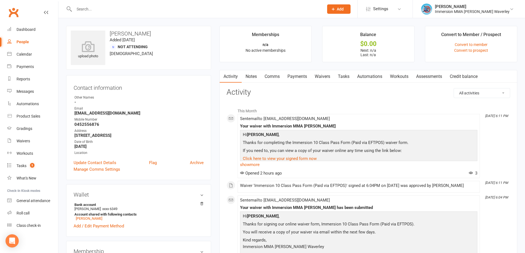
click at [256, 79] on link "Notes" at bounding box center [251, 76] width 19 height 13
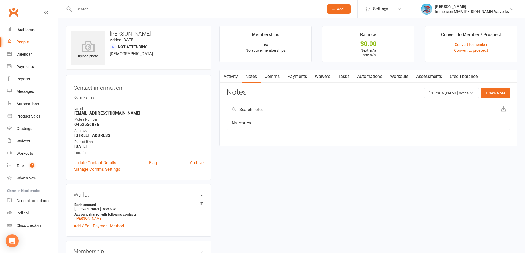
click at [269, 80] on link "Comms" at bounding box center [272, 76] width 23 height 13
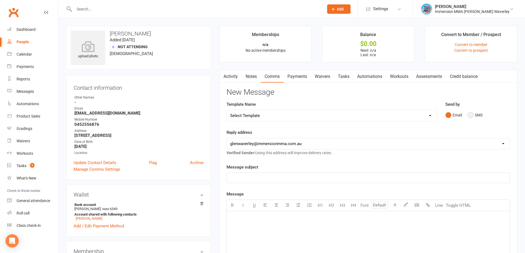
click at [475, 117] on button "SMS" at bounding box center [475, 115] width 15 height 10
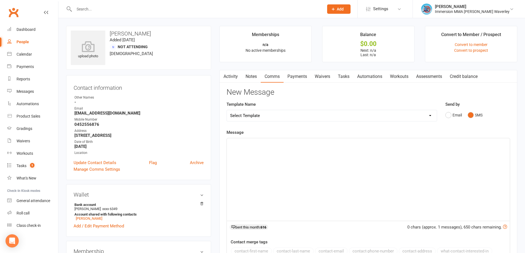
click at [422, 179] on div "﻿" at bounding box center [368, 179] width 283 height 83
click at [354, 161] on div "Hi there Yuanlin, it's Ben from Immersion MMA here -" at bounding box center [368, 179] width 283 height 83
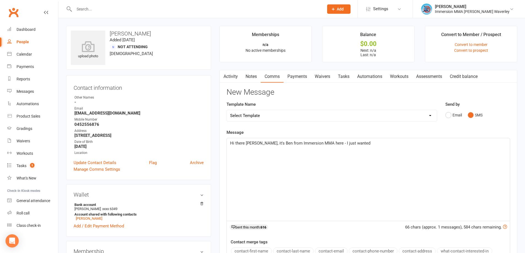
drag, startPoint x: 463, startPoint y: 152, endPoint x: 458, endPoint y: 200, distance: 48.6
click at [463, 152] on div "Hi there Yuanlin, it's Ben from Immersion MMA here - I just wanted" at bounding box center [368, 179] width 283 height 83
click at [370, 142] on p "Hi there Yuanlin, it's Ben from Immersion MMA here - I just wanted" at bounding box center [368, 143] width 276 height 7
click at [423, 165] on div "Hi there Yuanlin, it's Ben from Immersion MMA here - I just wanted" at bounding box center [368, 179] width 283 height 83
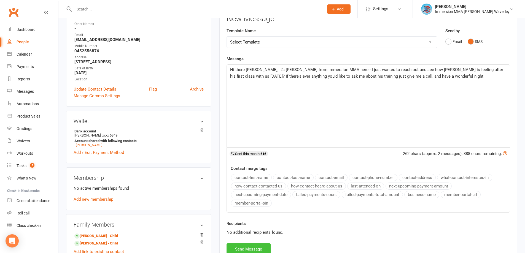
click at [244, 251] on button "Send Message" at bounding box center [249, 250] width 44 height 12
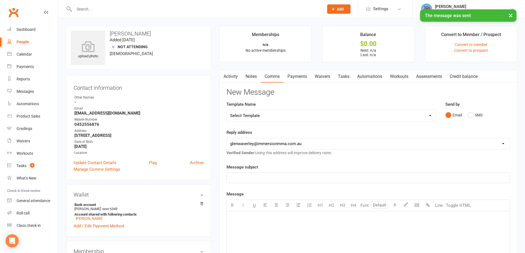
click at [250, 79] on link "Notes" at bounding box center [251, 76] width 19 height 13
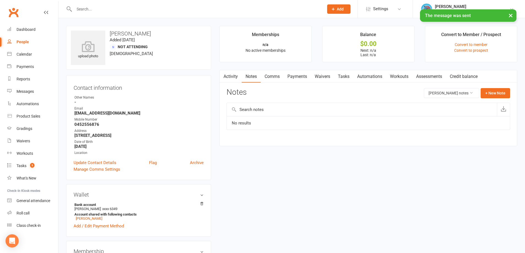
click at [232, 75] on link "Activity" at bounding box center [231, 76] width 22 height 13
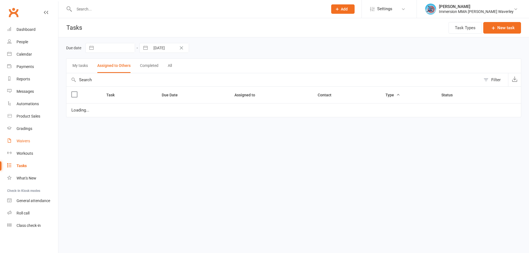
click at [31, 139] on link "Waivers" at bounding box center [32, 141] width 51 height 12
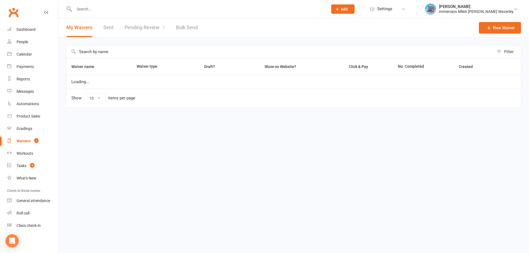
click at [159, 25] on link "Pending Review 1" at bounding box center [145, 27] width 41 height 19
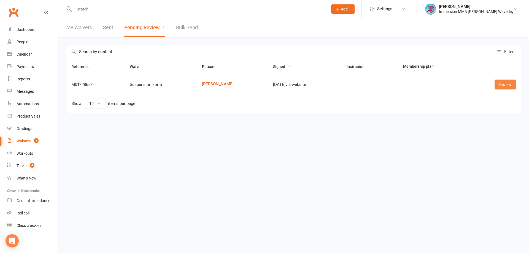
click at [504, 83] on link "Review" at bounding box center [505, 85] width 21 height 10
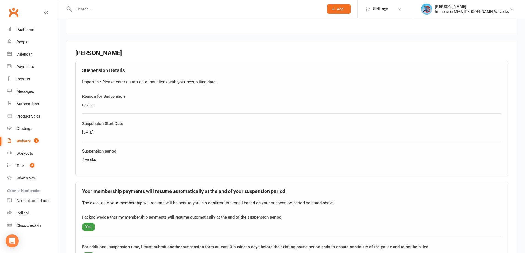
scroll to position [377, 0]
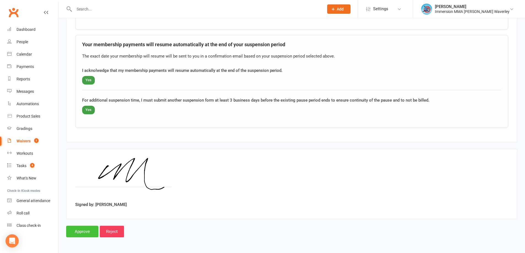
click at [89, 226] on input "Approve" at bounding box center [82, 232] width 32 height 12
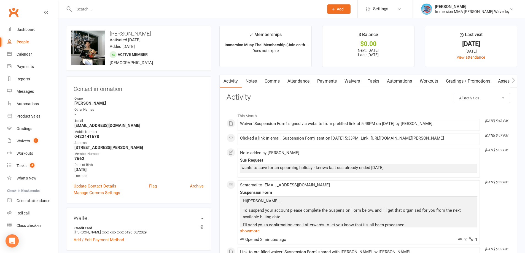
drag, startPoint x: 326, startPoint y: 81, endPoint x: 324, endPoint y: 83, distance: 3.1
click at [324, 83] on link "Payments" at bounding box center [326, 81] width 27 height 13
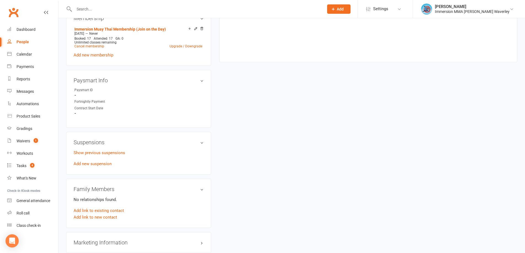
scroll to position [294, 0]
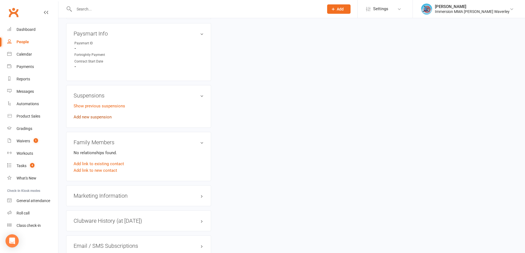
click at [92, 115] on link "Add new suspension" at bounding box center [93, 117] width 38 height 5
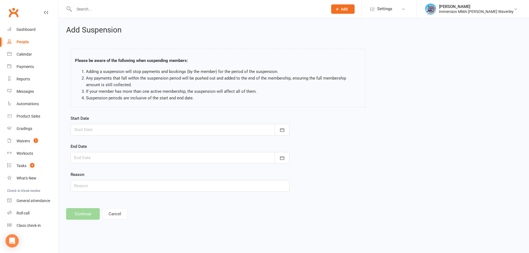
click at [115, 128] on div at bounding box center [180, 130] width 219 height 12
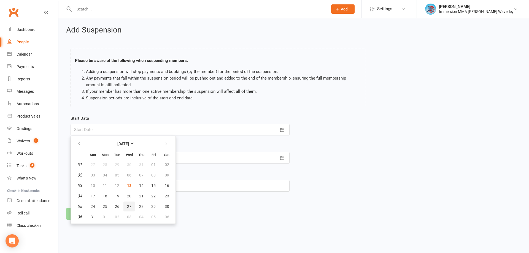
click at [126, 207] on button "27" at bounding box center [129, 207] width 12 height 10
type input "27 Aug 2025"
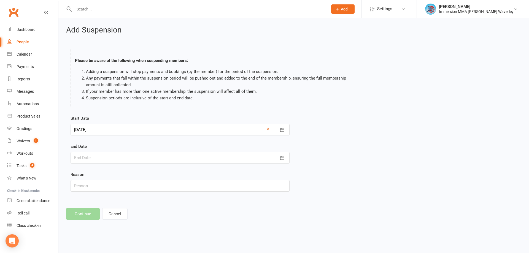
click at [114, 159] on div at bounding box center [180, 158] width 219 height 12
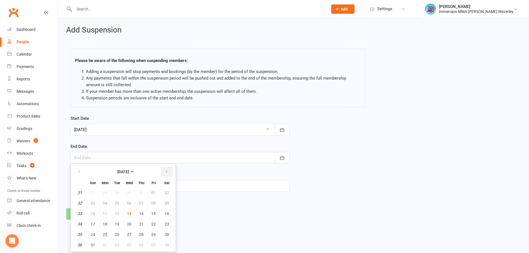
click at [168, 169] on button "button" at bounding box center [167, 172] width 12 height 10
click at [117, 225] on span "23" at bounding box center [117, 224] width 4 height 4
type input "23 Sep 2025"
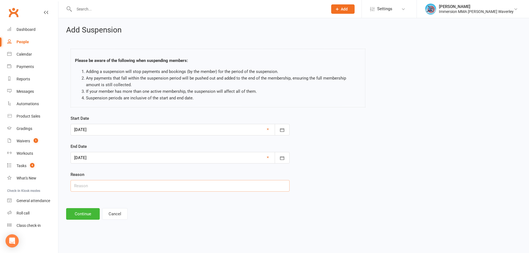
click at [96, 184] on input "text" at bounding box center [180, 186] width 219 height 12
type input "finances"
click at [87, 224] on div "Add Suspension Please be aware of the following when suspending members: Adding…" at bounding box center [293, 122] width 471 height 209
click at [89, 218] on button "Continue" at bounding box center [83, 214] width 34 height 12
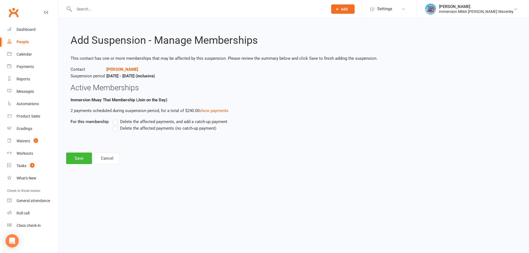
click at [154, 126] on span "Delete the affected payments (no catch-up payment)" at bounding box center [168, 128] width 96 height 6
click at [116, 125] on input "Delete the affected payments (no catch-up payment)" at bounding box center [115, 125] width 4 height 0
click at [77, 158] on button "Save" at bounding box center [79, 159] width 26 height 12
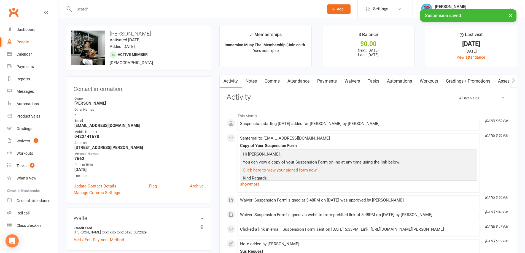
click at [335, 76] on link "Payments" at bounding box center [326, 81] width 27 height 13
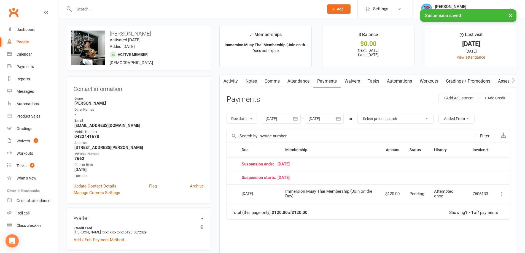
click at [317, 115] on div at bounding box center [324, 119] width 39 height 10
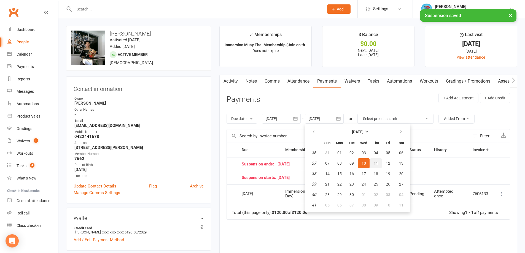
click at [376, 160] on button "11" at bounding box center [376, 163] width 12 height 10
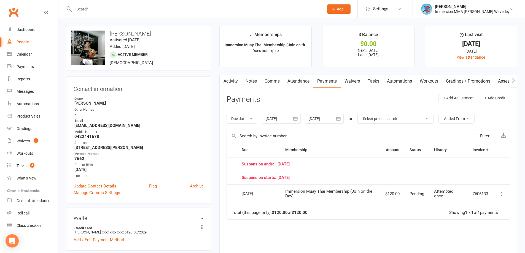
click at [334, 112] on div "Due date Due date Date paid Date failed Date settled 13 Jul 2025 July 2025 Sun …" at bounding box center [369, 118] width 284 height 21
click at [334, 113] on div "Due date Due date Date paid Date failed Date settled 13 Jul 2025 July 2025 Sun …" at bounding box center [369, 118] width 284 height 21
drag, startPoint x: 334, startPoint y: 119, endPoint x: 343, endPoint y: 156, distance: 38.3
click at [334, 119] on div at bounding box center [324, 119] width 39 height 10
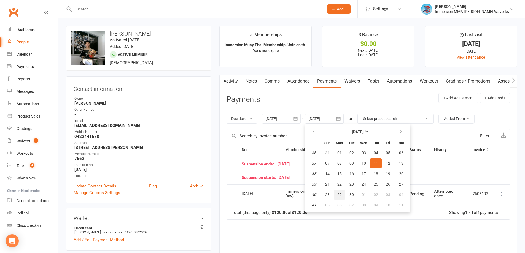
click at [335, 195] on button "29" at bounding box center [340, 195] width 12 height 10
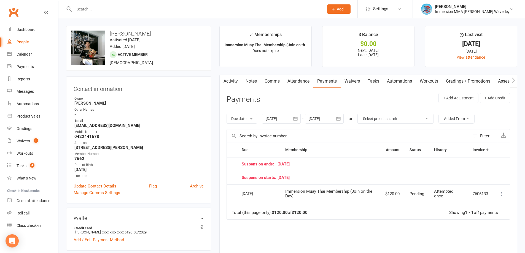
type input "29 Sep 2025"
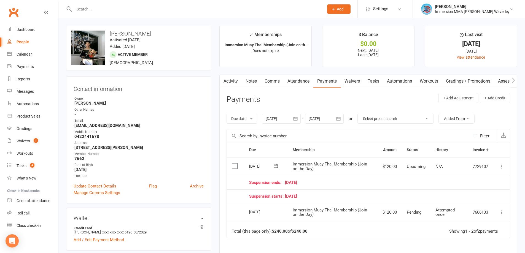
click at [269, 78] on link "Comms" at bounding box center [272, 81] width 23 height 13
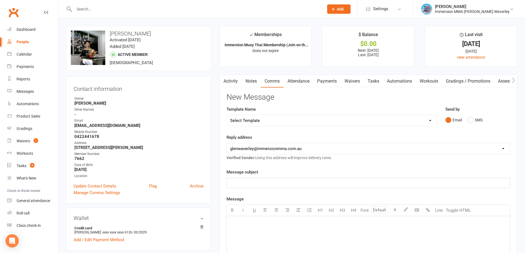
click at [277, 124] on select "Select Template [Email] Adult Appt Confirmation Email [SMS] Booking Confirmatio…" at bounding box center [332, 120] width 210 height 11
click at [287, 115] on select "Select Template [Email] Adult Appt Confirmation Email [SMS] Booking Confirmatio…" at bounding box center [332, 120] width 210 height 11
select select "13"
click at [227, 115] on select "Select Template [Email] Adult Appt Confirmation Email [SMS] Booking Confirmatio…" at bounding box center [332, 120] width 210 height 11
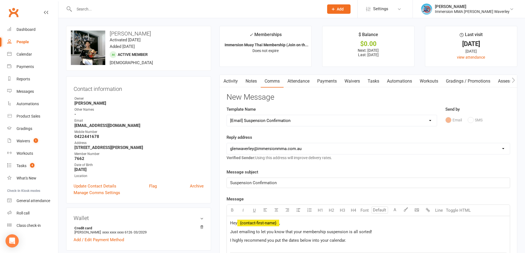
scroll to position [74, 0]
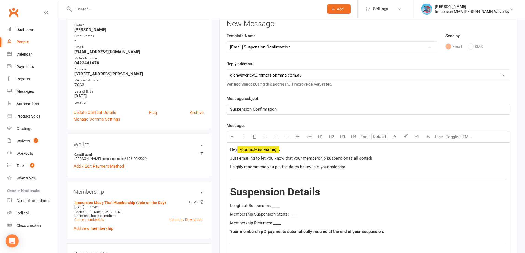
click at [274, 207] on span "Length of Suspension: ____" at bounding box center [255, 205] width 50 height 5
click at [293, 211] on div "Hey ﻿ {contact-first-name} , Just emailing to let you know that your membership…" at bounding box center [368, 227] width 283 height 169
click at [275, 221] on span "Membership Resumes: ____" at bounding box center [255, 223] width 51 height 5
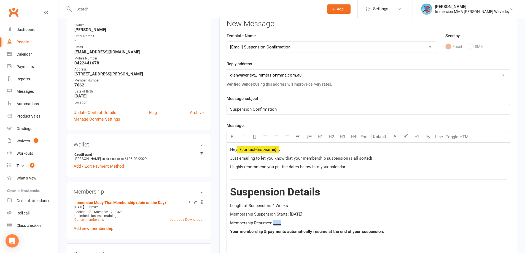
click at [275, 221] on span "Membership Resumes: ____" at bounding box center [255, 223] width 51 height 5
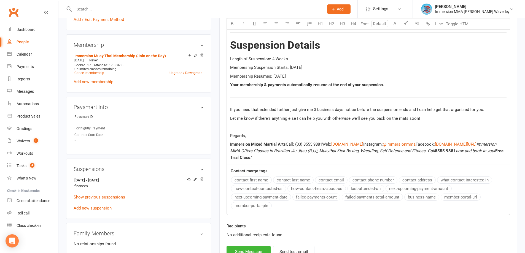
scroll to position [294, 0]
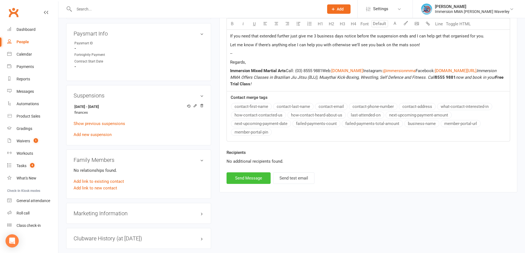
click at [255, 177] on button "Send Message" at bounding box center [249, 179] width 44 height 12
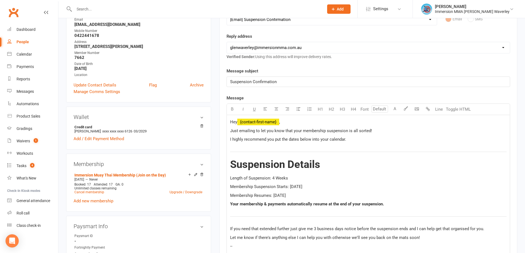
select select
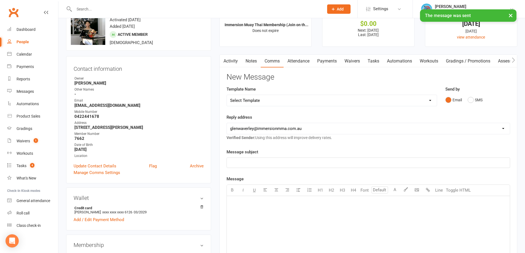
scroll to position [0, 0]
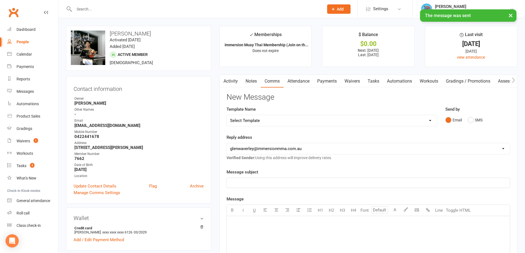
click at [227, 78] on link "Activity" at bounding box center [231, 81] width 22 height 13
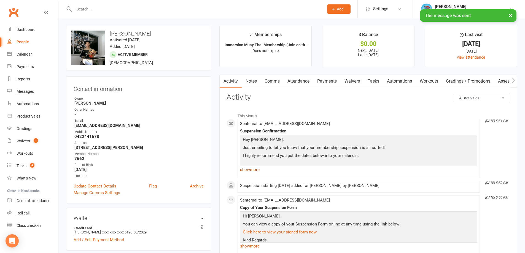
click at [255, 169] on link "show more" at bounding box center [358, 170] width 237 height 8
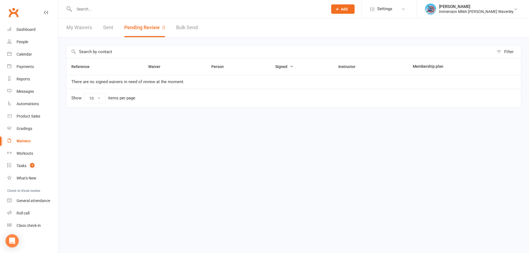
click at [379, 131] on html "Prospect Member Non-attending contact Class / event Appointment Grading event T…" at bounding box center [264, 65] width 529 height 131
click at [26, 164] on div "Tasks" at bounding box center [22, 166] width 10 height 4
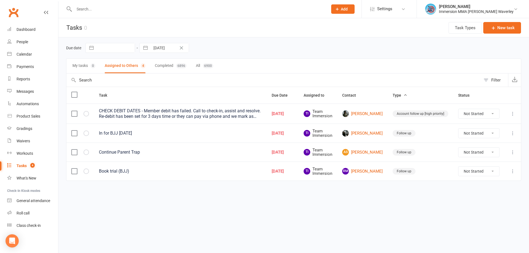
click at [513, 113] on icon at bounding box center [513, 114] width 6 height 6
click at [494, 126] on link "View" at bounding box center [488, 124] width 55 height 11
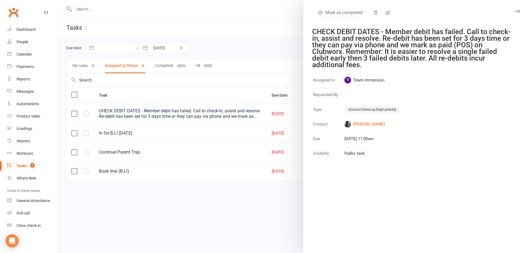
click at [246, 193] on div at bounding box center [293, 126] width 471 height 253
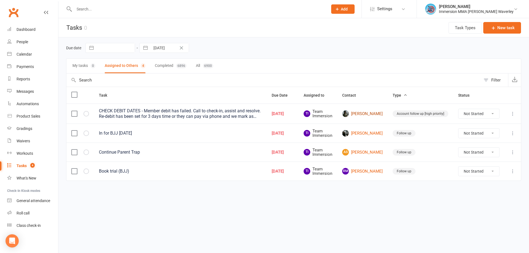
click at [369, 111] on link "[PERSON_NAME]" at bounding box center [362, 114] width 41 height 7
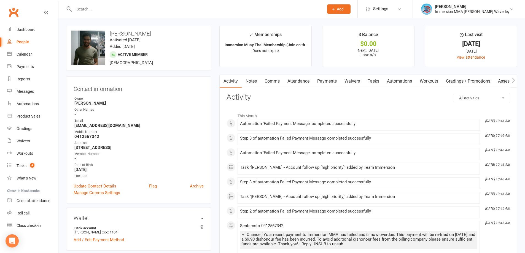
click at [253, 79] on link "Notes" at bounding box center [251, 81] width 19 height 13
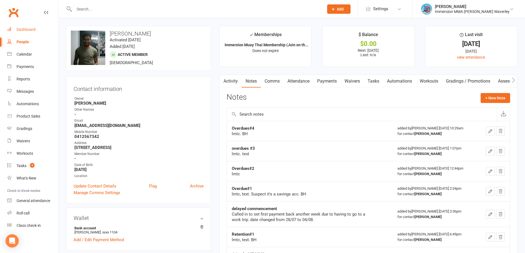
click at [25, 27] on div "Dashboard" at bounding box center [26, 29] width 19 height 4
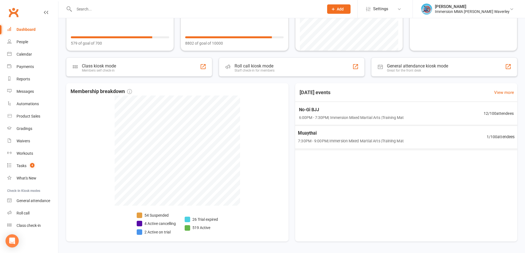
scroll to position [74, 0]
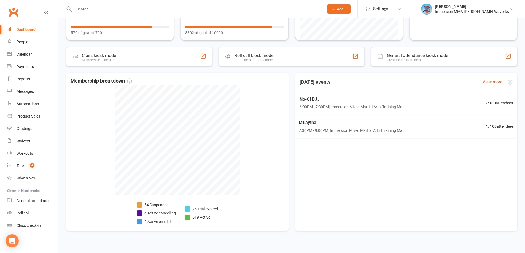
click at [366, 123] on span "Muaythai" at bounding box center [351, 122] width 105 height 7
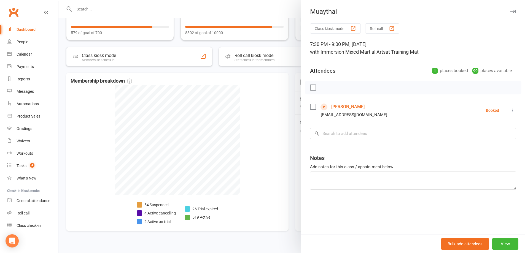
click at [350, 106] on link "[PERSON_NAME]" at bounding box center [347, 107] width 33 height 9
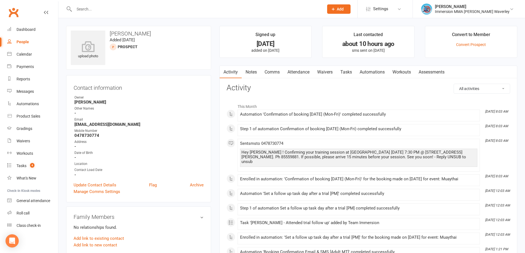
click at [252, 75] on link "Notes" at bounding box center [251, 72] width 19 height 13
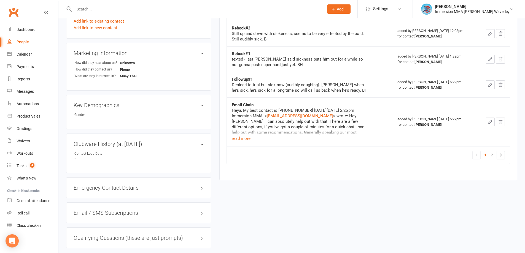
scroll to position [221, 0]
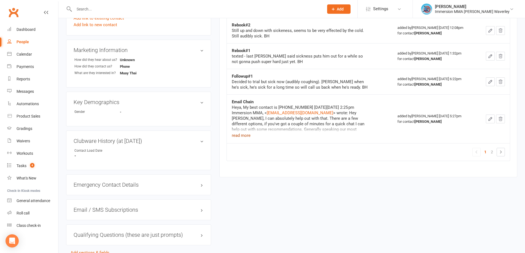
click at [245, 138] on button "read more" at bounding box center [241, 135] width 19 height 7
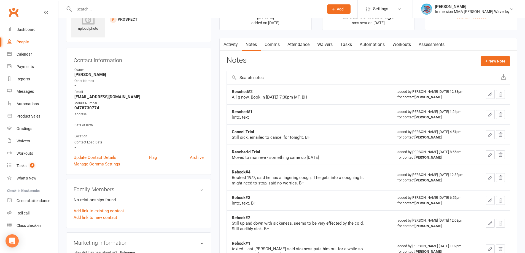
scroll to position [0, 0]
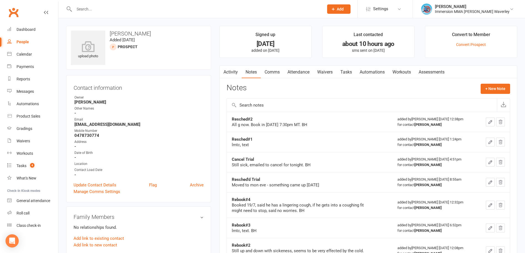
click at [226, 65] on main "Signed up 2 months ago added on 11 Jun 2025 Last contacted about 10 hours ago s…" at bounding box center [368, 234] width 306 height 416
click at [228, 67] on link "Activity" at bounding box center [231, 72] width 22 height 13
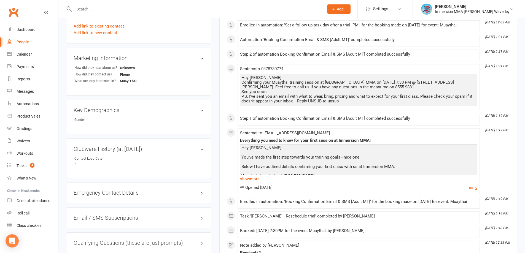
scroll to position [221, 0]
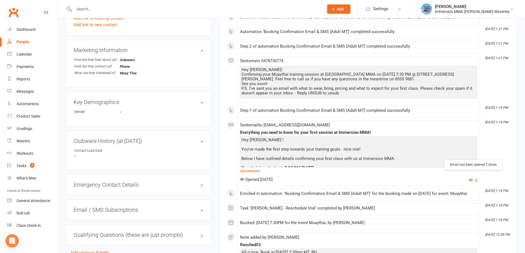
click at [475, 177] on button "2" at bounding box center [473, 180] width 9 height 7
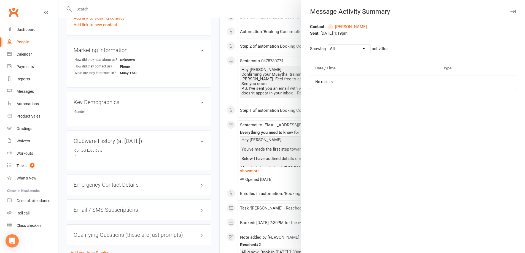
click at [281, 170] on div at bounding box center [291, 126] width 467 height 253
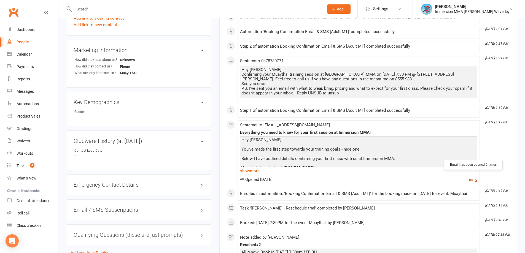
click at [477, 177] on button "2" at bounding box center [473, 180] width 9 height 7
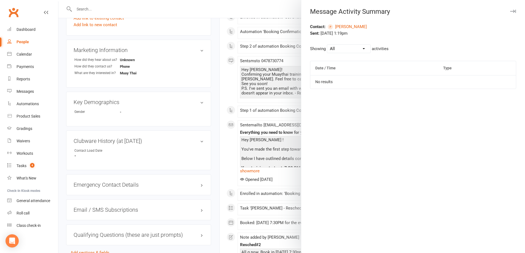
click at [213, 156] on div at bounding box center [291, 126] width 467 height 253
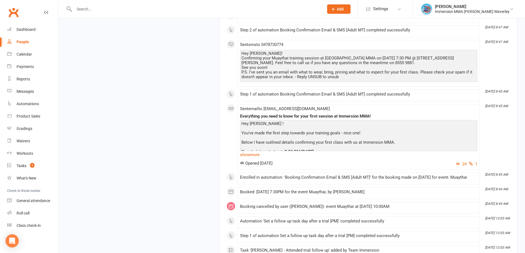
scroll to position [882, 0]
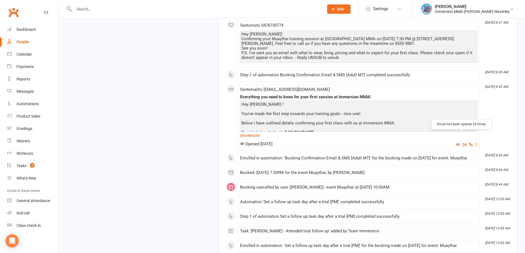
click at [459, 142] on button "24" at bounding box center [461, 145] width 11 height 7
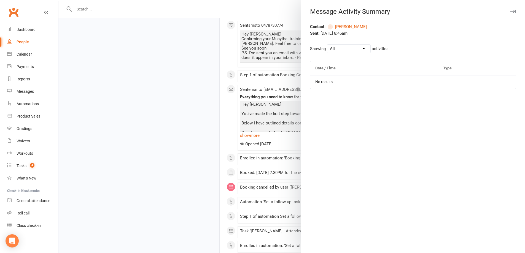
click at [362, 49] on select "All Opened Clicked Bounced Flagged as Spam" at bounding box center [348, 49] width 43 height 8
select select "email_open_event"
click at [327, 45] on select "All Opened Clicked Bounced Flagged as Spam" at bounding box center [348, 49] width 43 height 8
click at [181, 93] on div at bounding box center [291, 126] width 467 height 253
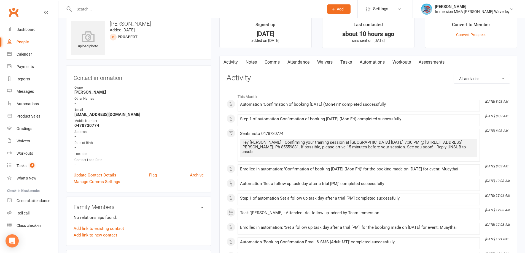
scroll to position [0, 0]
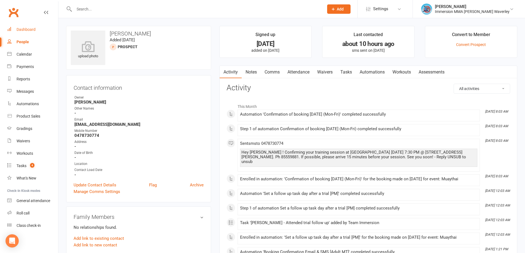
click at [33, 26] on link "Dashboard" at bounding box center [32, 29] width 51 height 12
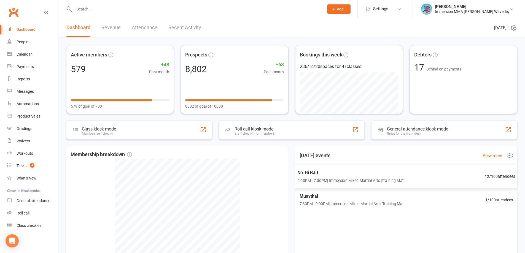
click at [372, 177] on div "No-Gi BJJ 6:00PM - 7:30PM | Immersion Mixed Martial Arts | Training Mat" at bounding box center [350, 176] width 106 height 15
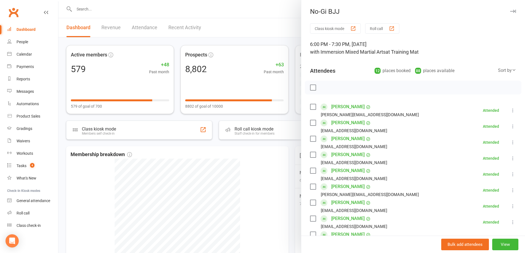
click at [250, 173] on div at bounding box center [291, 126] width 467 height 253
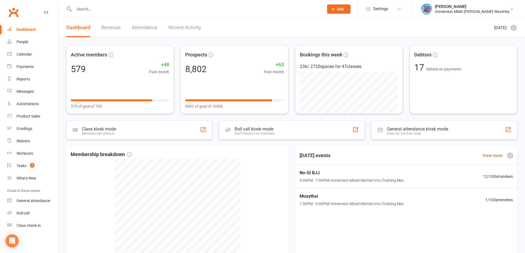
click at [499, 157] on link "View more" at bounding box center [493, 155] width 20 height 7
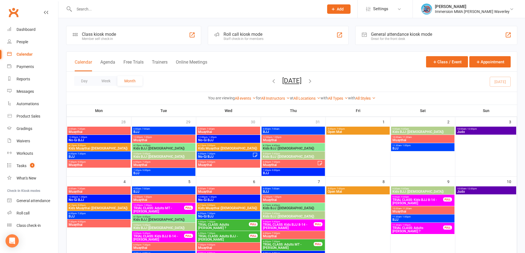
click at [308, 163] on span "6:00pm - 7:30pm" at bounding box center [290, 162] width 55 height 2
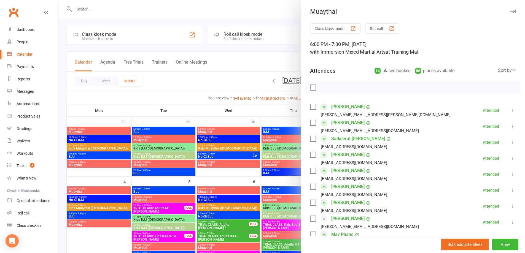
scroll to position [189, 0]
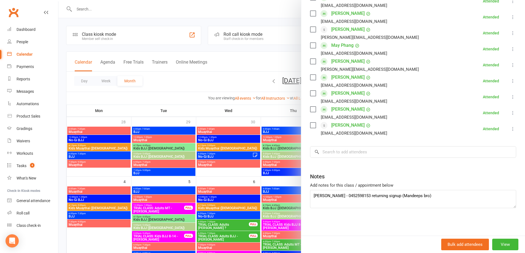
click at [249, 171] on div at bounding box center [291, 126] width 467 height 253
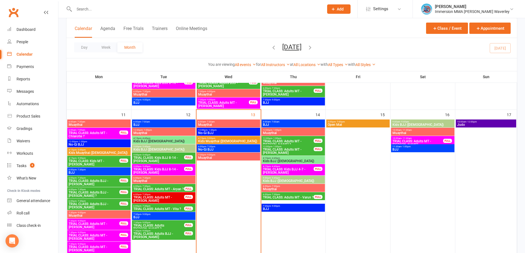
scroll to position [147, 0]
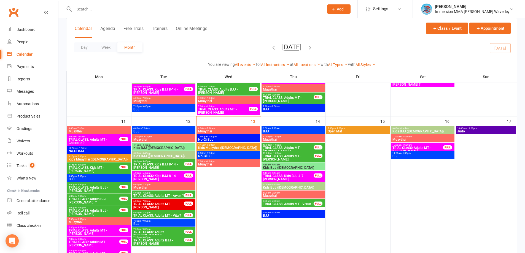
click at [298, 201] on span "6:00pm - 7:30pm" at bounding box center [288, 201] width 51 height 2
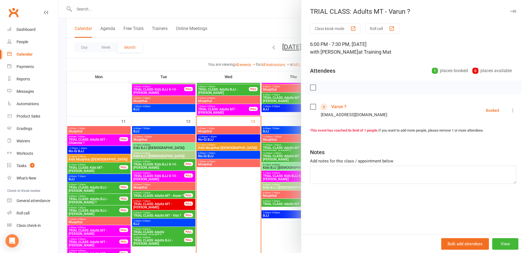
click at [237, 197] on div at bounding box center [291, 126] width 467 height 253
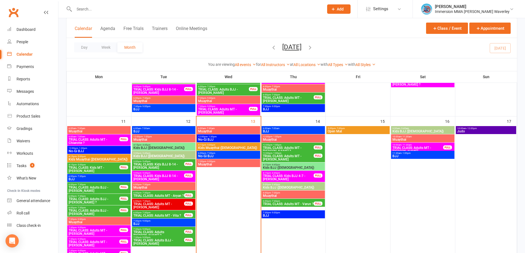
click at [418, 146] on span "10:00am - 11:30am" at bounding box center [417, 145] width 51 height 2
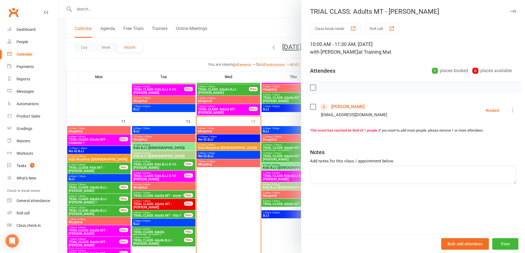
click at [510, 109] on icon at bounding box center [513, 111] width 6 height 6
click at [443, 32] on div "Class kiosk mode Roll call" at bounding box center [413, 28] width 206 height 10
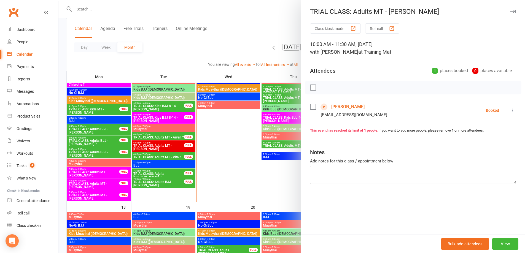
scroll to position [82, 0]
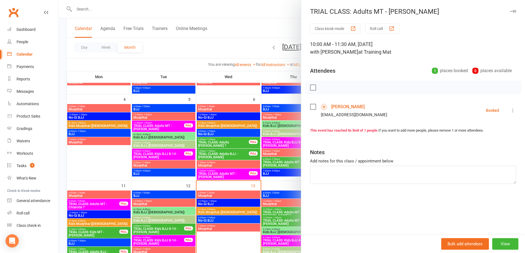
click at [279, 181] on div at bounding box center [291, 126] width 467 height 253
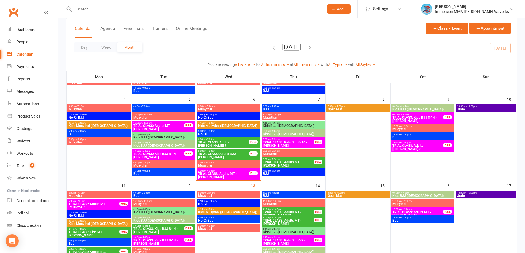
click at [421, 211] on span "TRIAL CLASS: Adults MT - [PERSON_NAME]" at bounding box center [417, 214] width 51 height 7
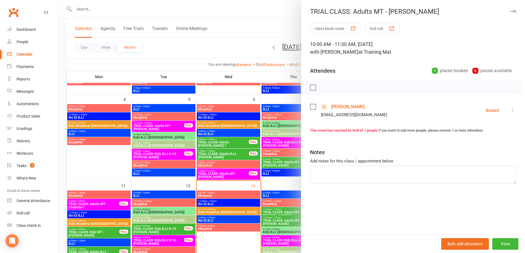
click at [80, 161] on div at bounding box center [291, 126] width 467 height 253
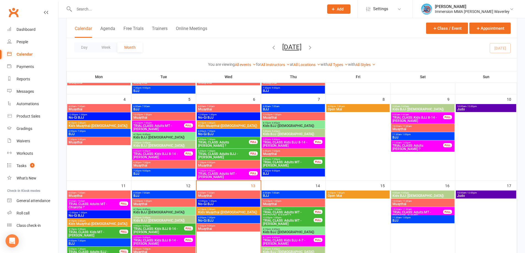
click at [233, 178] on span "TRIAL CLASS: Adults MT - Sameer Manan" at bounding box center [223, 175] width 51 height 7
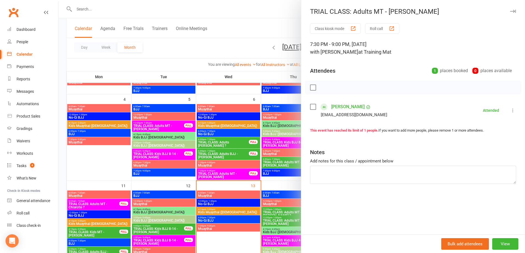
click at [103, 165] on div at bounding box center [291, 126] width 467 height 253
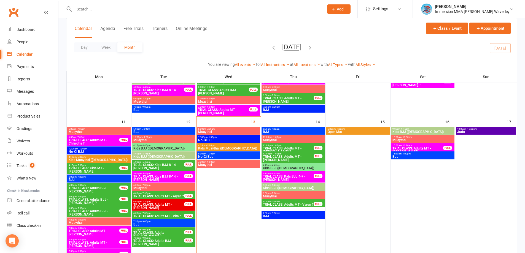
scroll to position [156, 0]
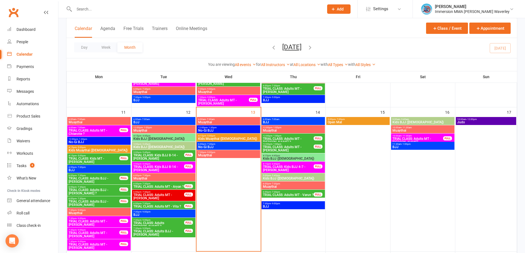
click at [304, 168] on span "TRIAL CLASS: Kids BJJ 4-7 - Marie Luvera" at bounding box center [288, 168] width 51 height 7
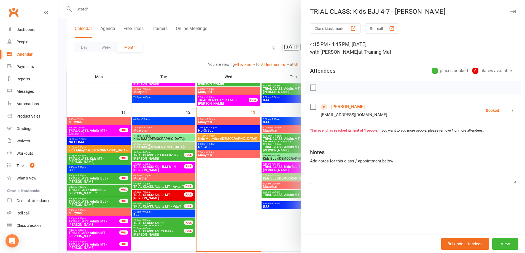
click at [338, 107] on link "Marie Luvera" at bounding box center [347, 107] width 33 height 9
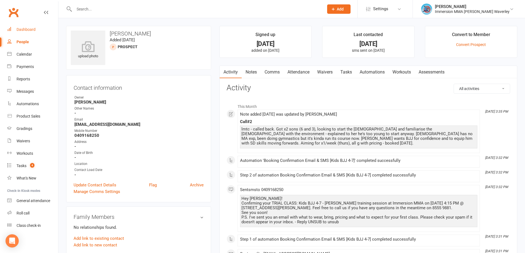
click at [17, 27] on link "Dashboard" at bounding box center [32, 29] width 51 height 12
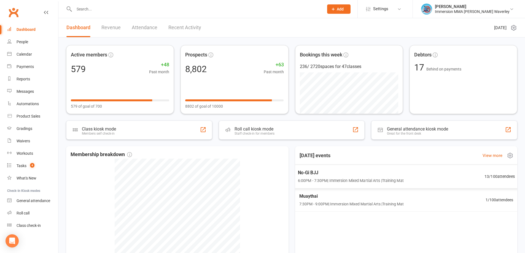
click at [329, 191] on div "Muaythai 7:30PM - 9:00PM | Immersion Mixed Martial Arts | Training Mat 1 / 100 …" at bounding box center [406, 200] width 227 height 23
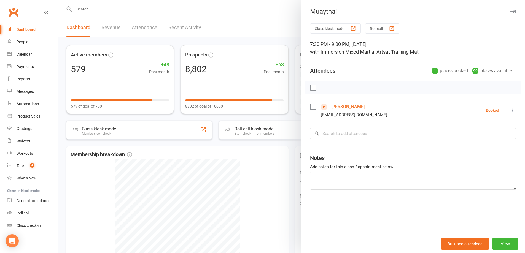
click at [259, 177] on div at bounding box center [291, 126] width 467 height 253
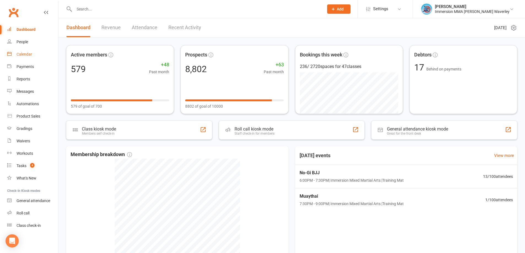
click at [33, 58] on link "Calendar" at bounding box center [32, 54] width 51 height 12
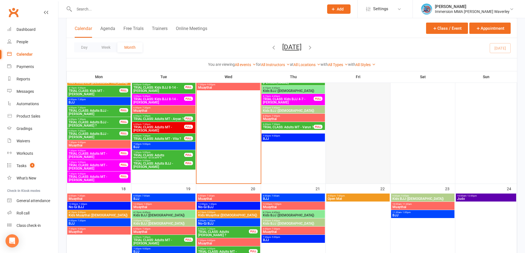
scroll to position [294, 0]
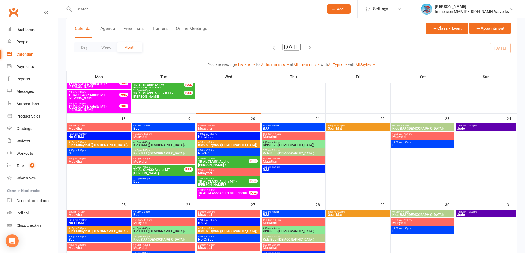
click at [220, 194] on span "TRIAL CLASS: Adults MT - Sneha ?" at bounding box center [223, 195] width 51 height 7
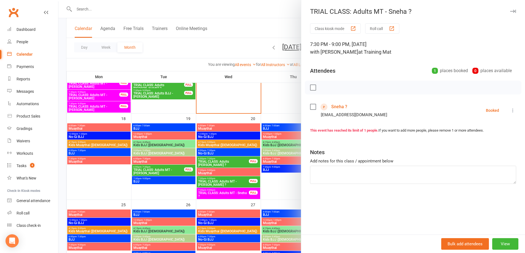
drag, startPoint x: 329, startPoint y: 107, endPoint x: 365, endPoint y: 96, distance: 38.1
click at [376, 92] on div at bounding box center [413, 88] width 217 height 14
click at [84, 172] on div at bounding box center [291, 126] width 467 height 253
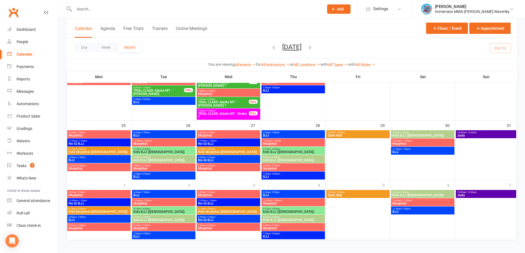
scroll to position [377, 0]
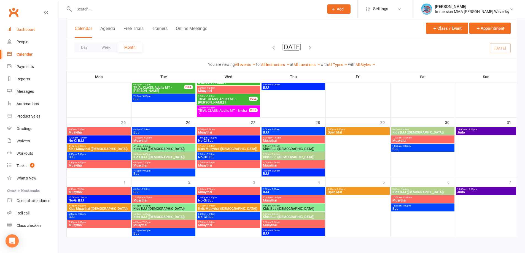
click at [19, 28] on div "Dashboard" at bounding box center [26, 29] width 19 height 4
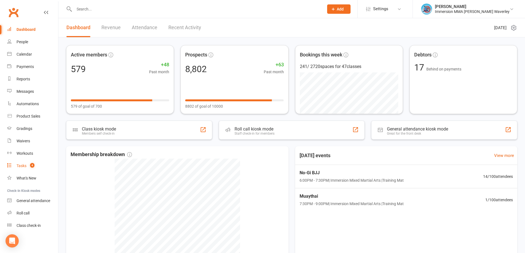
click at [25, 166] on div "Tasks" at bounding box center [22, 166] width 10 height 4
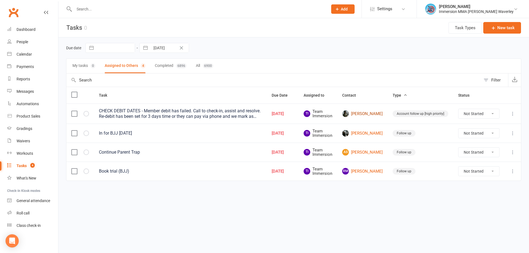
click at [365, 111] on link "Chance Lewis" at bounding box center [362, 114] width 41 height 7
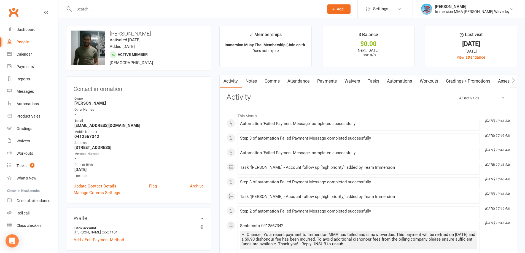
click at [334, 82] on link "Payments" at bounding box center [326, 81] width 27 height 13
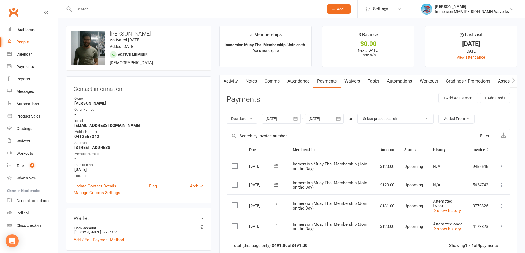
click at [251, 83] on link "Notes" at bounding box center [251, 81] width 19 height 13
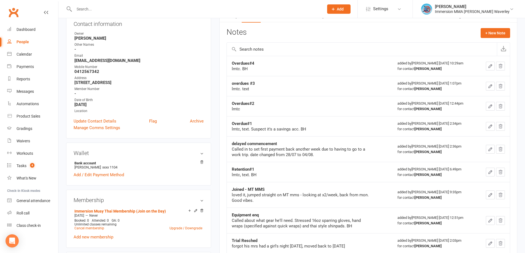
scroll to position [74, 0]
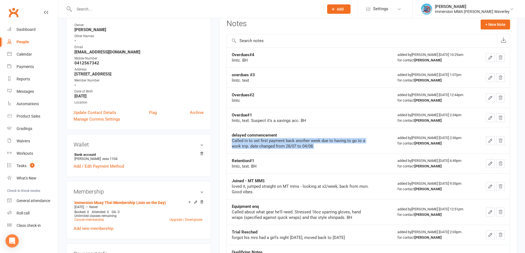
drag, startPoint x: 329, startPoint y: 146, endPoint x: 230, endPoint y: 139, distance: 99.0
click at [230, 139] on td "delayed commencement Called in to set first payment back another week due to ha…" at bounding box center [310, 141] width 166 height 26
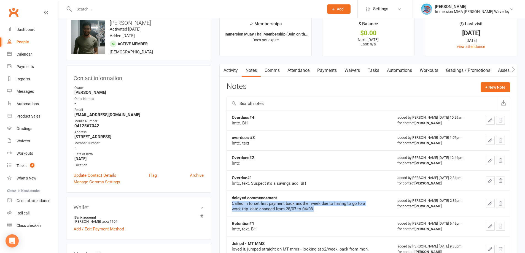
scroll to position [0, 0]
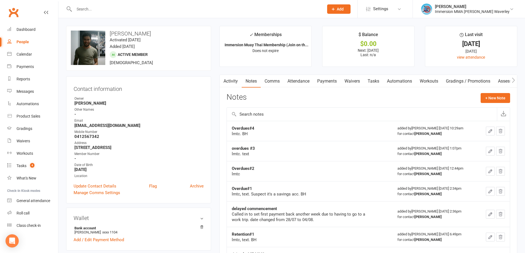
click at [315, 147] on div "overdues #3" at bounding box center [301, 149] width 138 height 6
click at [324, 84] on link "Payments" at bounding box center [326, 81] width 27 height 13
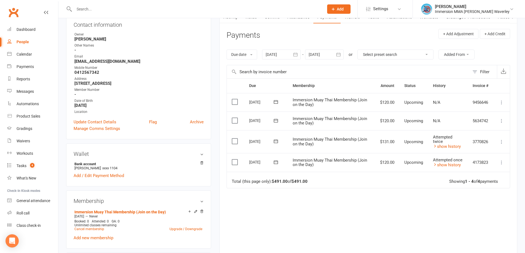
scroll to position [74, 0]
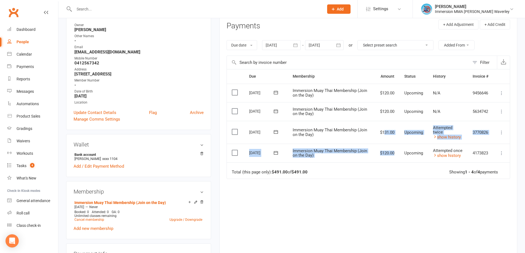
drag, startPoint x: 396, startPoint y: 151, endPoint x: 383, endPoint y: 143, distance: 15.2
click at [383, 143] on table "Due Contact Membership Amount Status History Invoice # Select this 08 Sep 2025 …" at bounding box center [369, 124] width 284 height 110
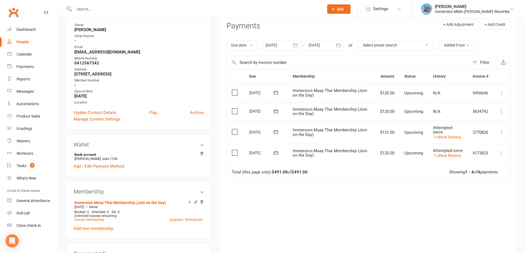
click at [392, 209] on div "Due Contact Membership Amount Status History Invoice # Select this 08 Sep 2025 …" at bounding box center [369, 159] width 284 height 181
click at [452, 156] on link "show history" at bounding box center [447, 155] width 28 height 5
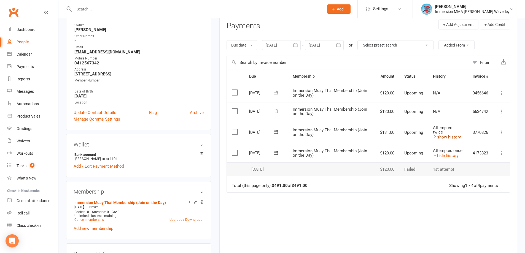
click at [456, 136] on link "show history" at bounding box center [447, 137] width 28 height 5
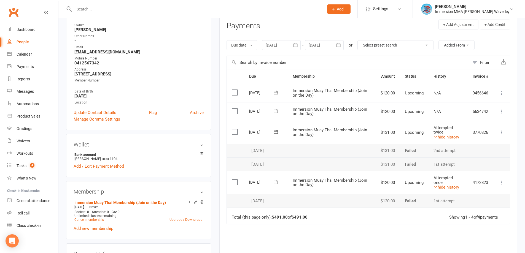
click at [437, 185] on link "hide history" at bounding box center [447, 187] width 26 height 5
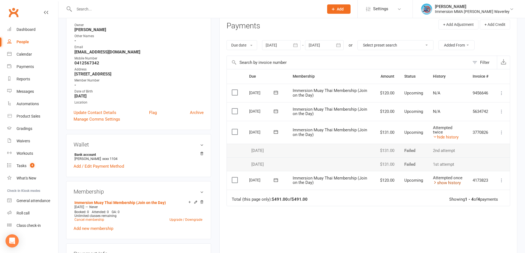
click at [451, 183] on link "show history" at bounding box center [447, 183] width 28 height 5
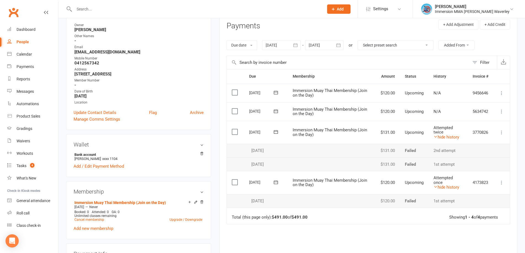
drag, startPoint x: 275, startPoint y: 153, endPoint x: 247, endPoint y: 153, distance: 28.1
click at [247, 153] on td "09 Aug 2025" at bounding box center [266, 151] width 44 height 14
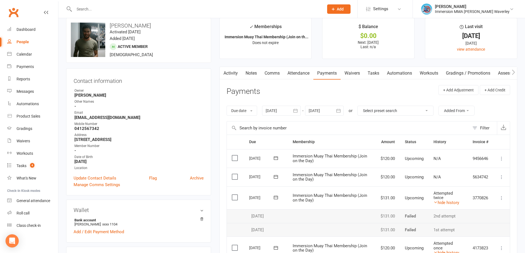
scroll to position [0, 0]
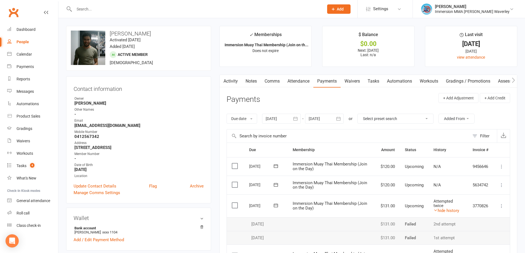
click at [248, 81] on link "Notes" at bounding box center [251, 81] width 19 height 13
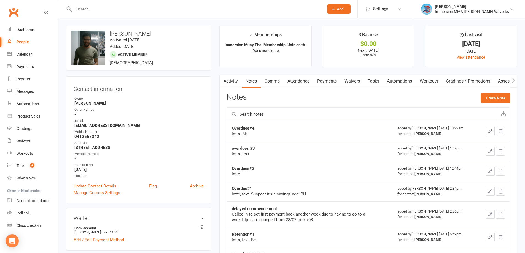
click at [323, 86] on link "Payments" at bounding box center [326, 81] width 27 height 13
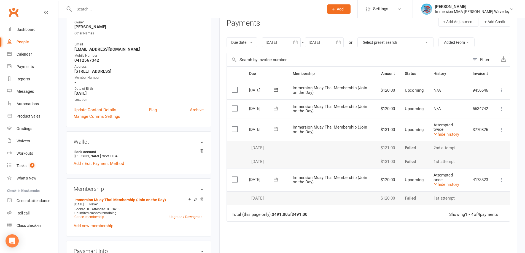
scroll to position [147, 0]
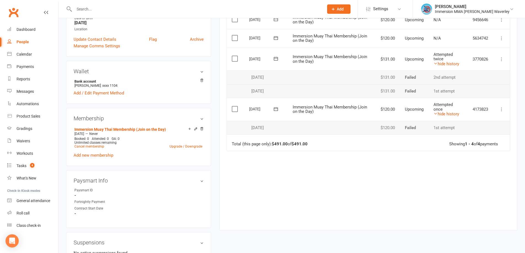
drag, startPoint x: 278, startPoint y: 127, endPoint x: 250, endPoint y: 127, distance: 27.6
click at [250, 127] on div "11 Aug 2025" at bounding box center [266, 128] width 34 height 5
click at [283, 127] on td "11 Aug 2025" at bounding box center [266, 128] width 44 height 14
click at [290, 127] on td at bounding box center [332, 128] width 88 height 14
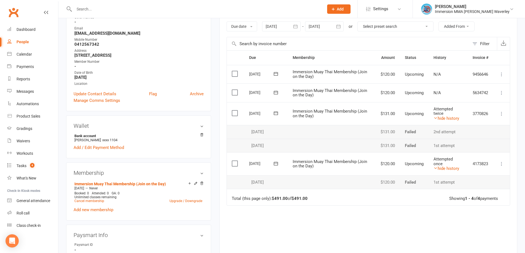
scroll to position [0, 0]
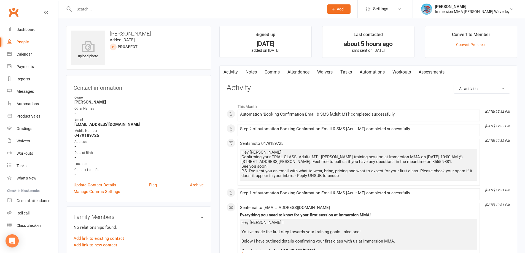
click at [249, 71] on link "Notes" at bounding box center [251, 72] width 19 height 13
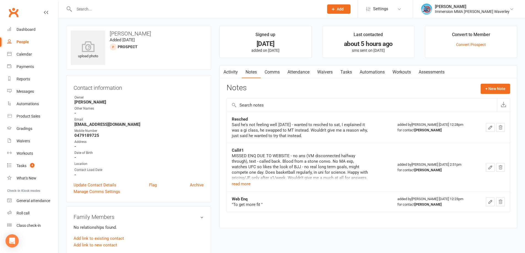
click at [305, 74] on link "Attendance" at bounding box center [299, 72] width 30 height 13
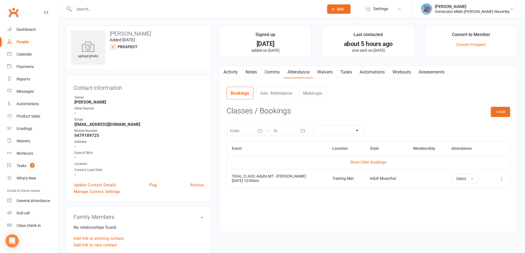
click at [502, 180] on icon at bounding box center [502, 179] width 6 height 6
click at [477, 191] on link "More info" at bounding box center [477, 189] width 55 height 11
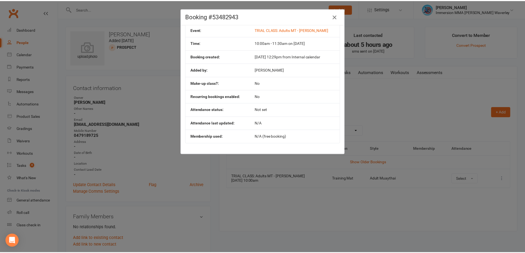
scroll to position [8, 0]
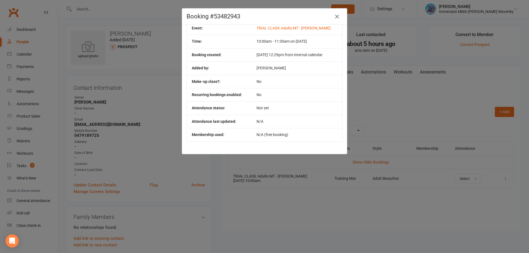
click at [335, 17] on icon "button" at bounding box center [337, 16] width 7 height 7
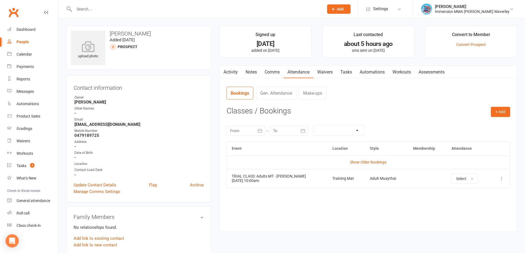
click at [502, 178] on icon at bounding box center [502, 179] width 6 height 6
click at [481, 204] on link "View event" at bounding box center [477, 200] width 55 height 11
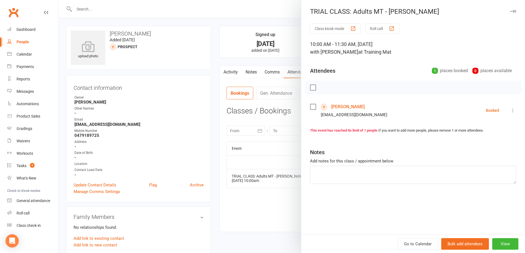
click at [511, 112] on icon at bounding box center [513, 111] width 6 height 6
click at [510, 10] on icon "button" at bounding box center [513, 11] width 6 height 3
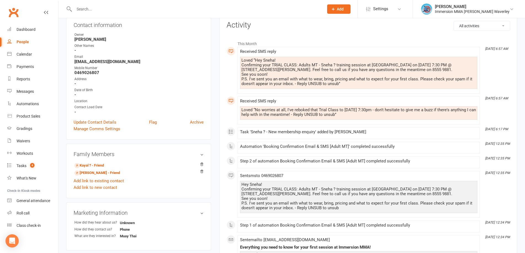
scroll to position [74, 0]
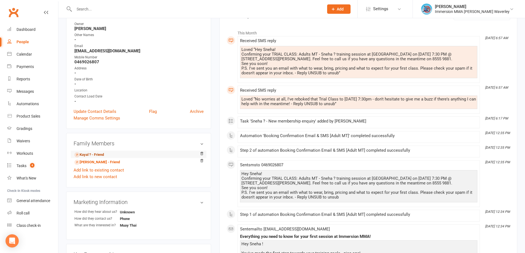
click at [84, 154] on link "Kayal ? - Friend" at bounding box center [88, 155] width 29 height 6
click at [86, 160] on link "Pei Ting - Friend" at bounding box center [96, 163] width 45 height 6
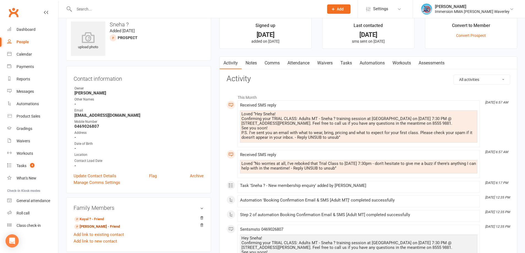
scroll to position [0, 0]
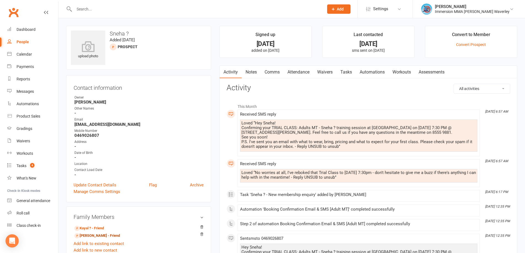
click at [262, 72] on link "Comms" at bounding box center [272, 72] width 23 height 13
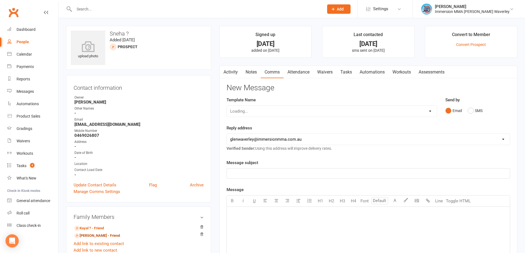
click at [250, 75] on link "Notes" at bounding box center [251, 72] width 19 height 13
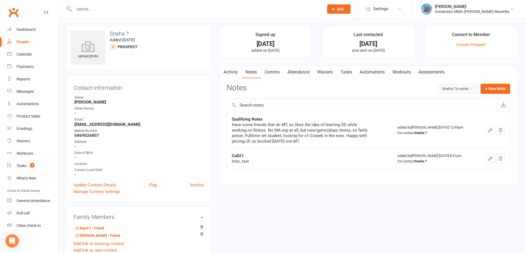
click at [460, 88] on button "Sneha ?'s notes" at bounding box center [459, 89] width 42 height 10
click at [452, 110] on link "All family notes" at bounding box center [447, 112] width 55 height 11
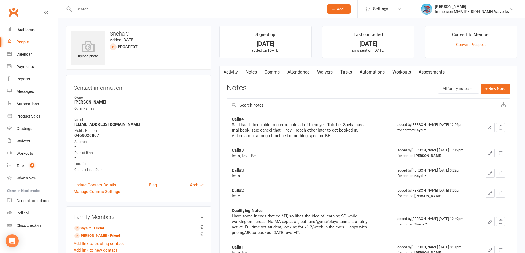
drag, startPoint x: 439, startPoint y: 106, endPoint x: 334, endPoint y: 116, distance: 105.2
click at [334, 116] on div "Call#4 Said hasn't been able to co-ordinate all of them yet. Told her Sneha has…" at bounding box center [369, 237] width 284 height 279
click at [38, 33] on link "Dashboard" at bounding box center [32, 29] width 51 height 12
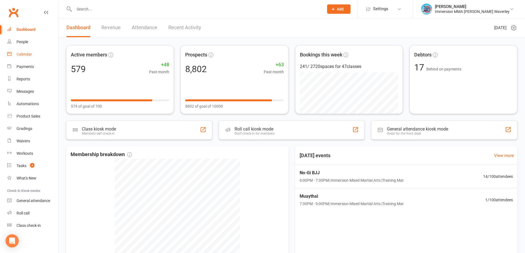
click at [28, 57] on link "Calendar" at bounding box center [32, 54] width 51 height 12
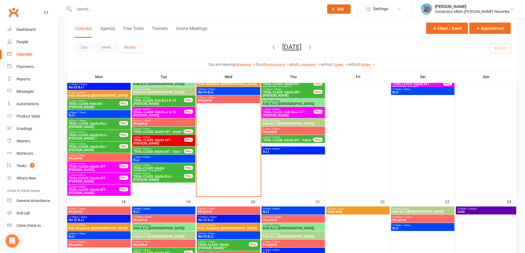
scroll to position [221, 0]
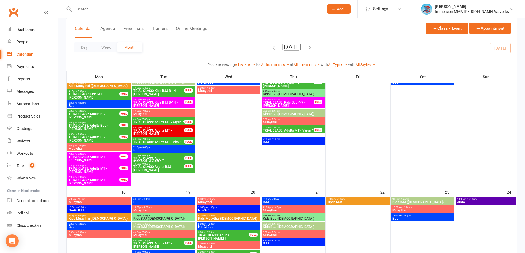
click at [101, 170] on span "TRIAL CLASS: Adults MT - Michael Alfiosan" at bounding box center [93, 170] width 51 height 7
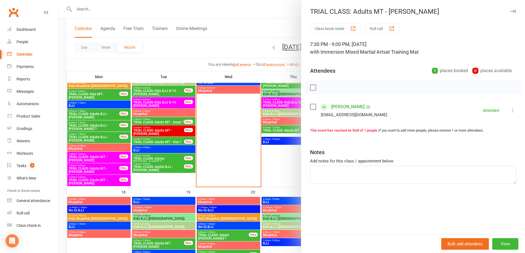
click at [342, 105] on link "Michael Alfioean" at bounding box center [347, 107] width 33 height 9
click at [105, 155] on div at bounding box center [291, 126] width 467 height 253
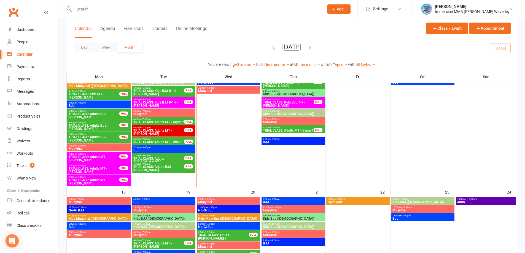
click at [101, 159] on span "TRIAL CLASS: Adults MT - Ethan Fung" at bounding box center [93, 158] width 51 height 7
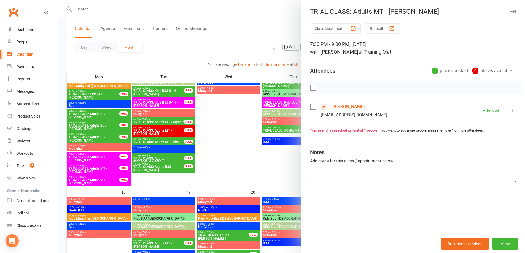
click at [339, 105] on link "[PERSON_NAME]" at bounding box center [347, 107] width 33 height 9
drag, startPoint x: 107, startPoint y: 128, endPoint x: 93, endPoint y: 143, distance: 20.3
click at [105, 132] on div at bounding box center [291, 126] width 467 height 253
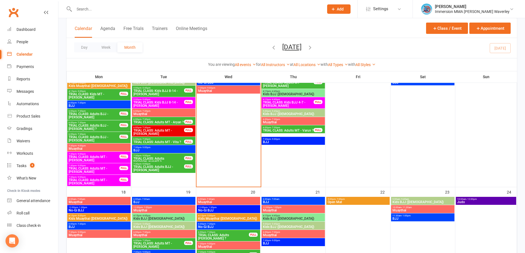
click at [93, 136] on span "TRIAL CLASS: Adults BJJ - Thomas Lakeland" at bounding box center [93, 139] width 51 height 7
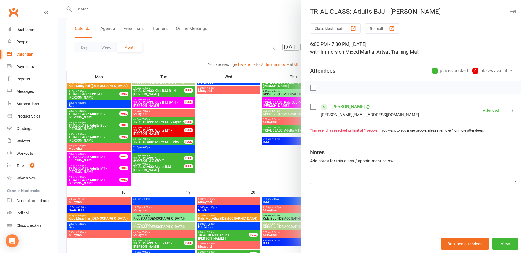
click at [94, 125] on div at bounding box center [291, 126] width 467 height 253
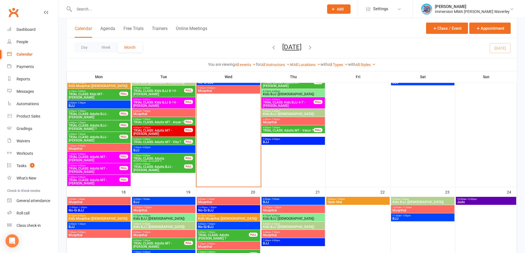
click at [92, 129] on span "TRIAL CLASS: Adults BJJ - Sameh ?" at bounding box center [93, 127] width 51 height 7
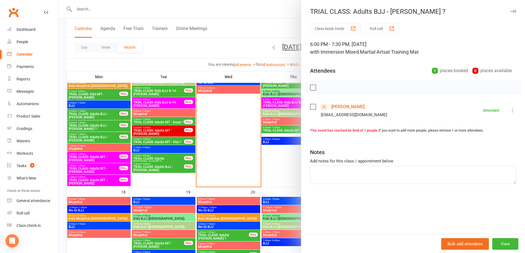
click at [95, 118] on div at bounding box center [291, 126] width 467 height 253
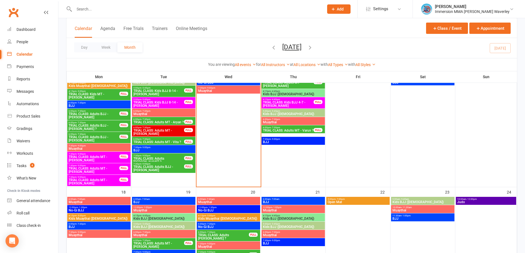
click at [96, 115] on span "TRIAL CLASS: Adults BJJ - Amir Doulati" at bounding box center [93, 115] width 51 height 7
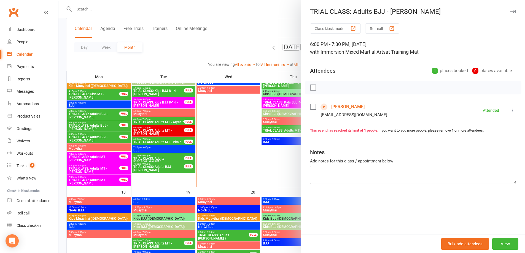
click at [96, 120] on div at bounding box center [291, 126] width 467 height 253
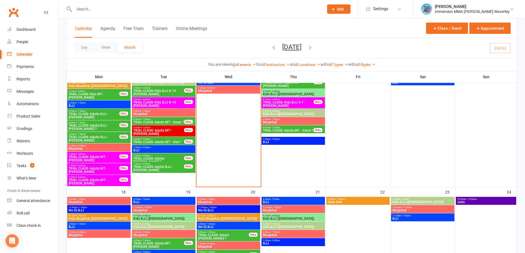
click at [95, 127] on span "TRIAL CLASS: Adults BJJ - Sameh ?" at bounding box center [93, 127] width 51 height 7
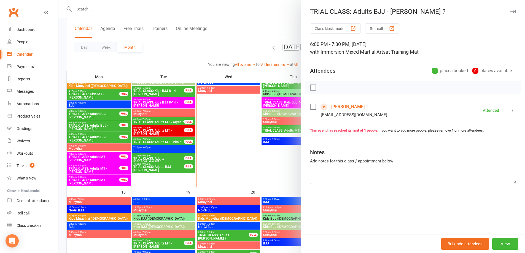
click at [166, 182] on div at bounding box center [291, 126] width 467 height 253
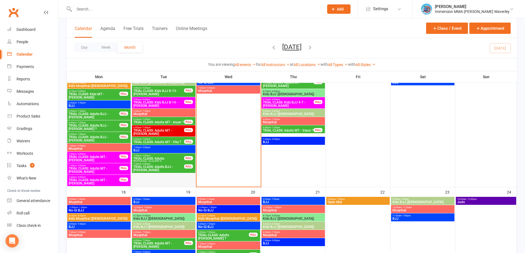
scroll to position [147, 0]
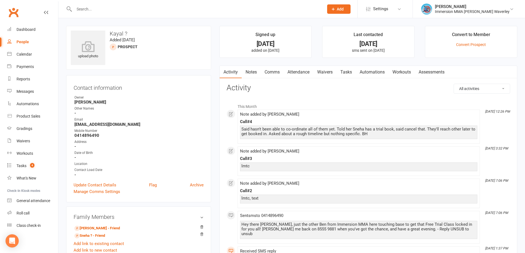
click at [347, 73] on link "Tasks" at bounding box center [346, 72] width 19 height 13
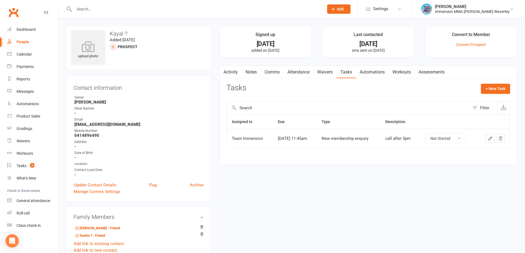
click at [254, 72] on link "Notes" at bounding box center [251, 72] width 19 height 13
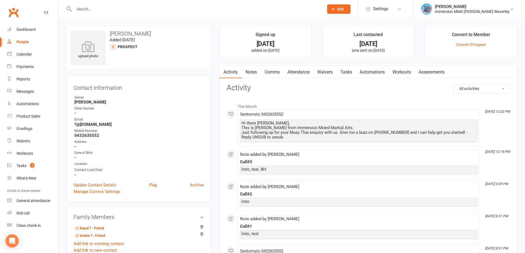
click at [342, 73] on link "Tasks" at bounding box center [346, 72] width 19 height 13
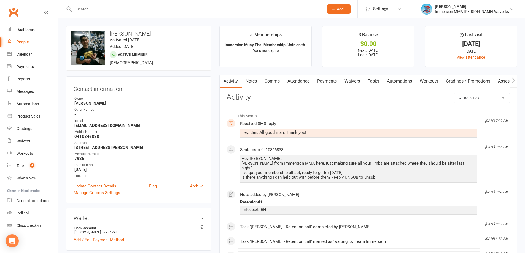
click at [248, 79] on link "Notes" at bounding box center [251, 81] width 19 height 13
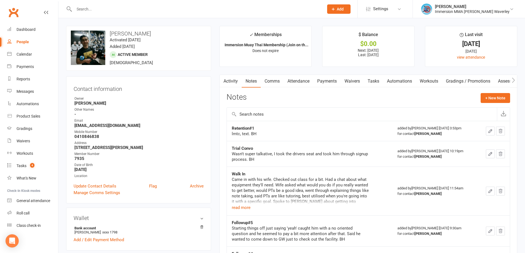
click at [236, 82] on link "Activity" at bounding box center [231, 81] width 22 height 13
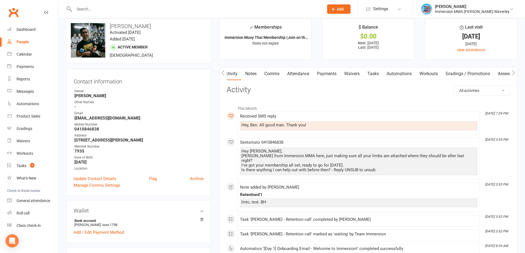
scroll to position [74, 0]
